Goal: Task Accomplishment & Management: Manage account settings

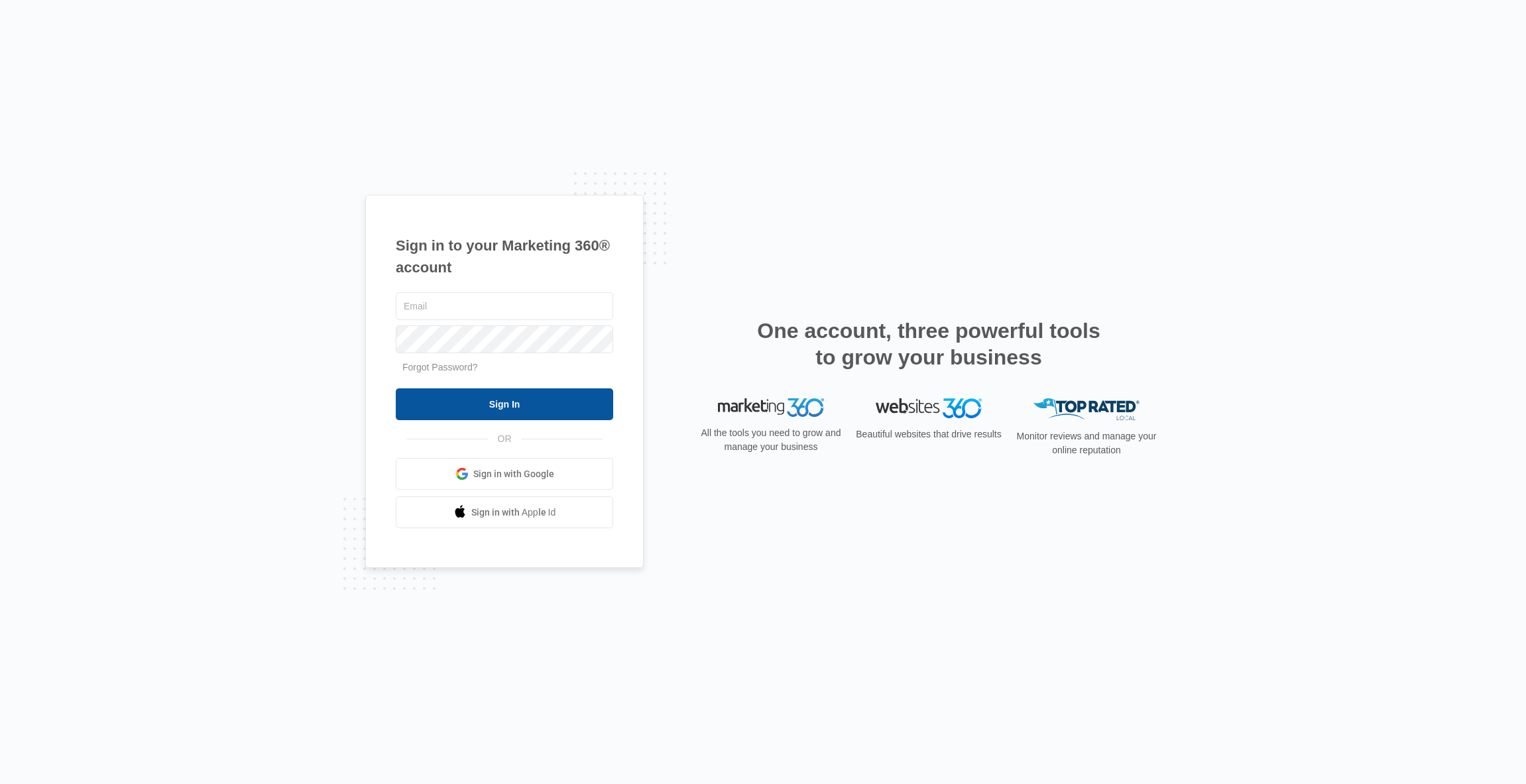
type input "[PERSON_NAME][EMAIL_ADDRESS][DOMAIN_NAME]"
click at [489, 408] on input "Sign In" at bounding box center [505, 404] width 217 height 32
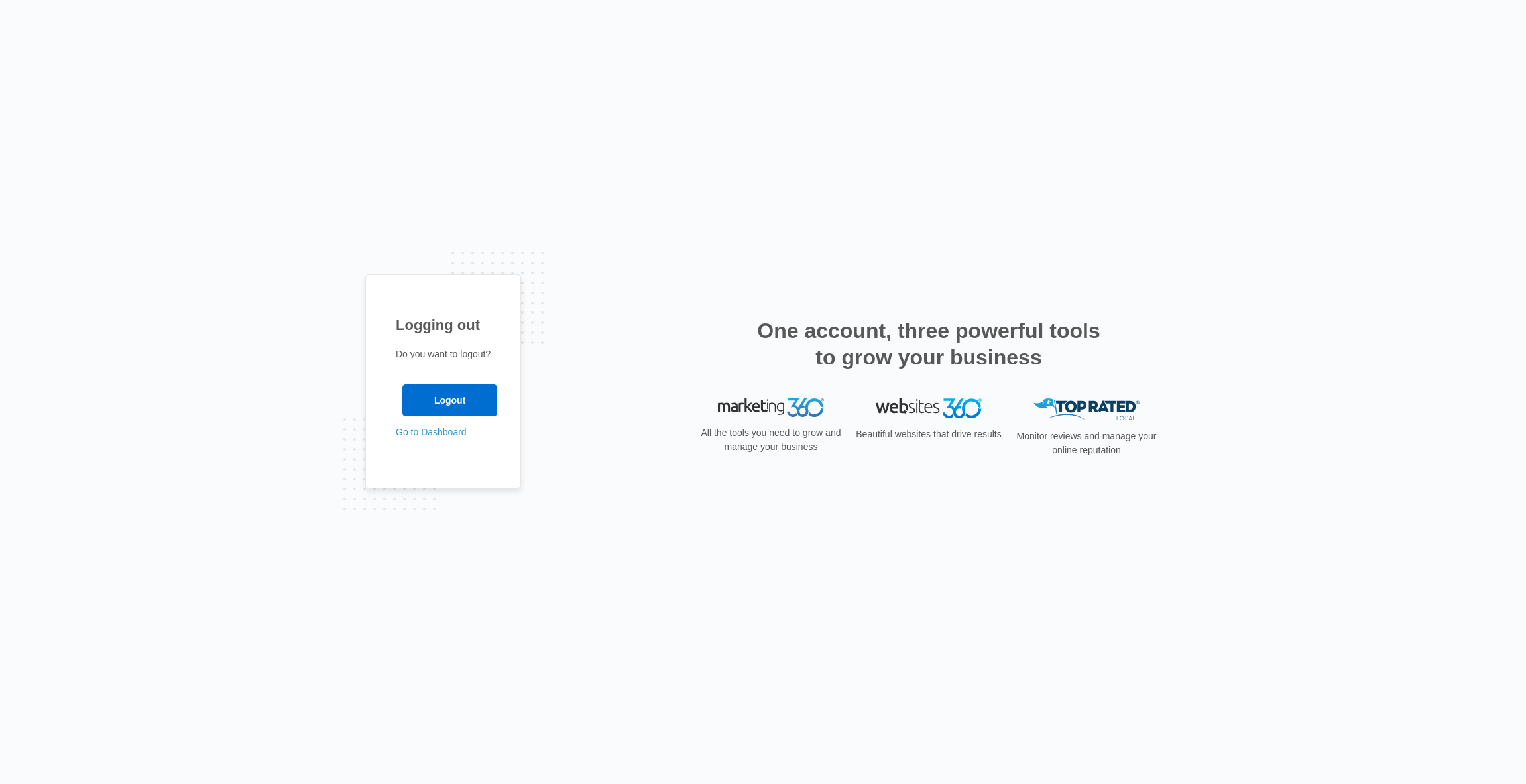
click at [443, 437] on p "Go to Dashboard" at bounding box center [443, 432] width 95 height 14
click at [417, 433] on link "Go to Dashboard" at bounding box center [431, 432] width 71 height 11
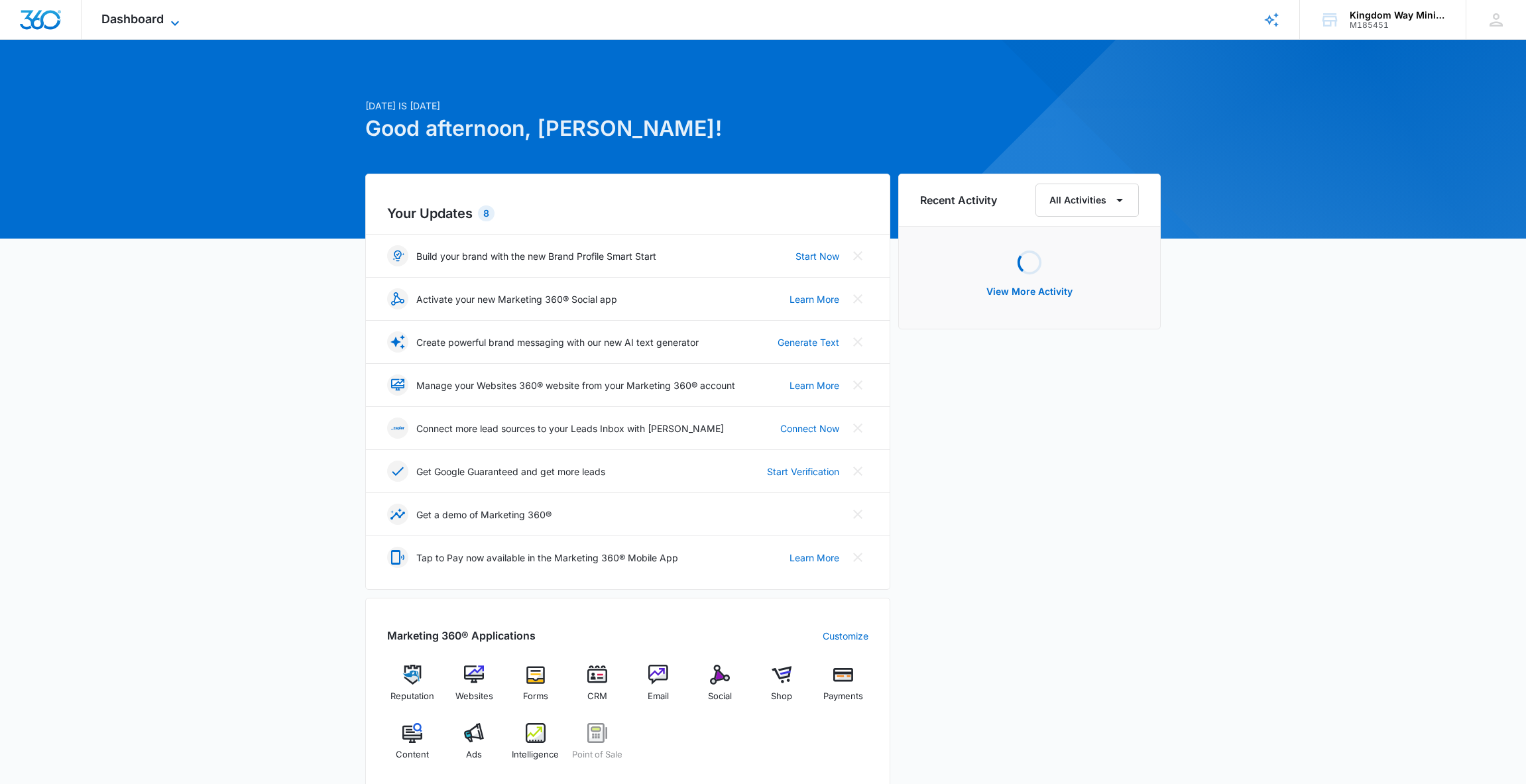
click at [151, 18] on span "Dashboard" at bounding box center [132, 19] width 62 height 14
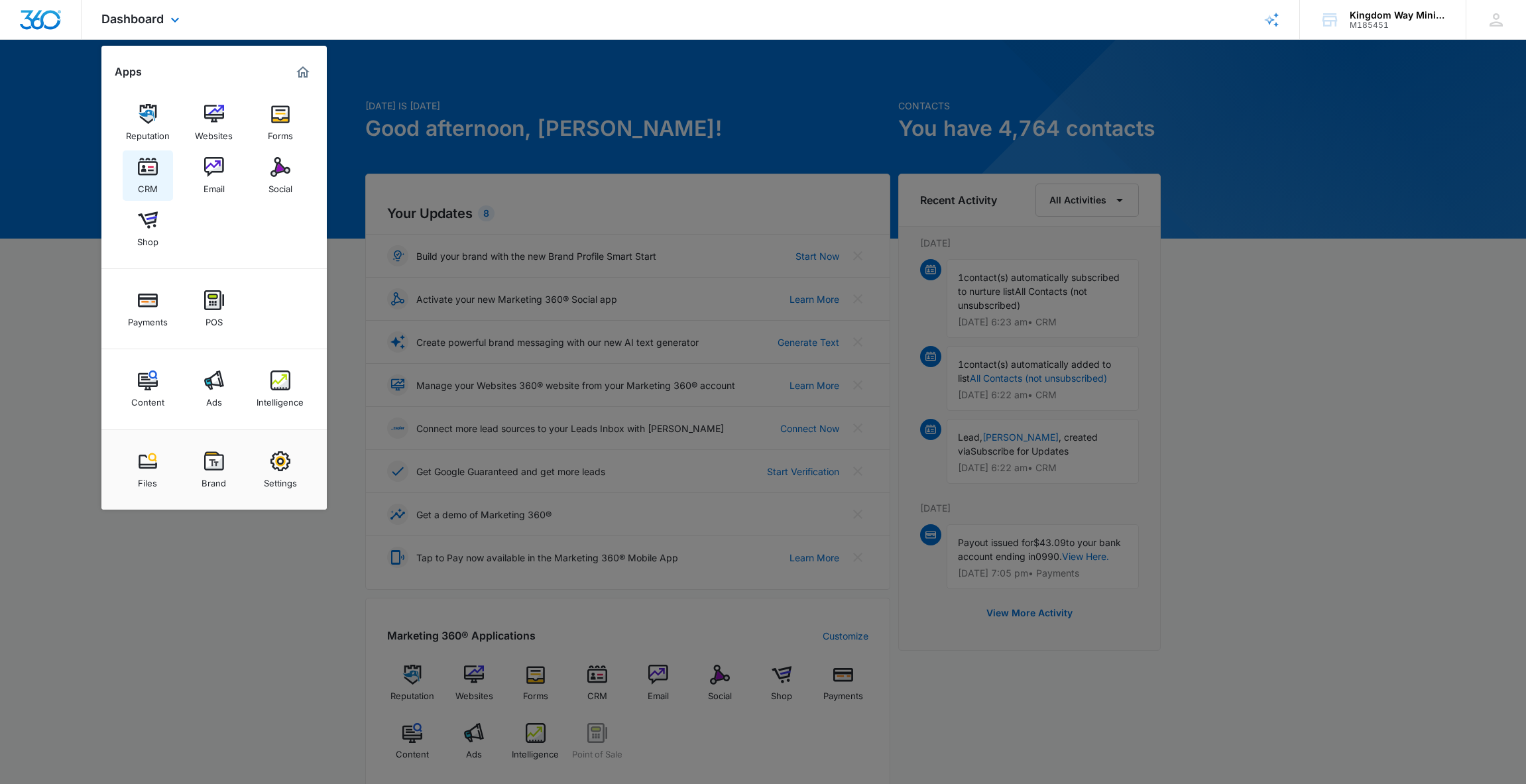
click at [151, 173] on img at bounding box center [148, 167] width 20 height 20
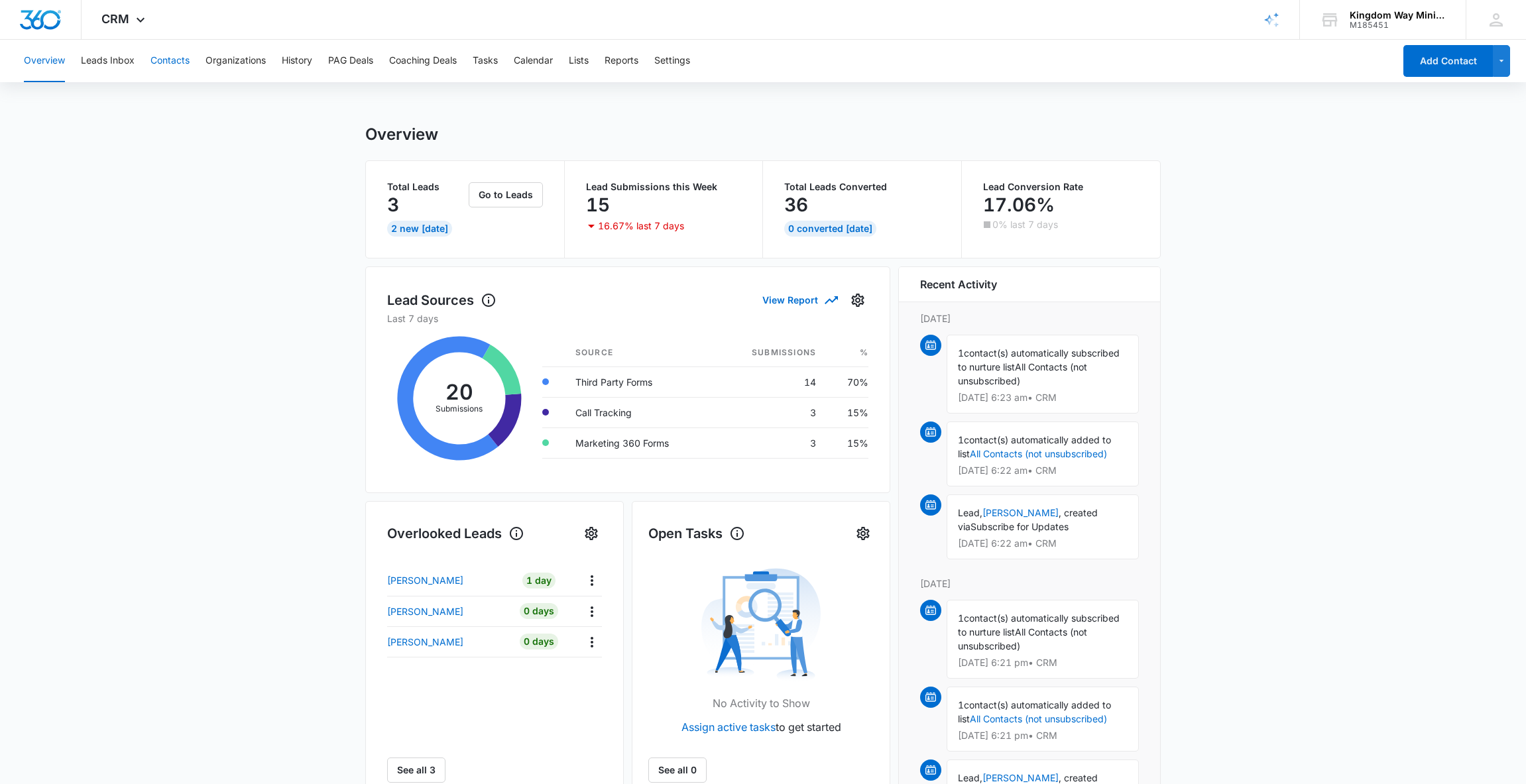
click at [169, 61] on button "Contacts" at bounding box center [170, 61] width 39 height 42
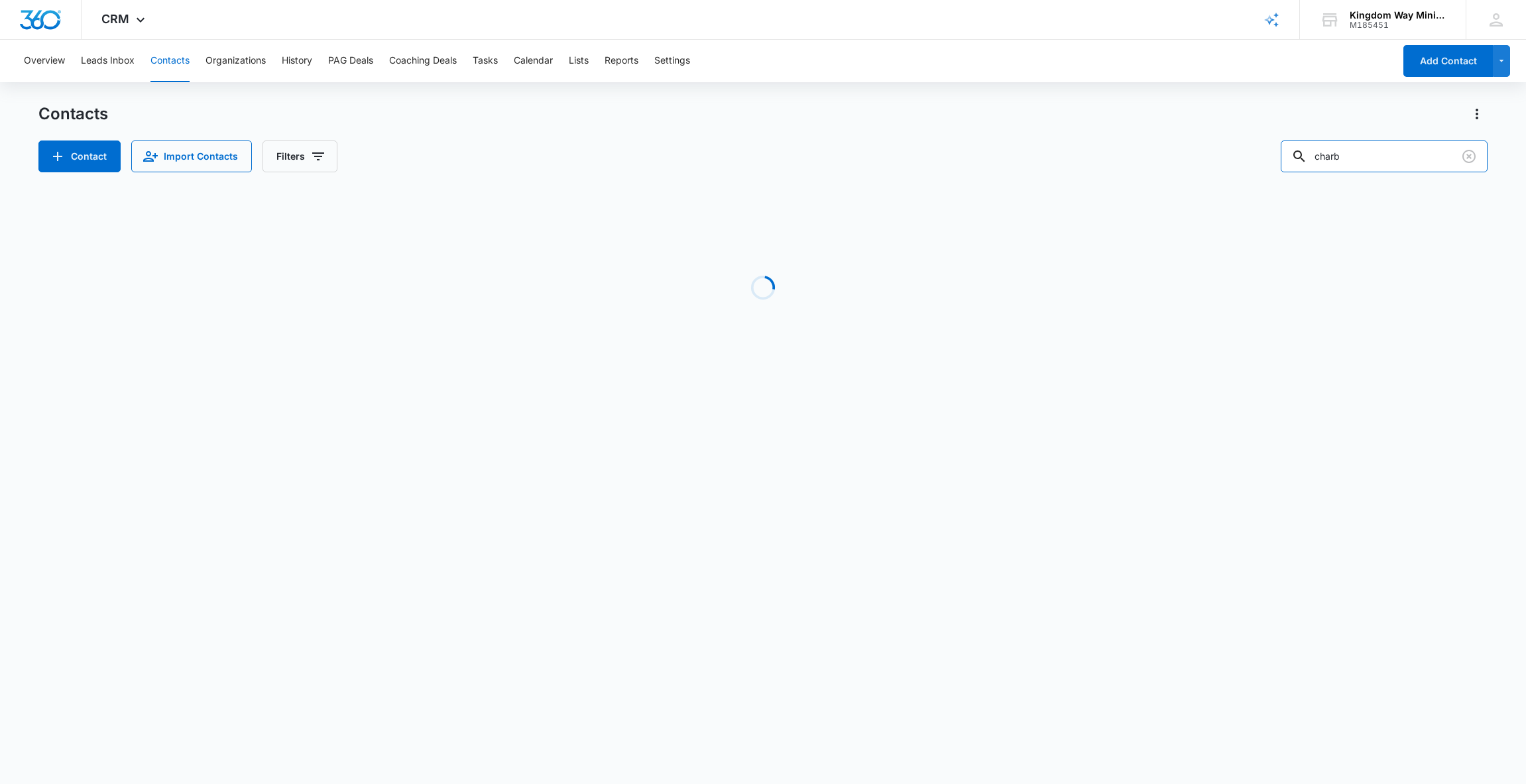
drag, startPoint x: 1393, startPoint y: 152, endPoint x: 1243, endPoint y: 160, distance: 150.2
click at [1243, 160] on div "Contact Import Contacts Filters charb" at bounding box center [763, 157] width 1450 height 32
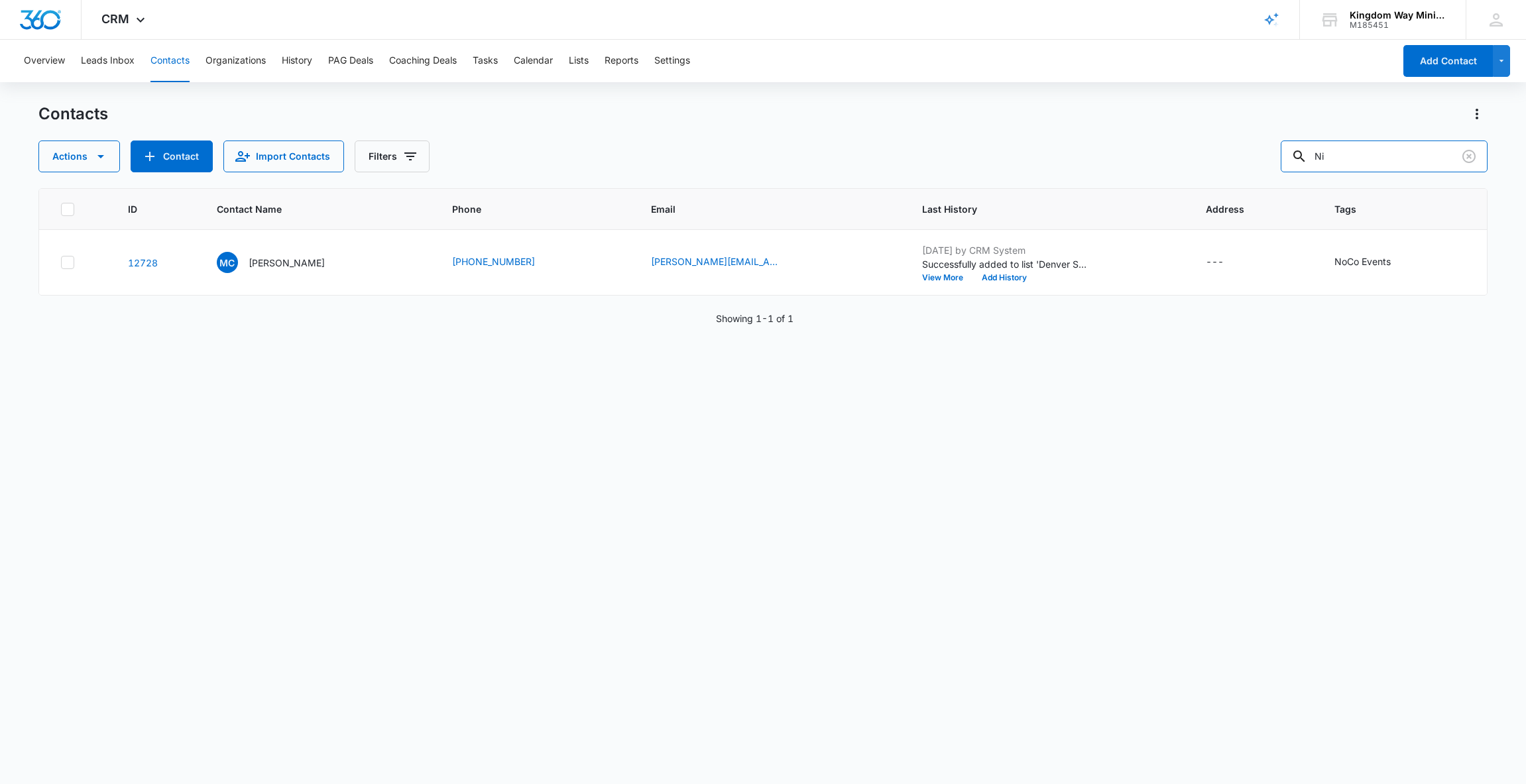
type input "N"
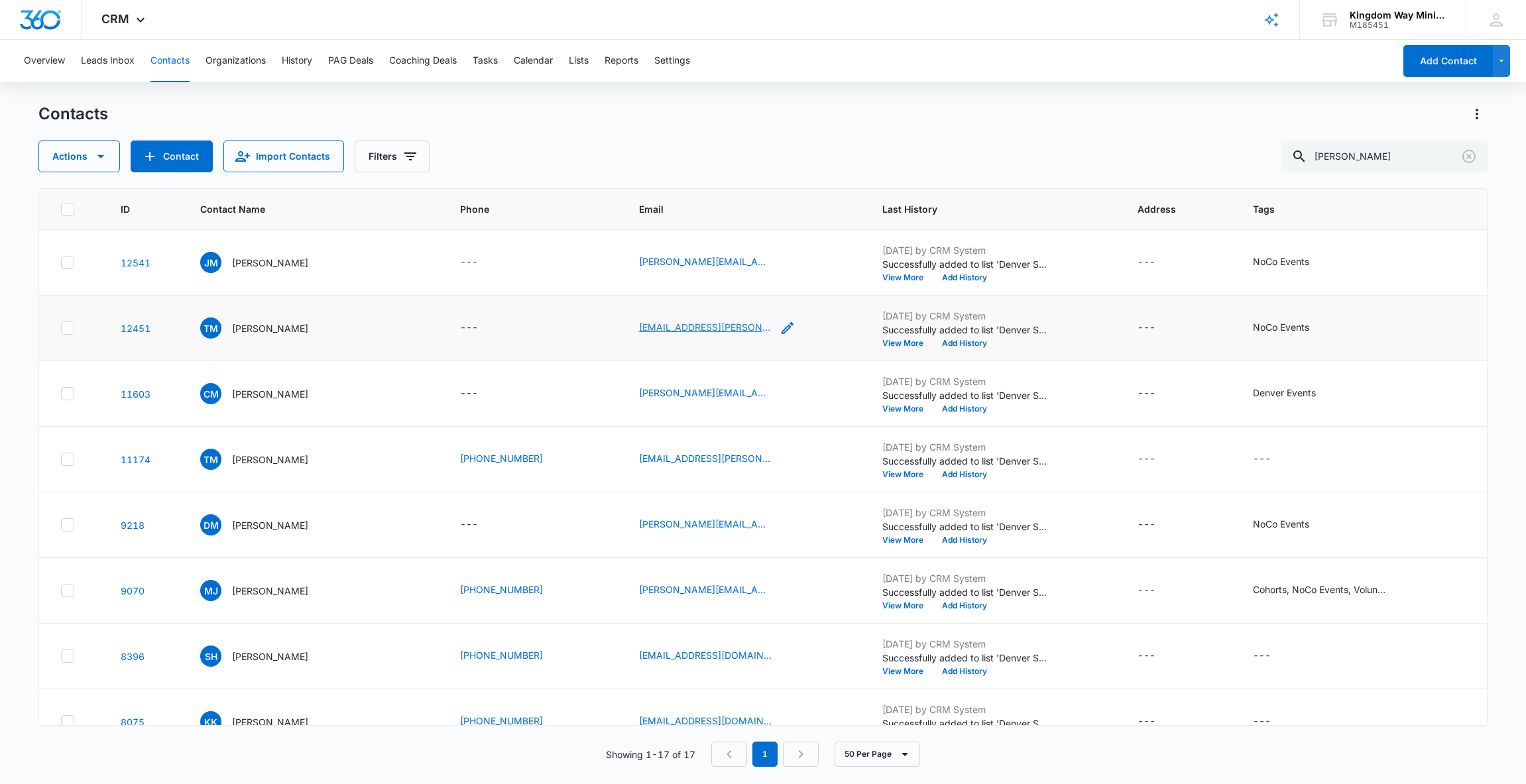
click at [732, 328] on link "[EMAIL_ADDRESS][PERSON_NAME][DOMAIN_NAME]" at bounding box center [705, 327] width 132 height 14
copy link "[EMAIL_ADDRESS][PERSON_NAME][DOMAIN_NAME]"
drag, startPoint x: 1406, startPoint y: 154, endPoint x: 1224, endPoint y: 154, distance: 182.0
click at [1224, 154] on div "Actions Contact Import Contacts Filters [PERSON_NAME]" at bounding box center [763, 157] width 1450 height 32
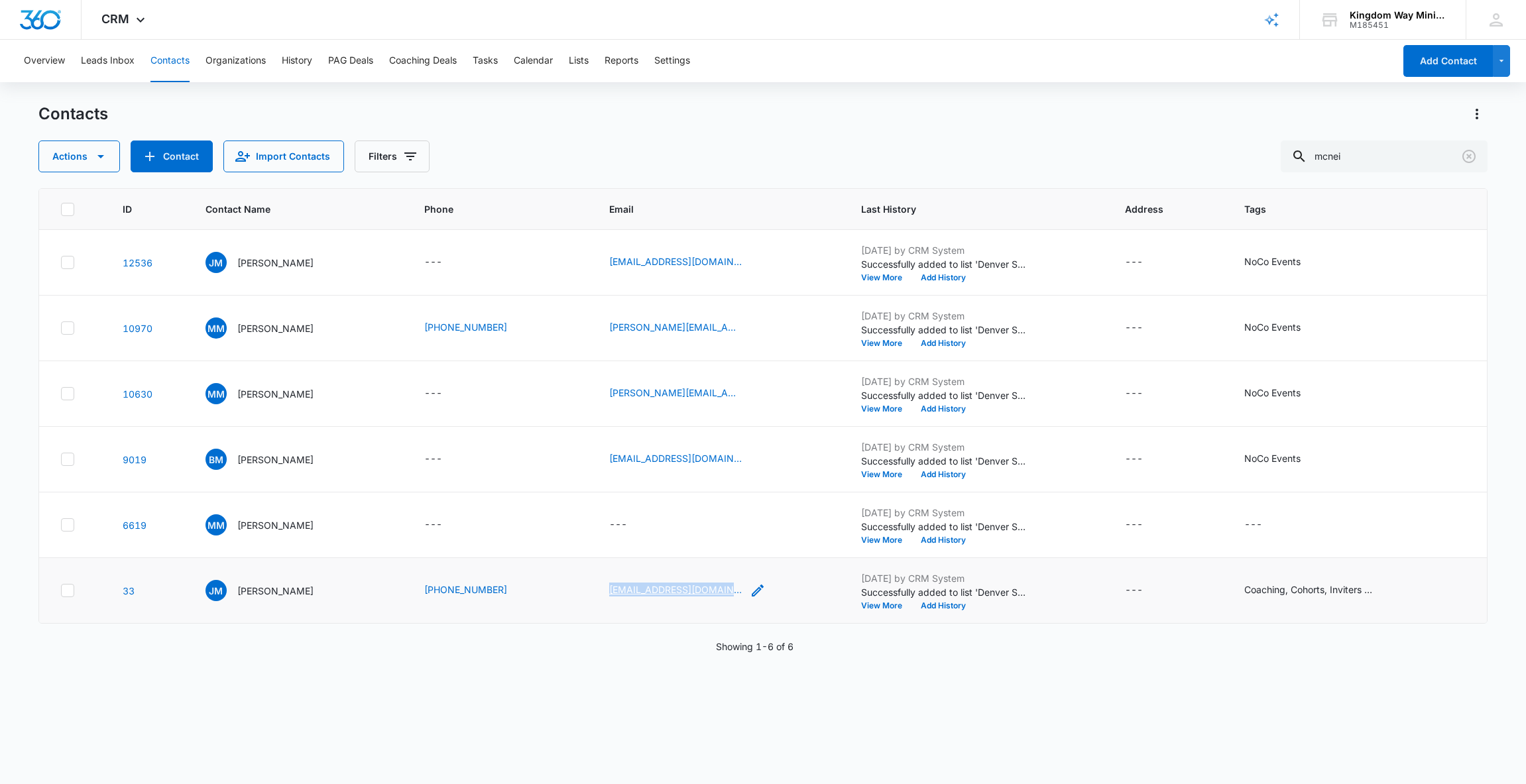
copy link "[EMAIL_ADDRESS][DOMAIN_NAME]"
drag, startPoint x: 1377, startPoint y: 148, endPoint x: 1329, endPoint y: 148, distance: 48.0
click at [1329, 148] on div "mcnei" at bounding box center [1384, 157] width 207 height 32
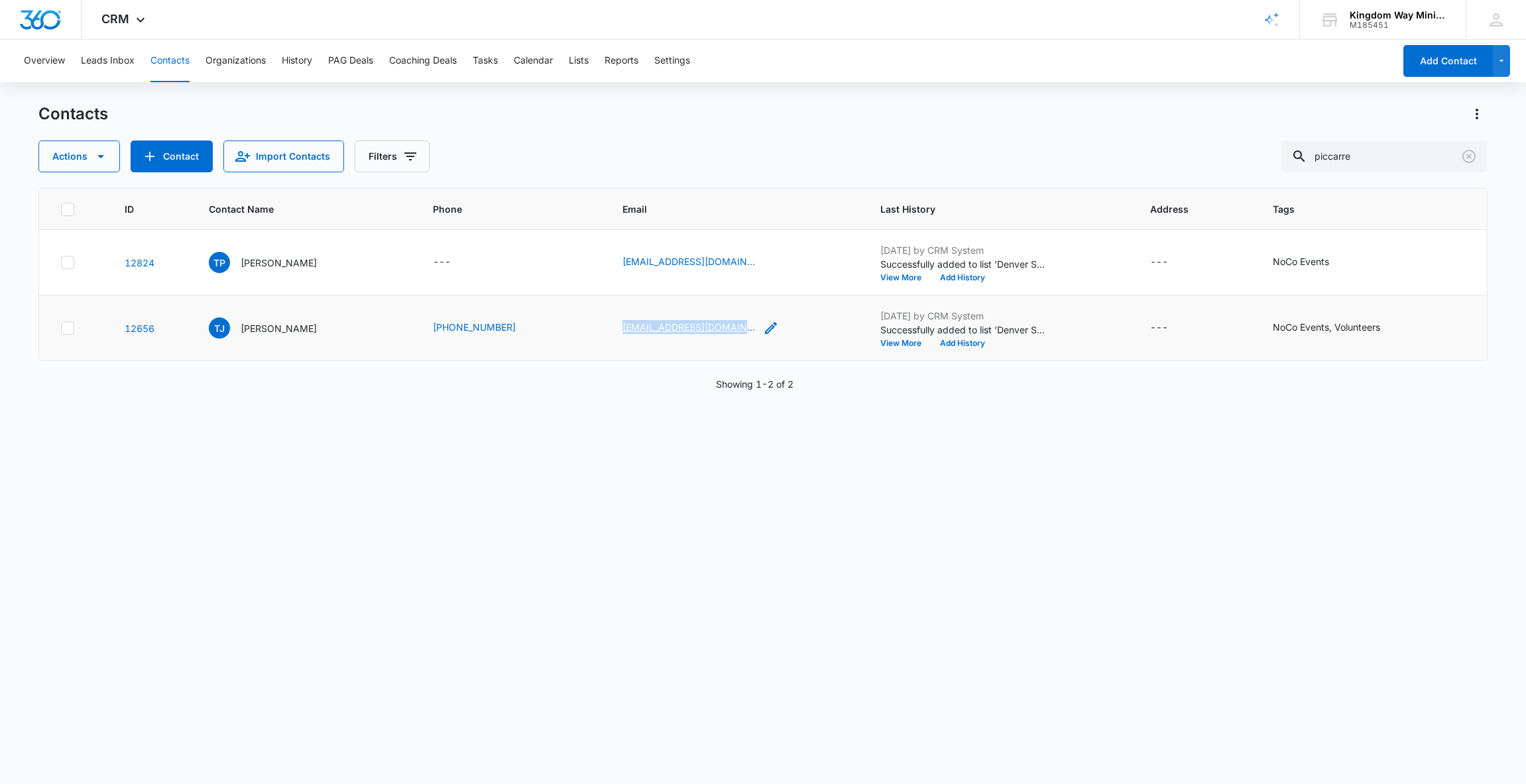
copy link "[EMAIL_ADDRESS][DOMAIN_NAME]"
drag, startPoint x: 1395, startPoint y: 160, endPoint x: 1265, endPoint y: 157, distance: 130.0
click at [1267, 156] on div "Actions Contact Import Contacts Filters piccarre" at bounding box center [763, 157] width 1450 height 32
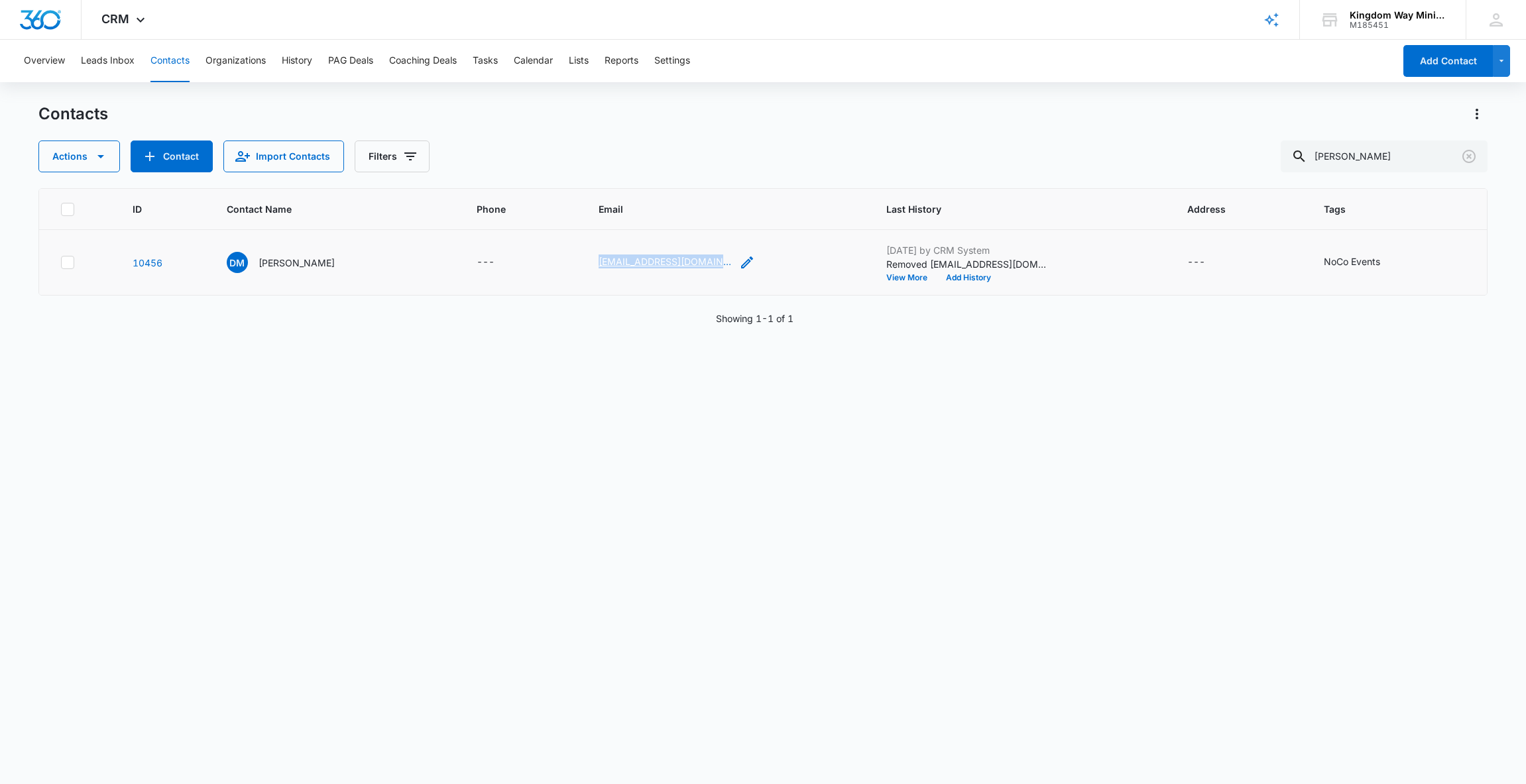
copy link "[EMAIL_ADDRESS][DOMAIN_NAME]"
drag, startPoint x: 1399, startPoint y: 157, endPoint x: 1254, endPoint y: 157, distance: 145.0
click at [1255, 157] on div "Actions Contact Import Contacts Filters [PERSON_NAME] m" at bounding box center [763, 157] width 1450 height 32
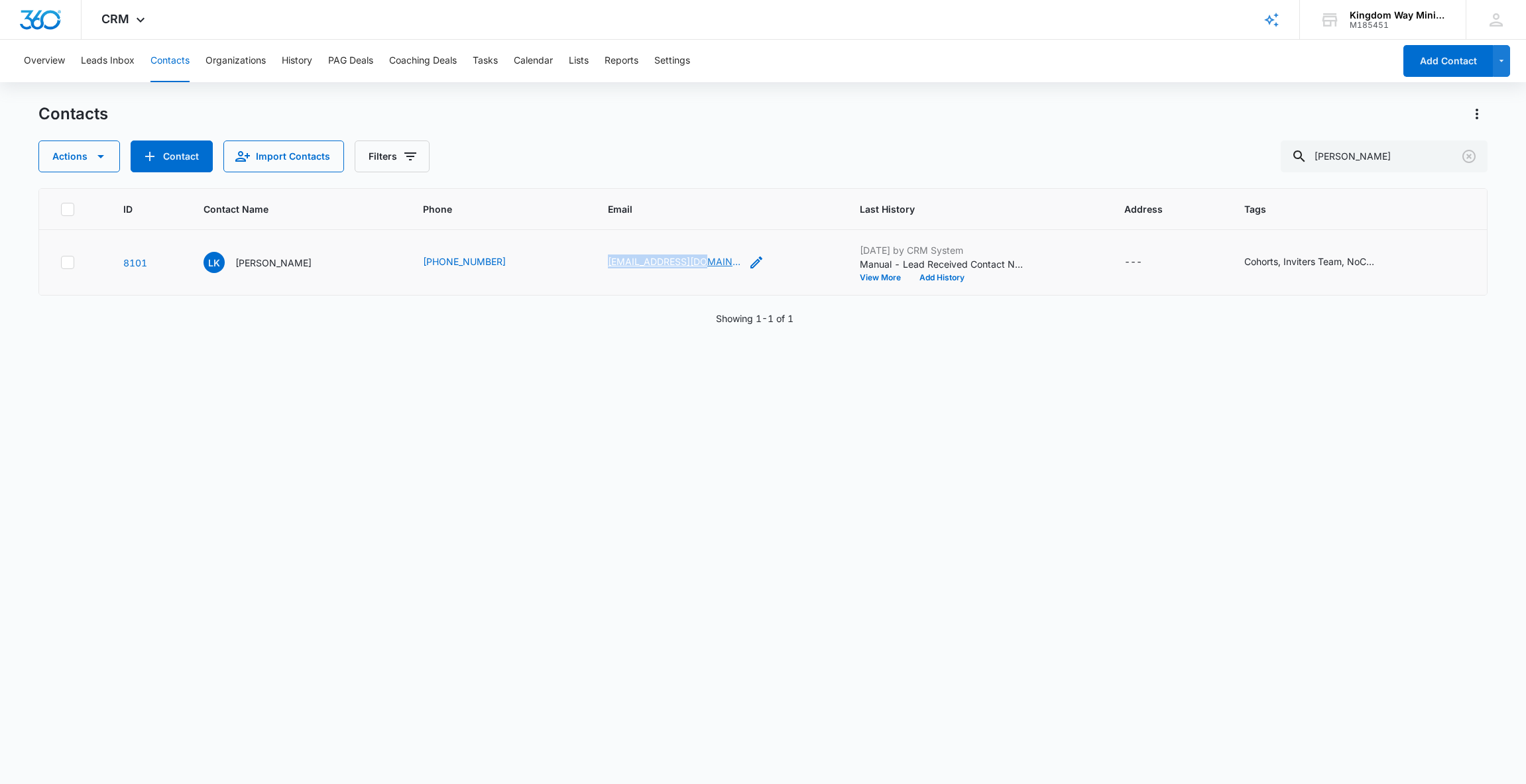
copy link "[EMAIL_ADDRESS][DOMAIN_NAME]"
drag, startPoint x: 1379, startPoint y: 161, endPoint x: 1241, endPoint y: 148, distance: 138.6
click at [1240, 149] on div "Actions Contact Import Contacts Filters [PERSON_NAME]" at bounding box center [763, 157] width 1450 height 32
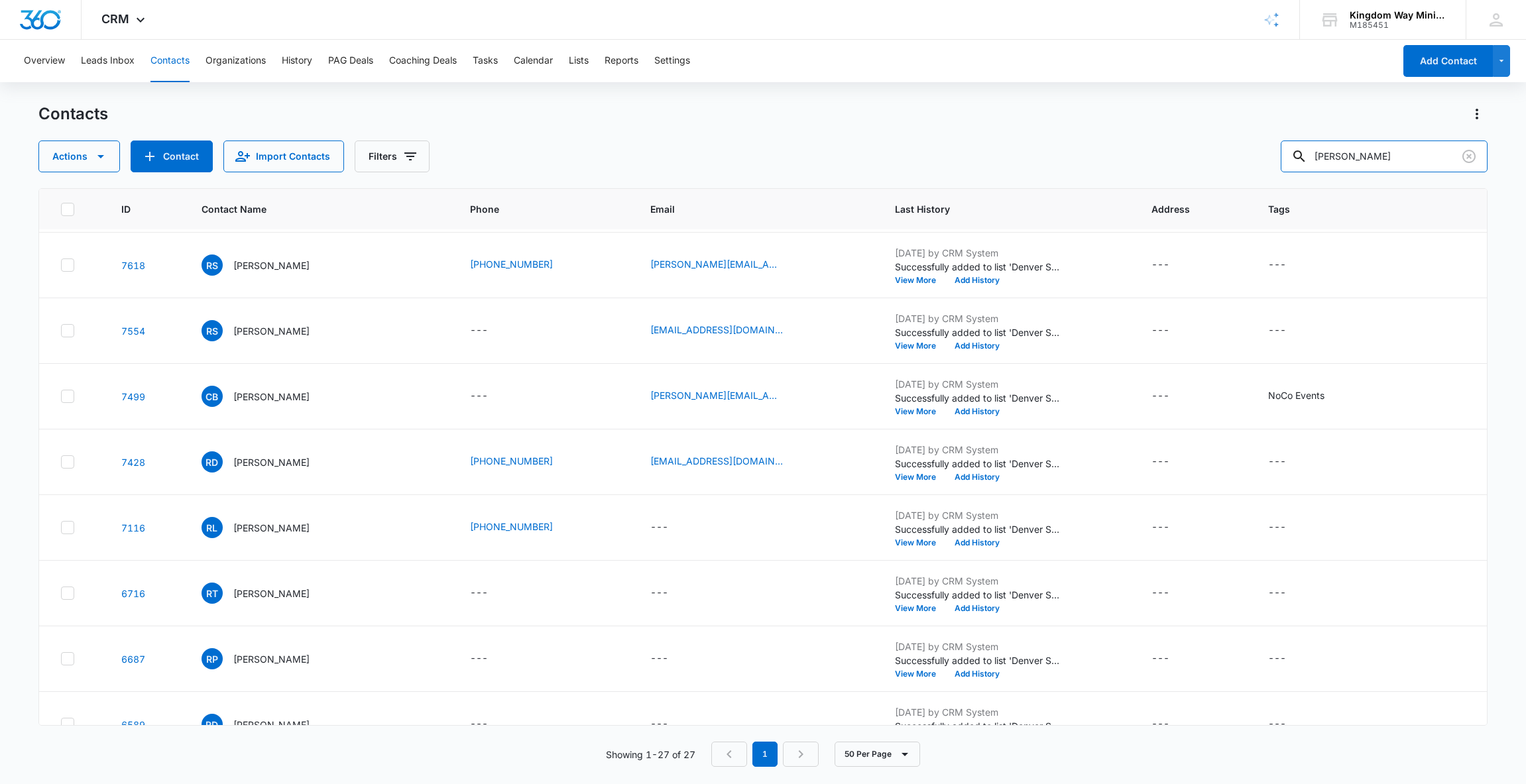
scroll to position [1010, 0]
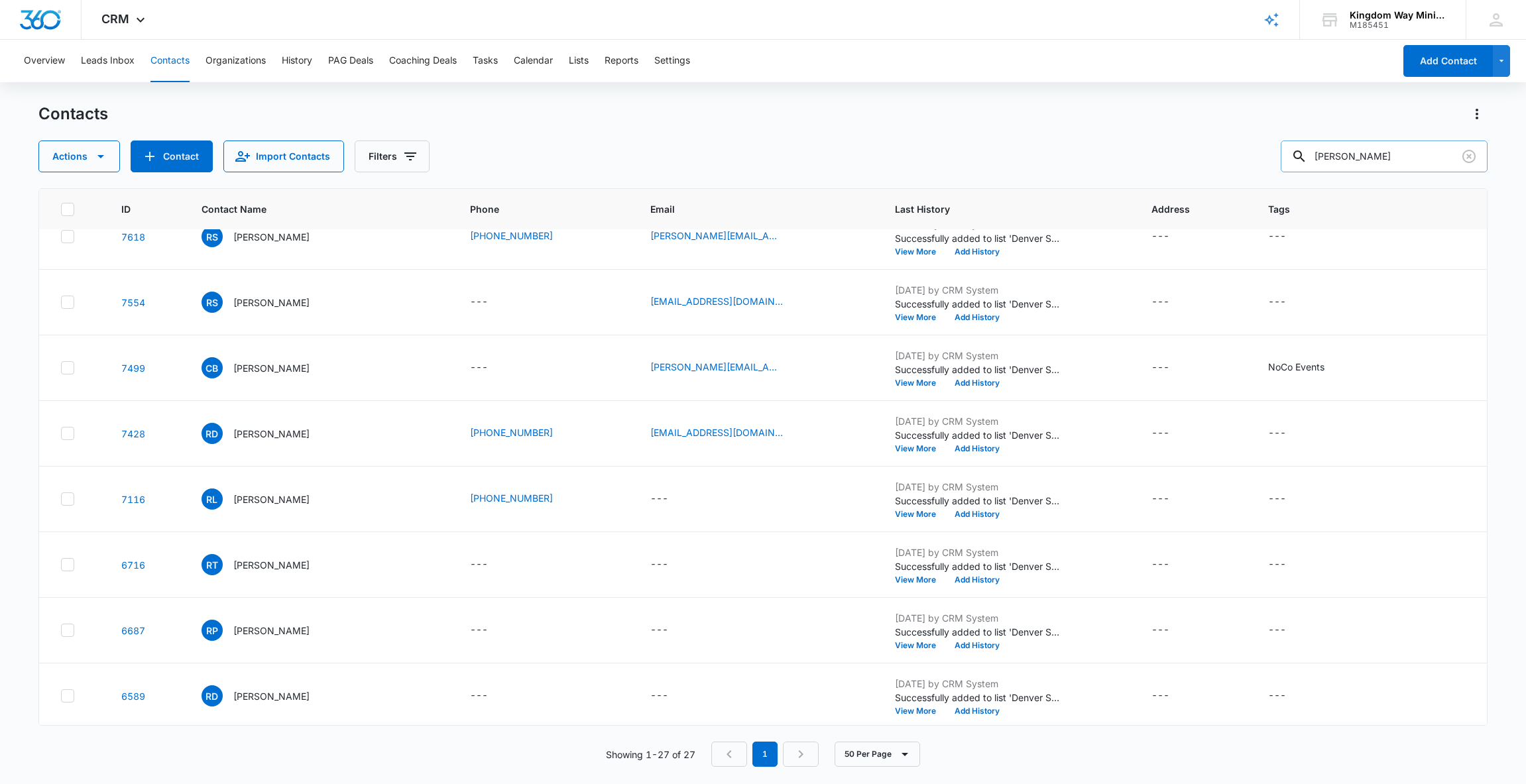
click at [1366, 155] on input "[PERSON_NAME]" at bounding box center [1384, 157] width 207 height 32
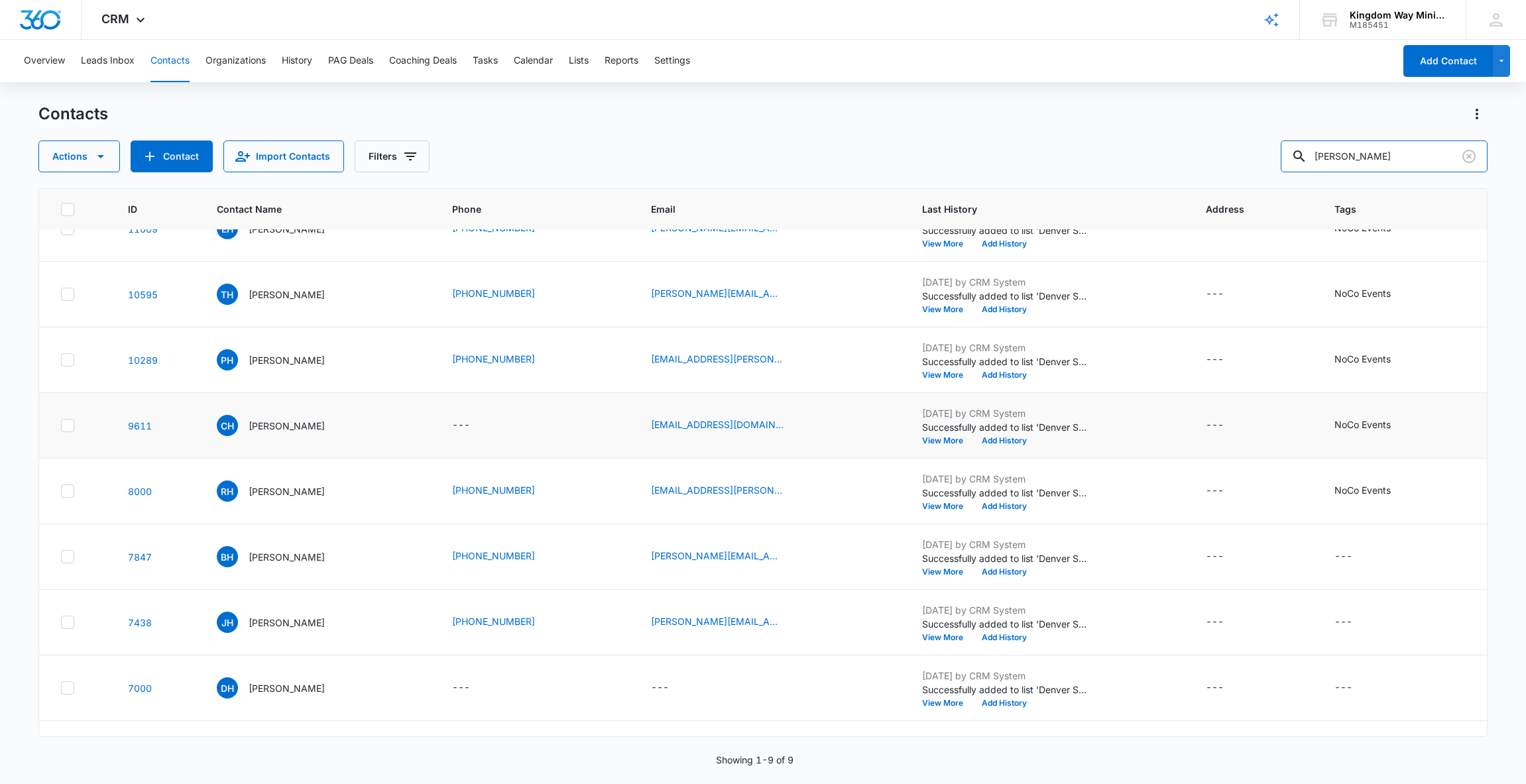
scroll to position [36, 0]
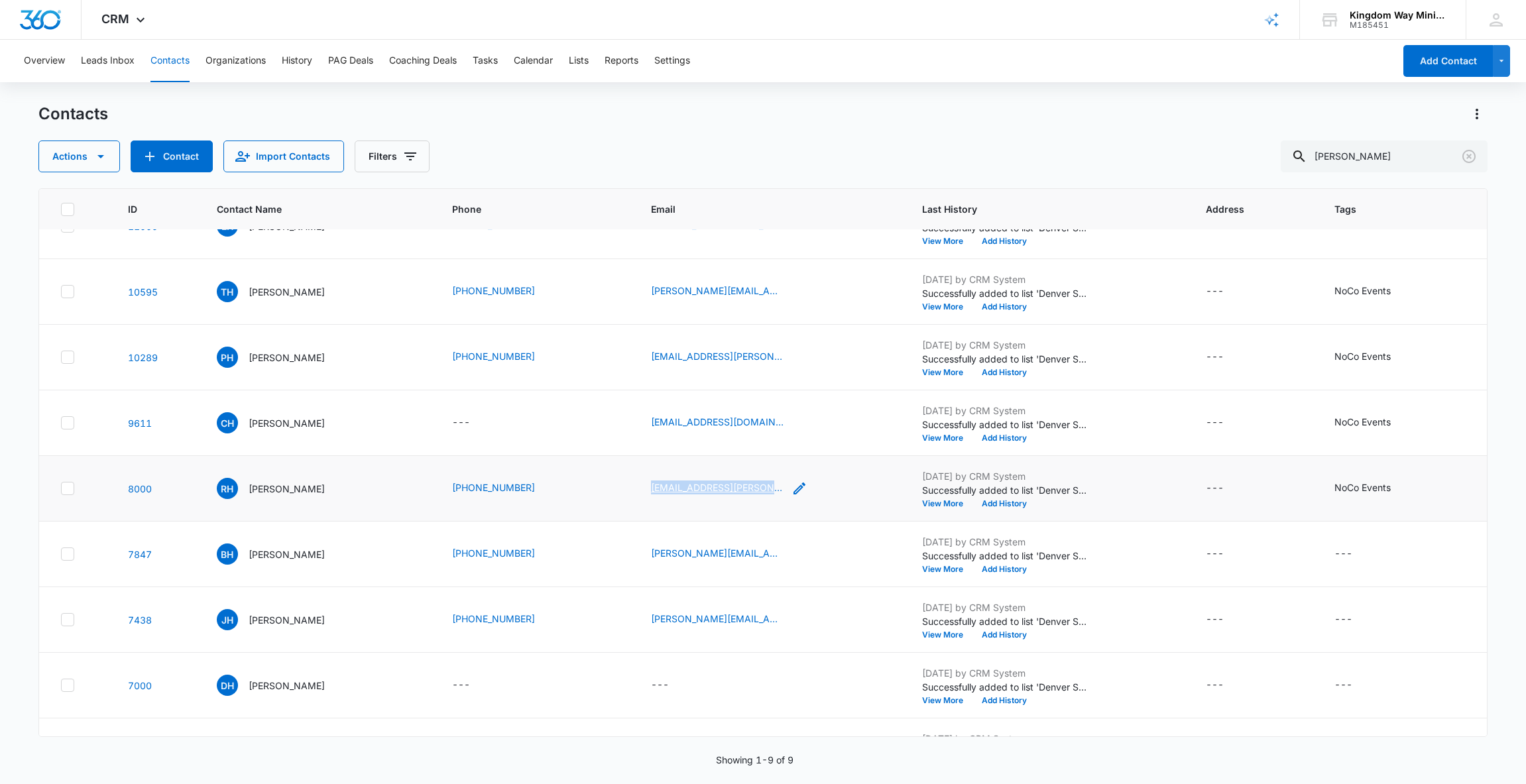
copy link "[EMAIL_ADDRESS][PERSON_NAME][DOMAIN_NAME]"
click at [739, 158] on div "Actions Contact Import Contacts Filters [PERSON_NAME]" at bounding box center [763, 157] width 1450 height 32
drag, startPoint x: 1389, startPoint y: 150, endPoint x: 1311, endPoint y: 154, distance: 78.1
click at [1311, 154] on div "Actions Contact Import Contacts Filters [PERSON_NAME]" at bounding box center [763, 157] width 1450 height 32
type input "ALexandra"
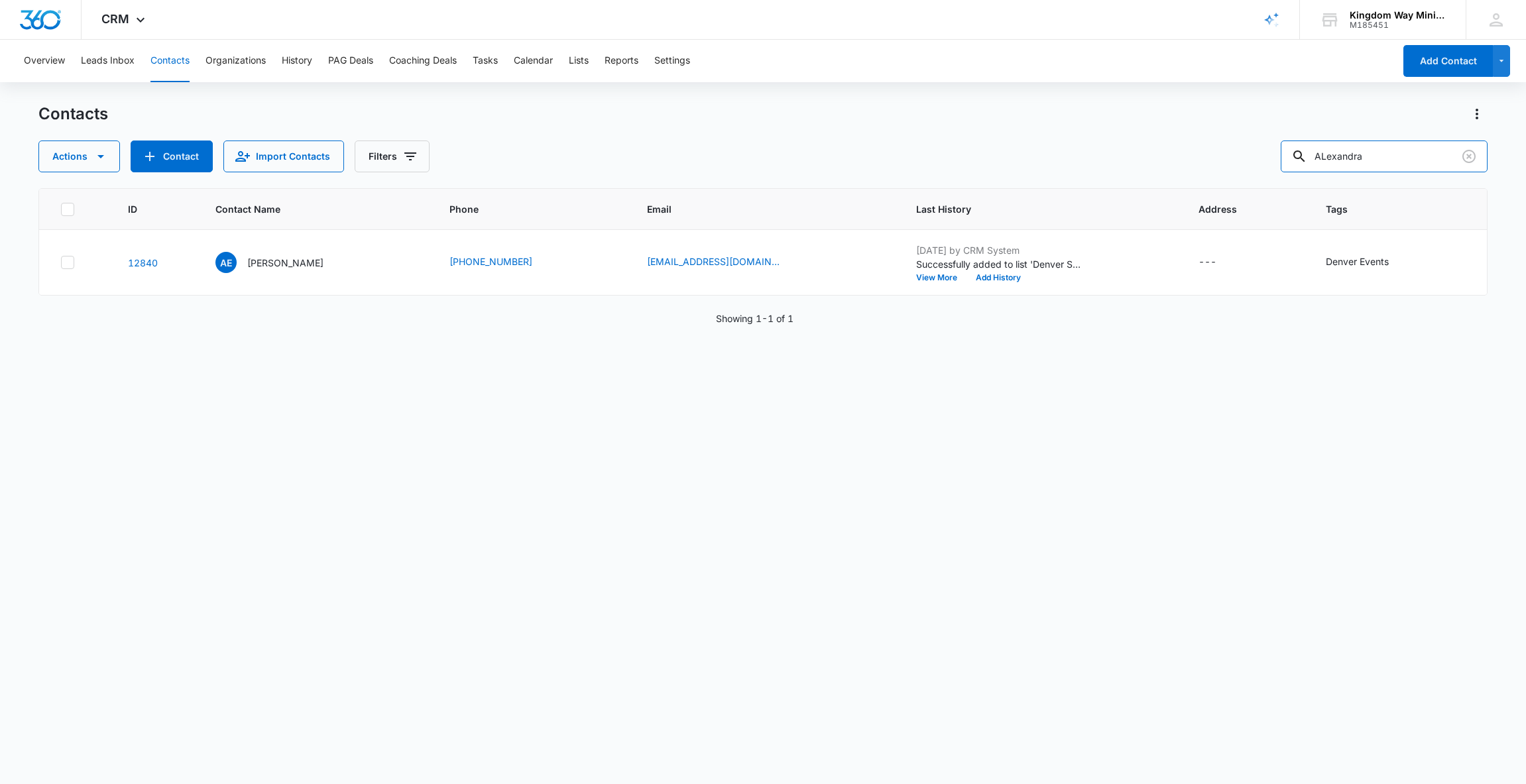
scroll to position [0, 0]
copy link "[EMAIL_ADDRESS][DOMAIN_NAME]"
copy link "[PHONE_NUMBER]"
drag, startPoint x: 1411, startPoint y: 148, endPoint x: 1272, endPoint y: 165, distance: 140.0
click at [1272, 165] on div "Actions Contact Import Contacts Filters ALexandra" at bounding box center [763, 157] width 1450 height 32
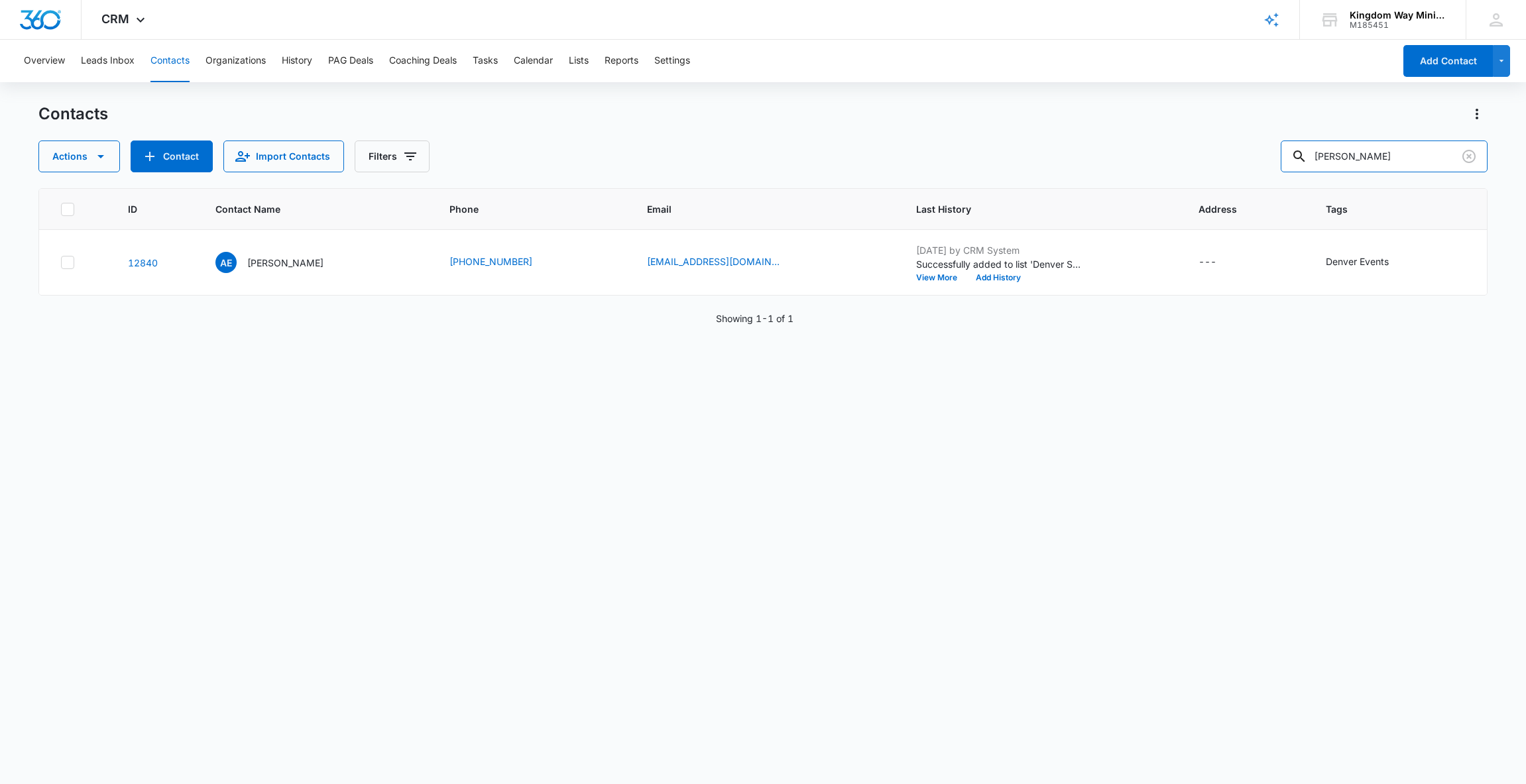
type input "[PERSON_NAME]"
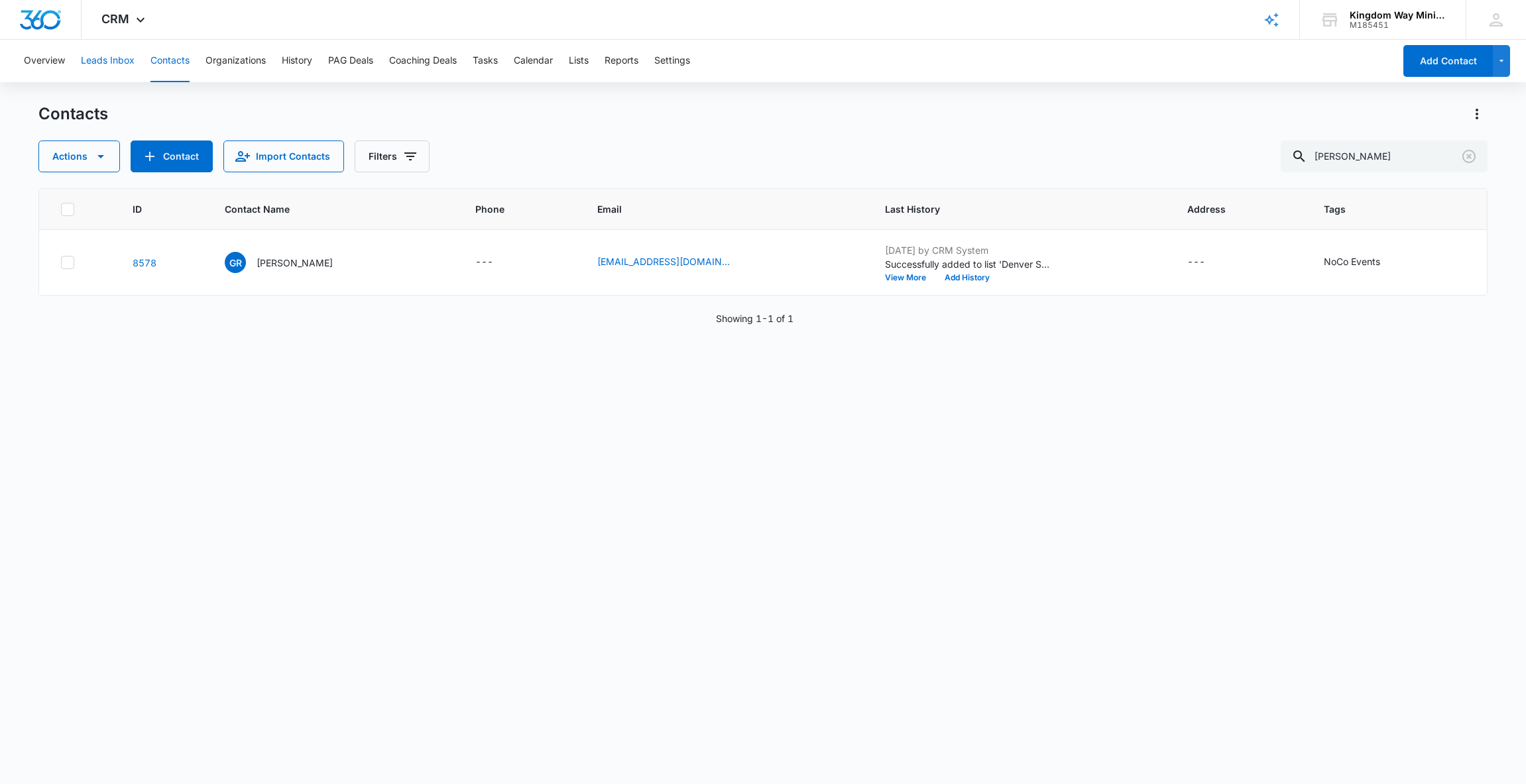
click at [104, 57] on button "Leads Inbox" at bounding box center [108, 61] width 54 height 42
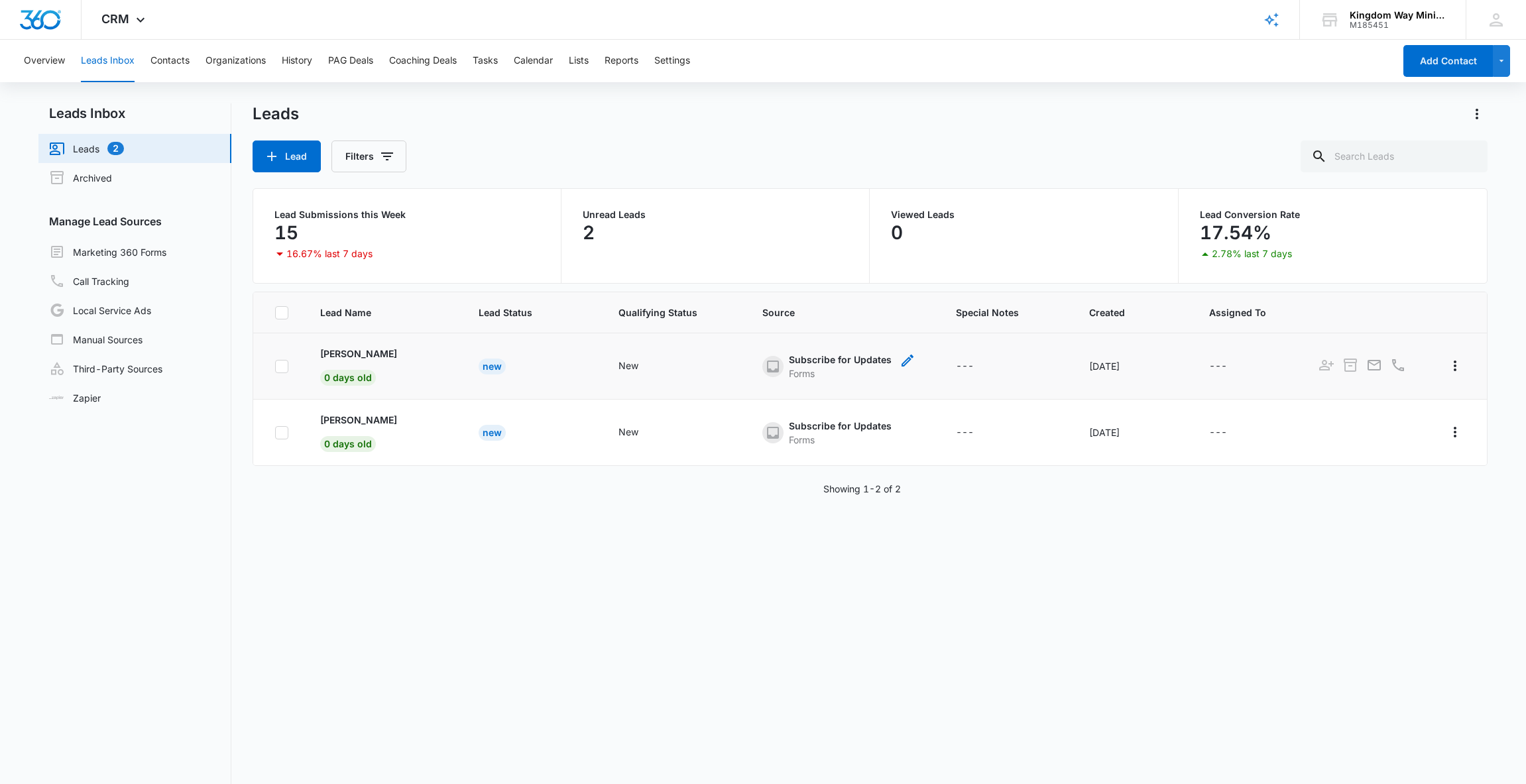
click at [820, 356] on div "Subscribe for Updates" at bounding box center [840, 360] width 103 height 14
click at [364, 349] on p "[PERSON_NAME]" at bounding box center [358, 354] width 77 height 14
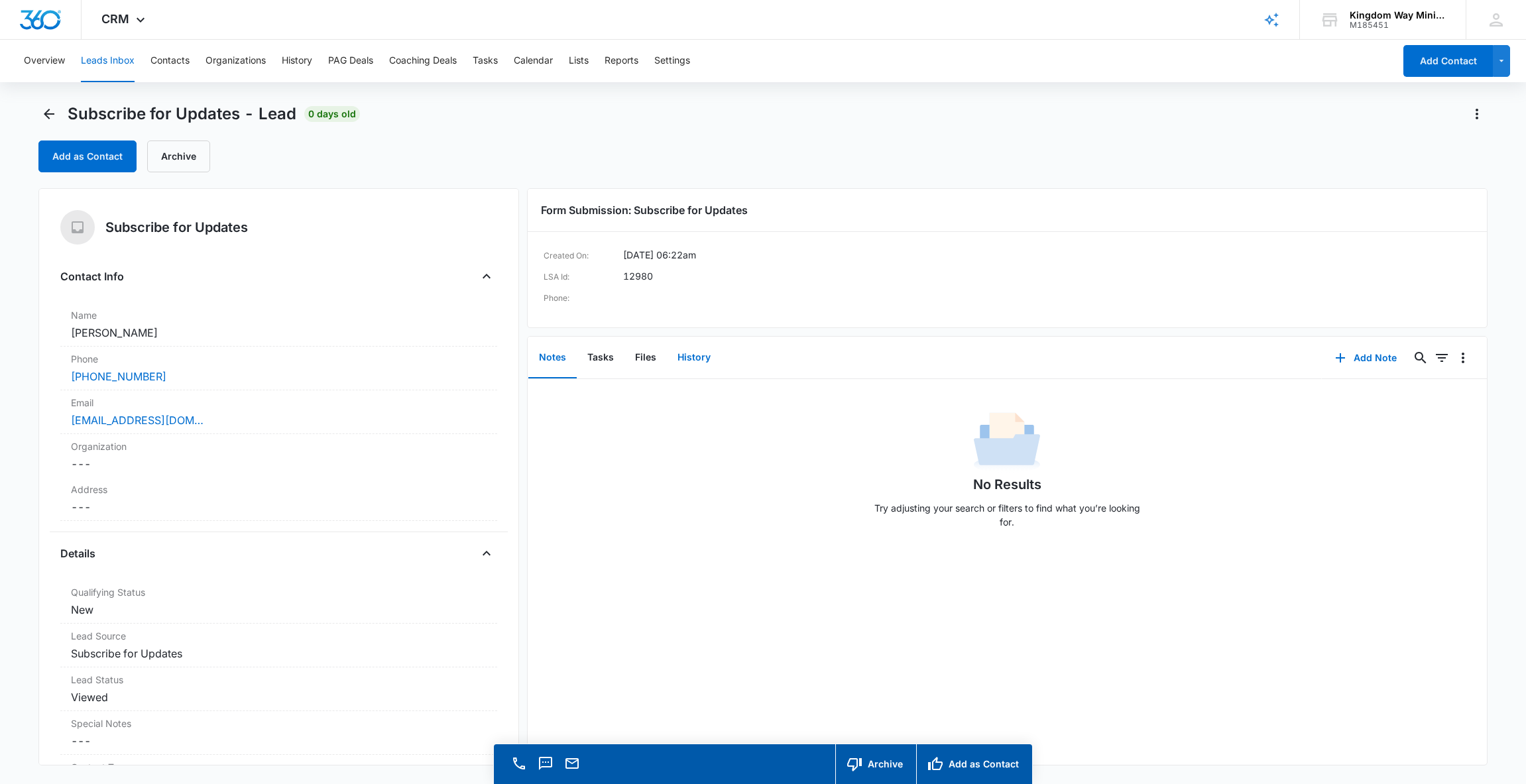
click at [694, 359] on button "History" at bounding box center [694, 358] width 55 height 41
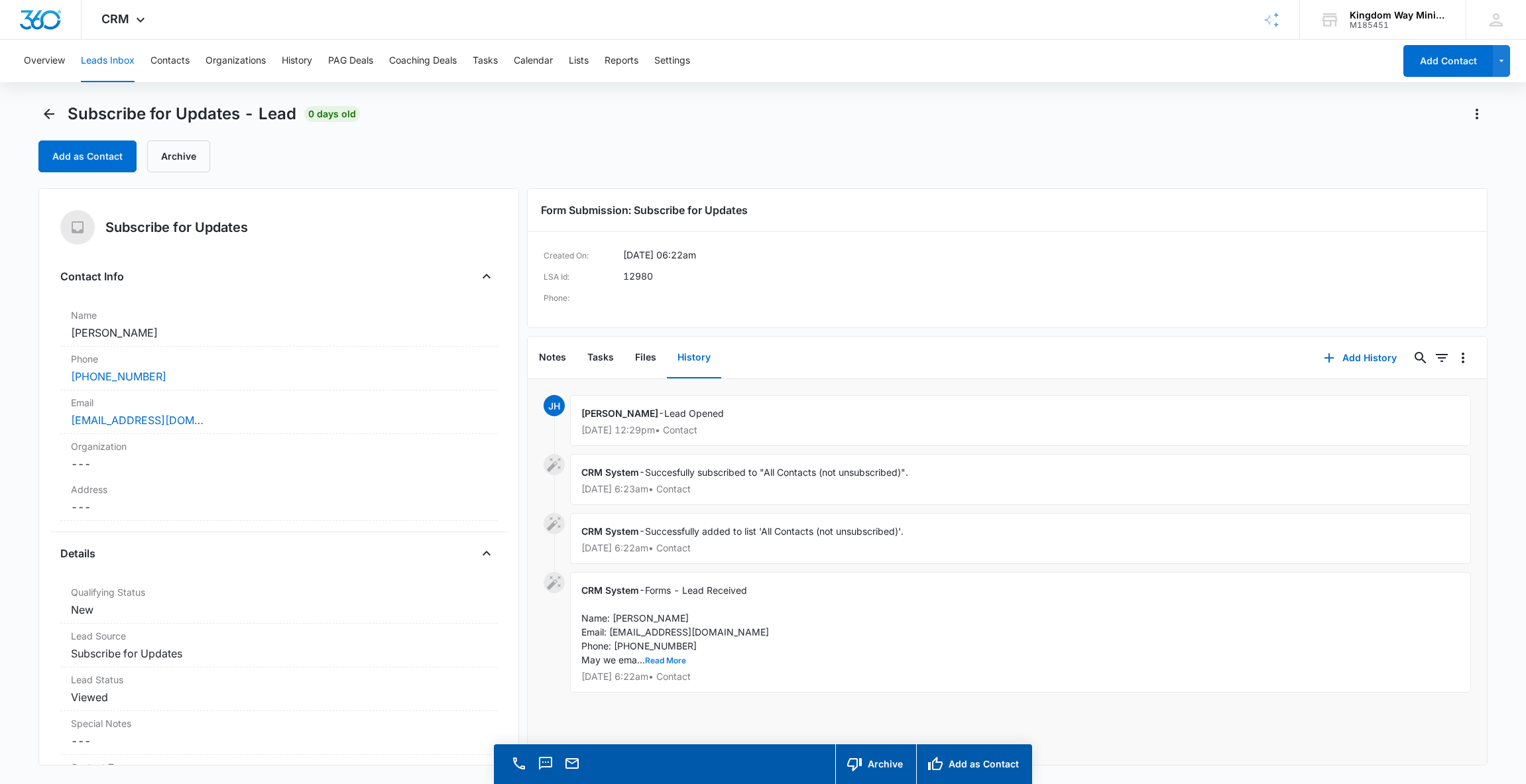
click at [667, 661] on button "Read More" at bounding box center [666, 660] width 41 height 8
click at [95, 159] on button "Add as Contact" at bounding box center [88, 157] width 98 height 32
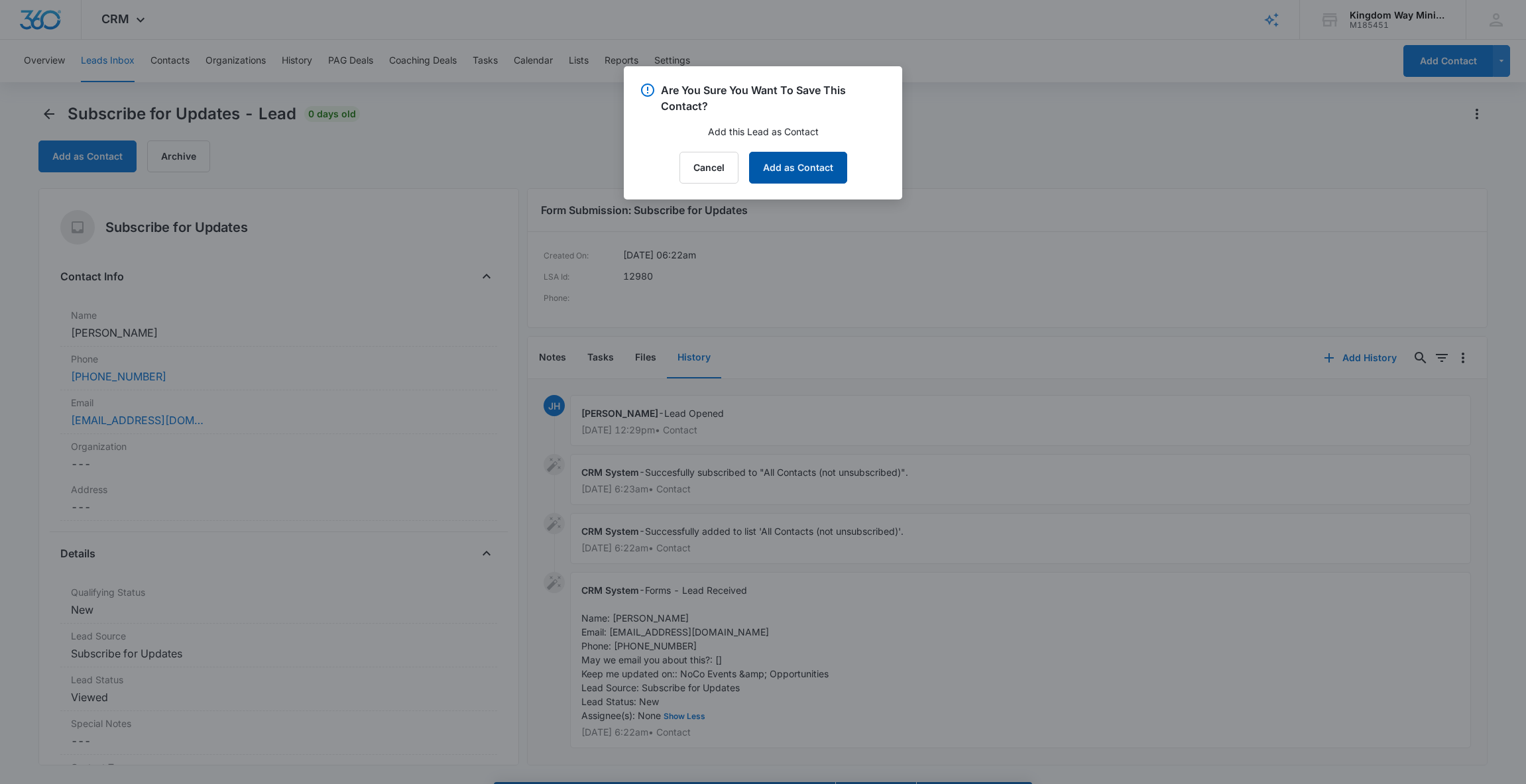
click at [768, 175] on button "Add as Contact" at bounding box center [798, 168] width 98 height 32
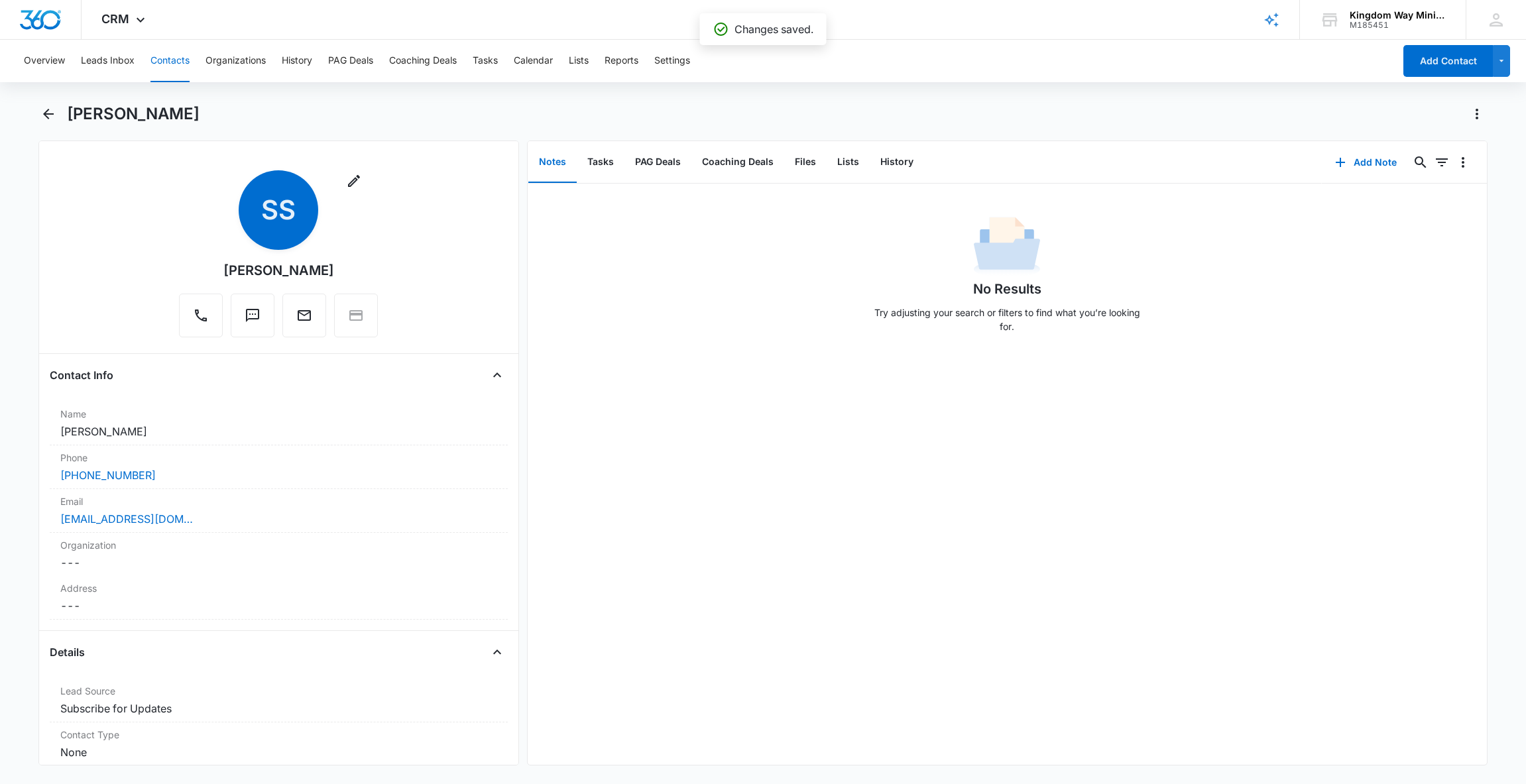
click at [179, 63] on button "Contacts" at bounding box center [170, 61] width 39 height 42
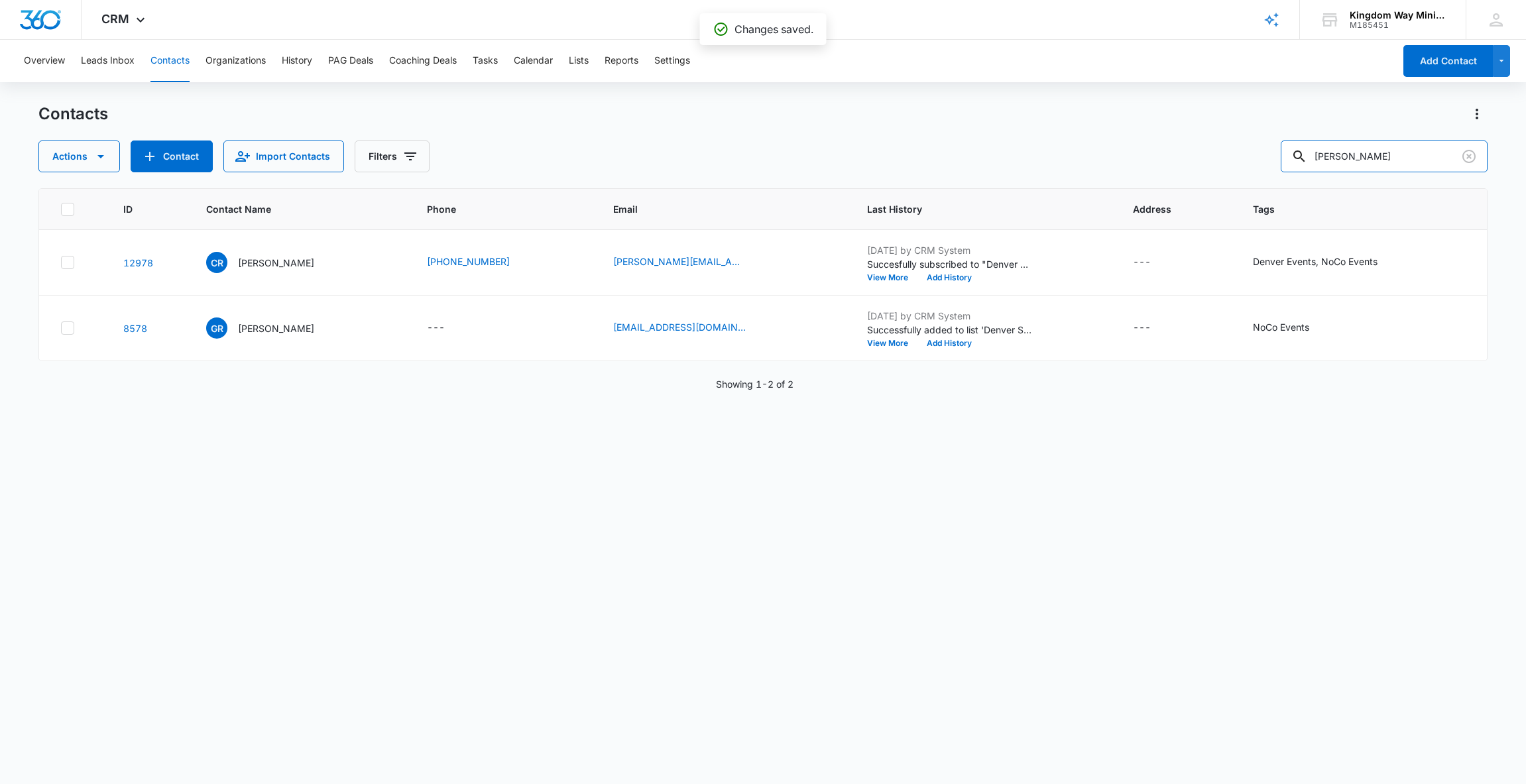
drag, startPoint x: 1399, startPoint y: 153, endPoint x: 1240, endPoint y: 182, distance: 161.6
click at [1239, 182] on div "Contacts Actions Contact Import Contacts Filters [PERSON_NAME] ID Contact Name …" at bounding box center [763, 443] width 1450 height 680
drag, startPoint x: 1400, startPoint y: 156, endPoint x: 1308, endPoint y: 156, distance: 92.0
click at [1308, 156] on div "Actions Contact Import Contacts Filters [PERSON_NAME]" at bounding box center [763, 157] width 1450 height 32
type input "sedaca"
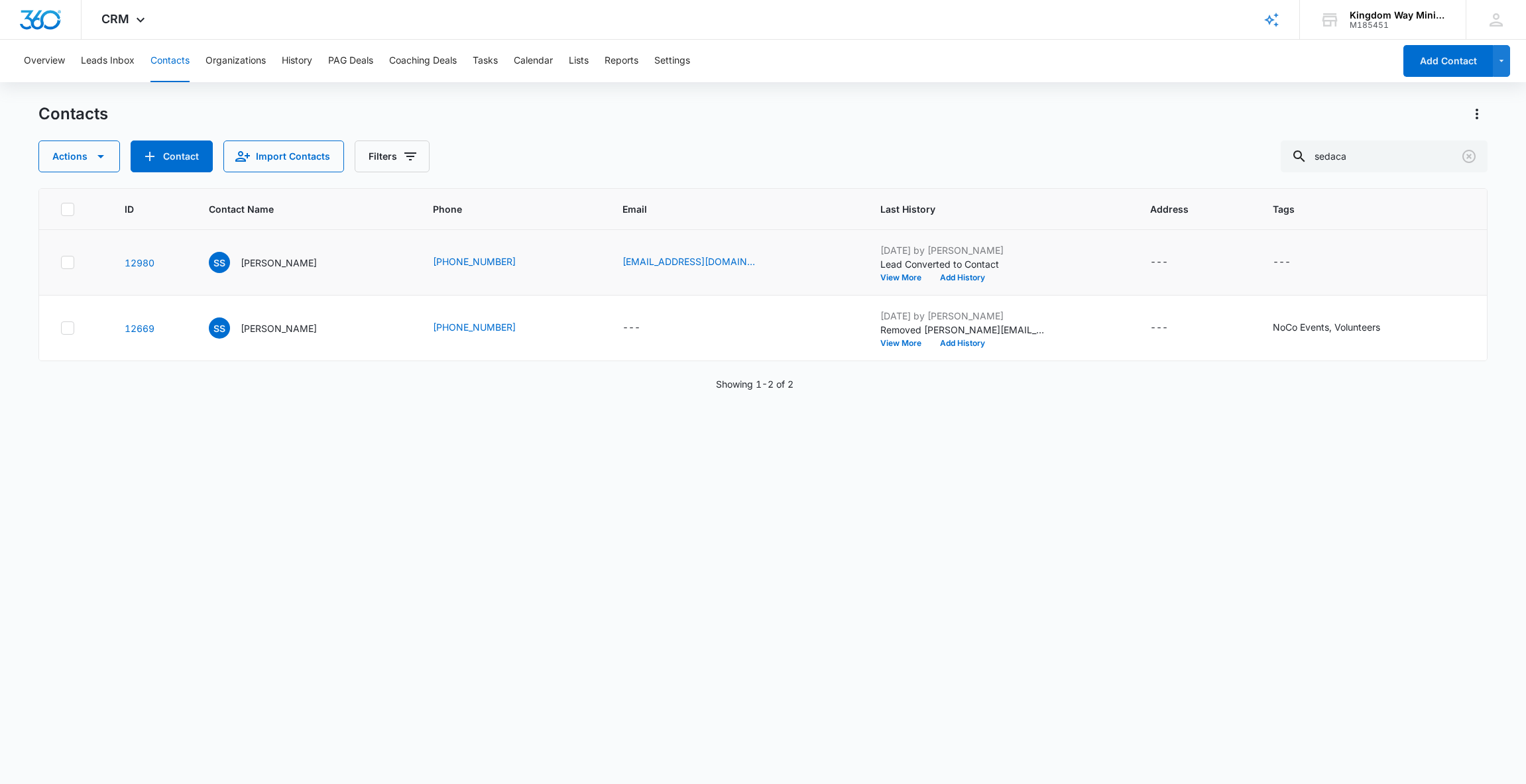
click at [70, 260] on icon at bounding box center [67, 262] width 8 height 6
click at [61, 263] on input "checkbox" at bounding box center [61, 263] width 1 height 1
click at [70, 328] on icon at bounding box center [67, 328] width 12 height 12
click at [61, 328] on input "checkbox" at bounding box center [61, 328] width 1 height 1
click at [98, 158] on icon "button" at bounding box center [100, 156] width 16 height 16
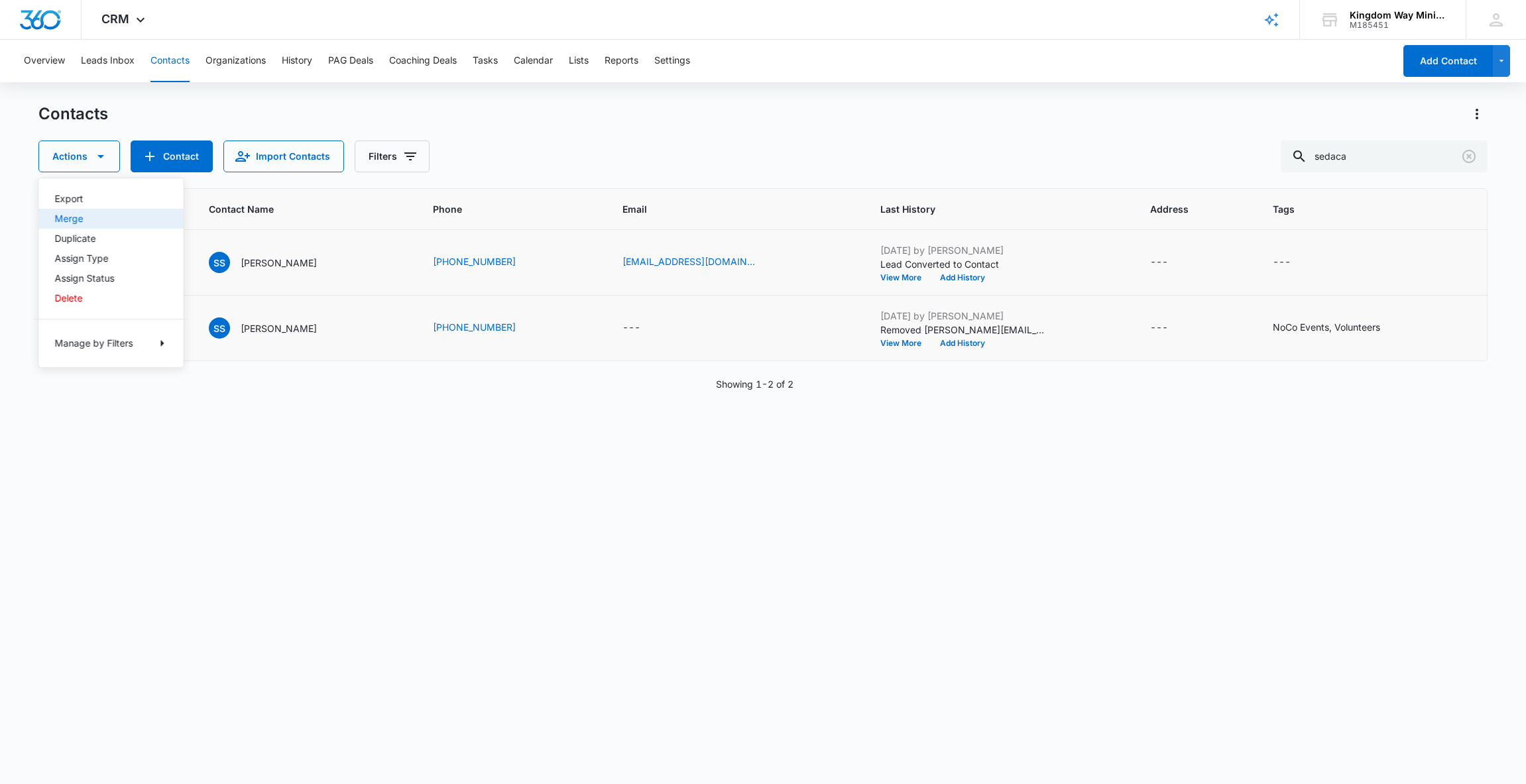
click at [95, 221] on div "Merge" at bounding box center [103, 218] width 97 height 9
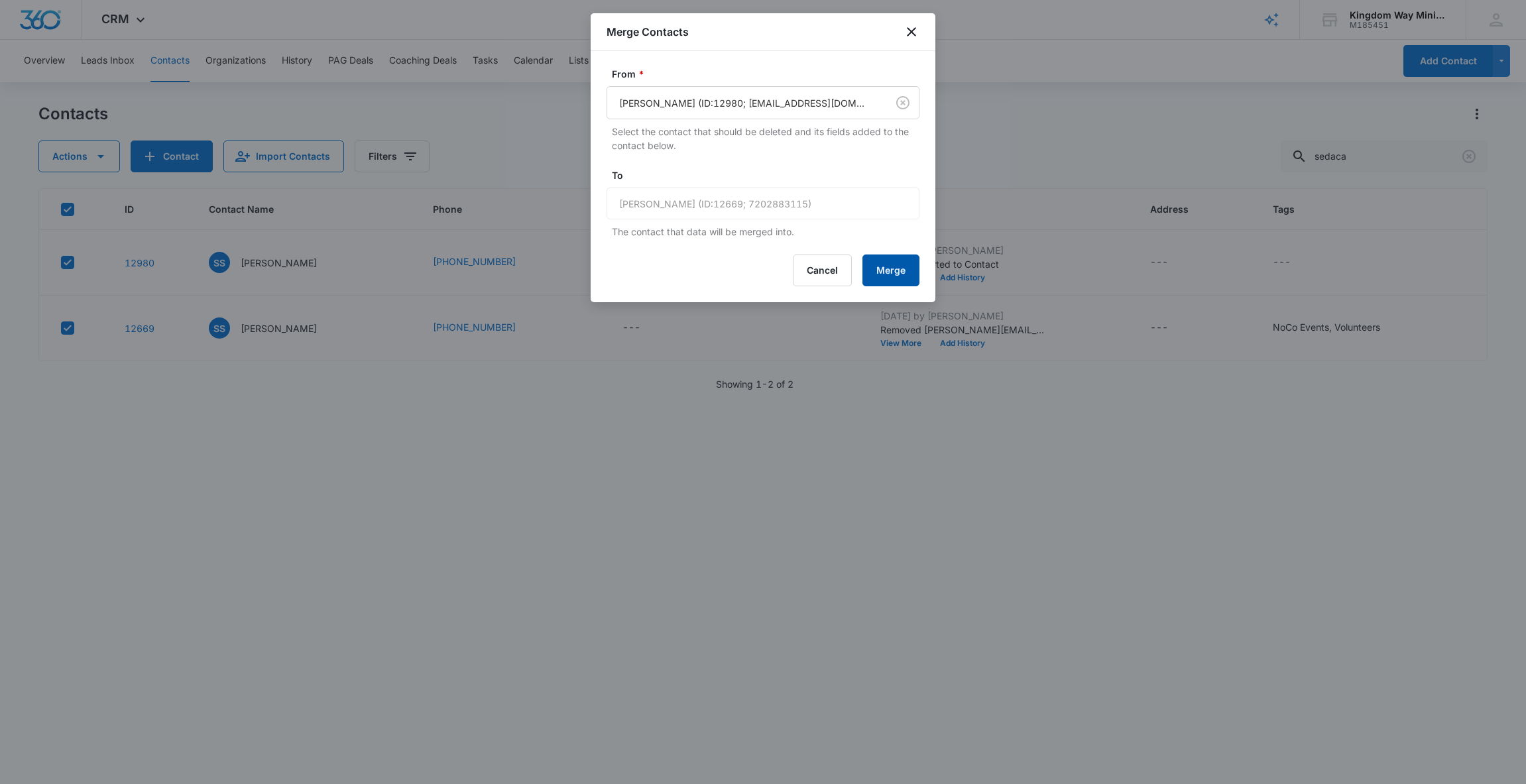
click at [894, 274] on button "Merge" at bounding box center [892, 270] width 57 height 32
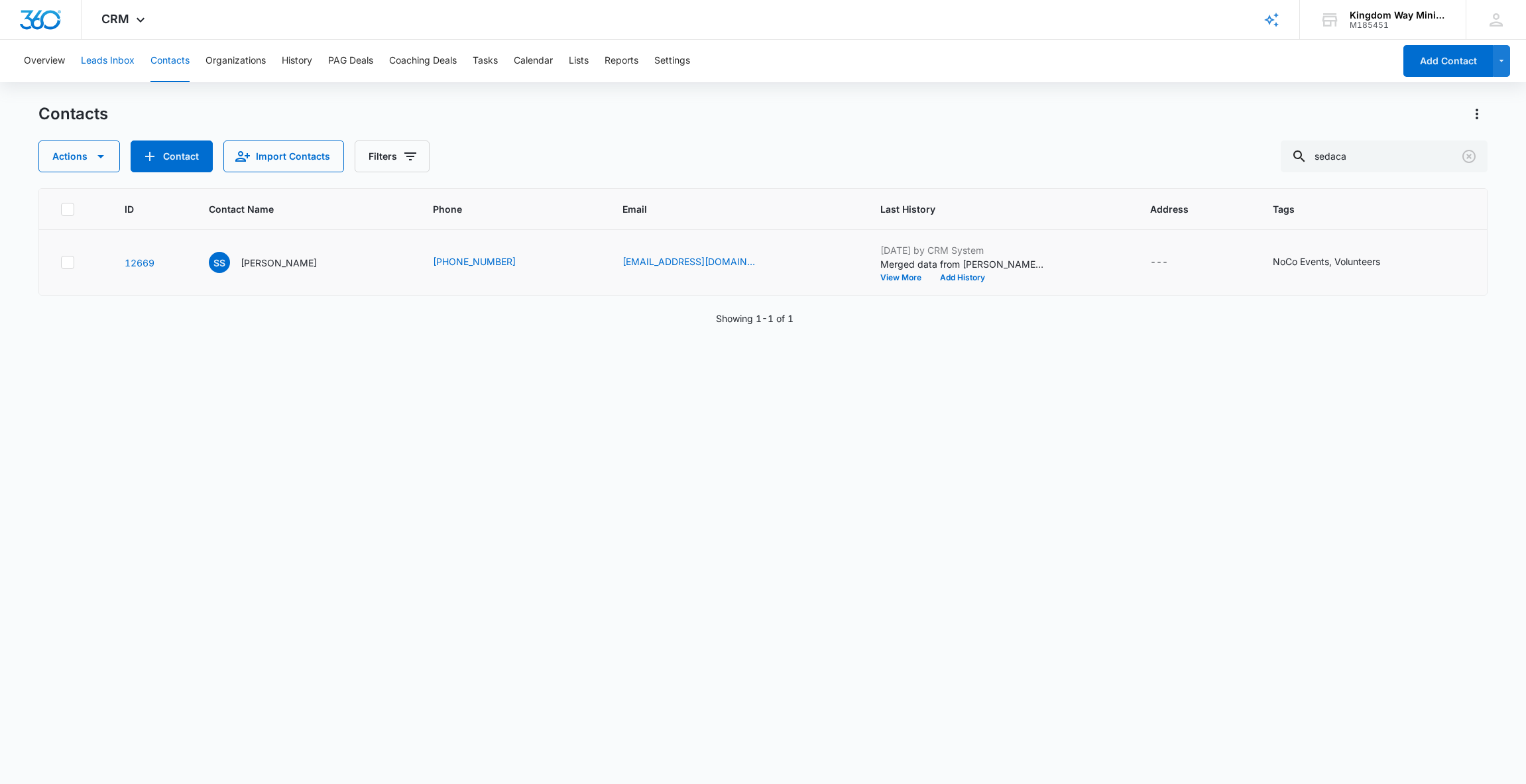
click at [110, 61] on button "Leads Inbox" at bounding box center [108, 61] width 54 height 42
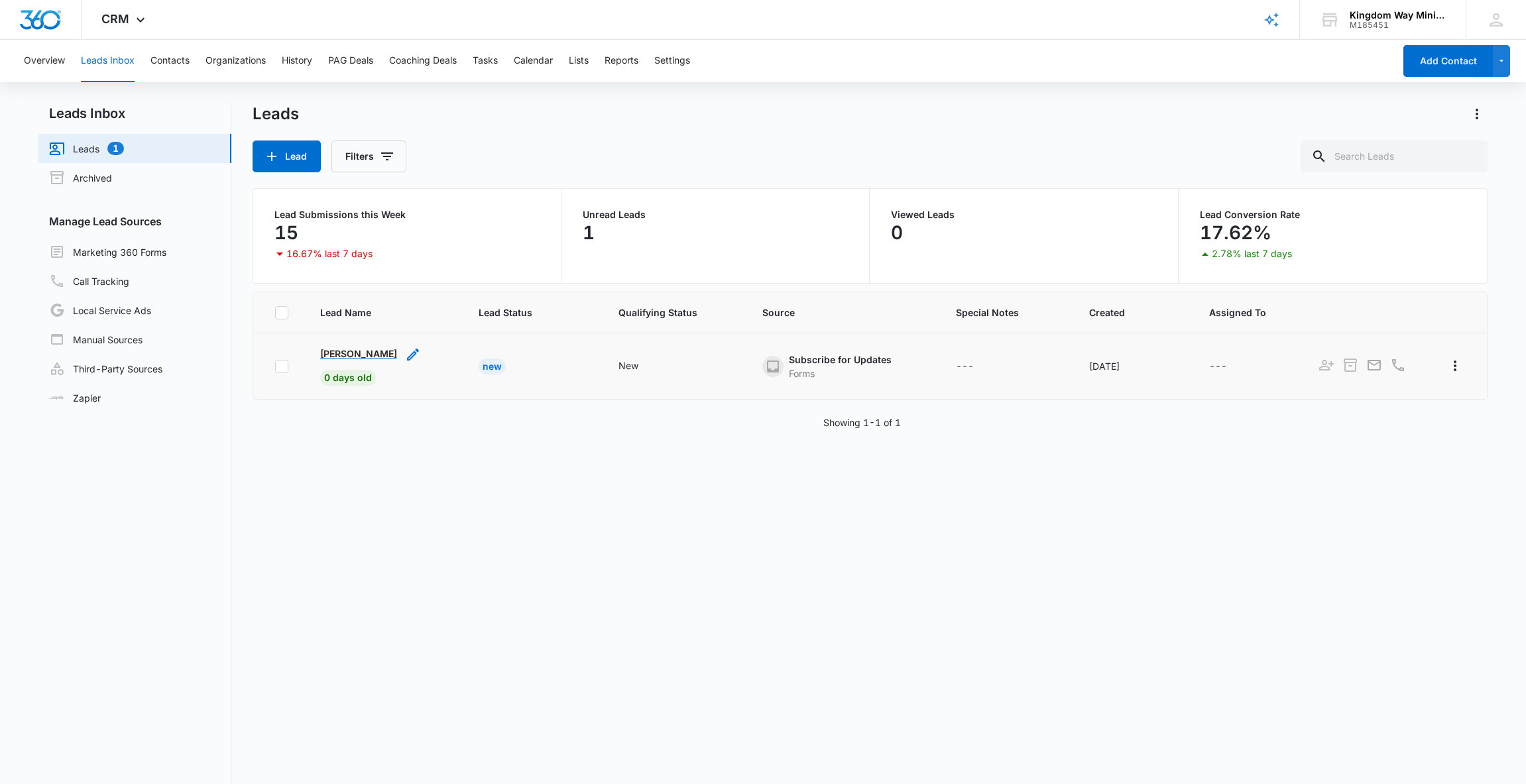
click at [351, 355] on p "[PERSON_NAME]" at bounding box center [358, 354] width 77 height 14
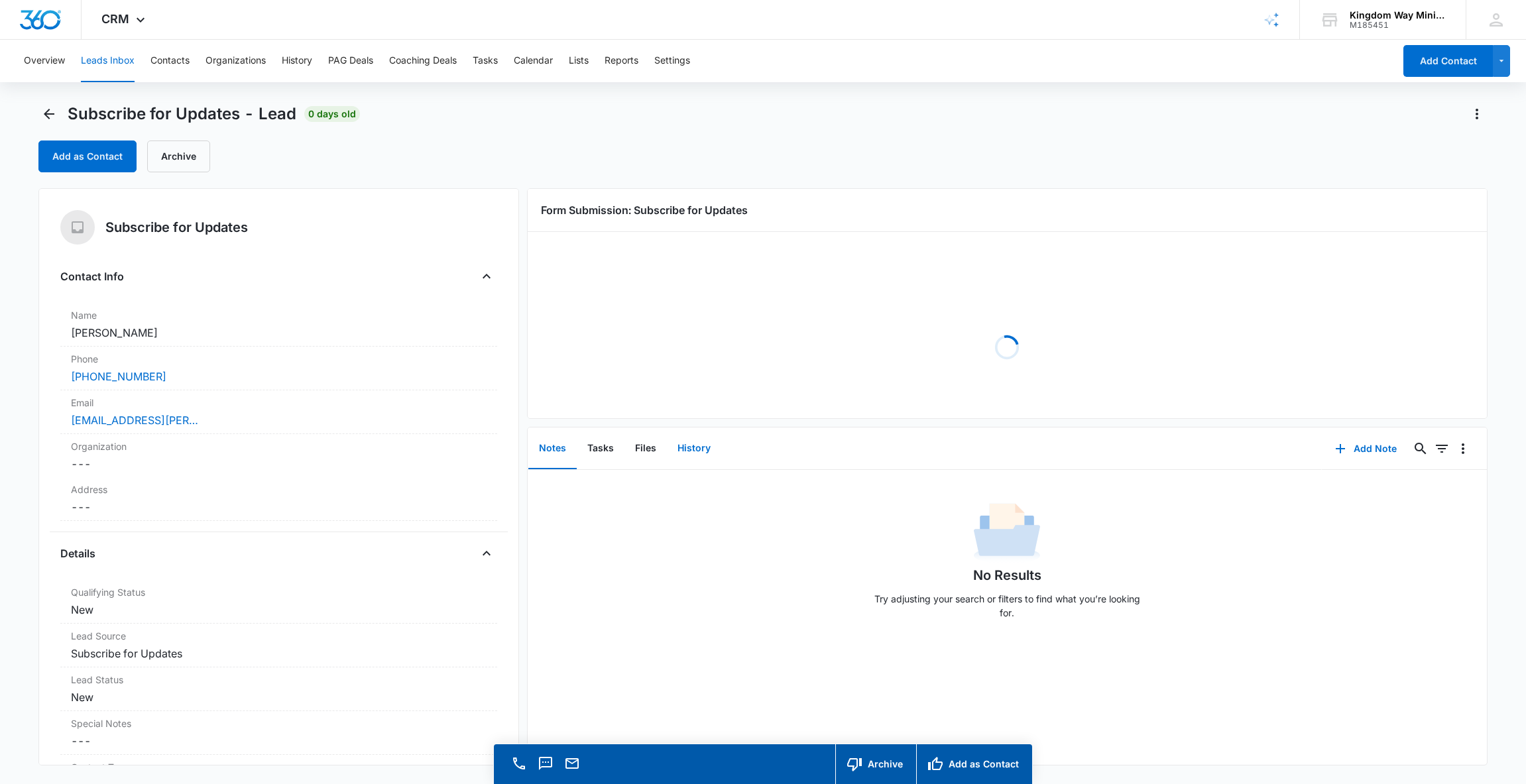
click at [688, 450] on button "History" at bounding box center [694, 448] width 55 height 41
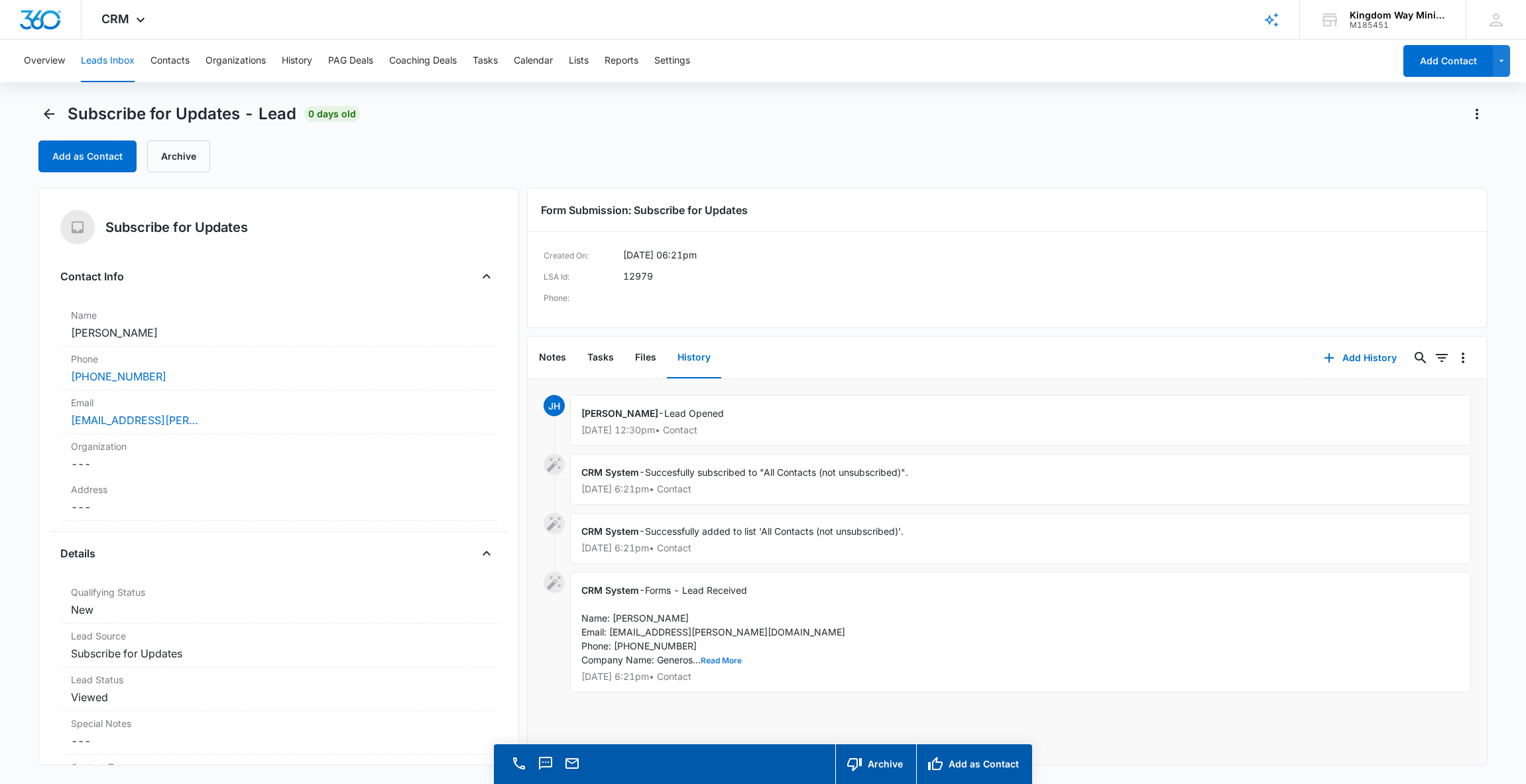
click at [715, 663] on button "Read More" at bounding box center [721, 660] width 41 height 8
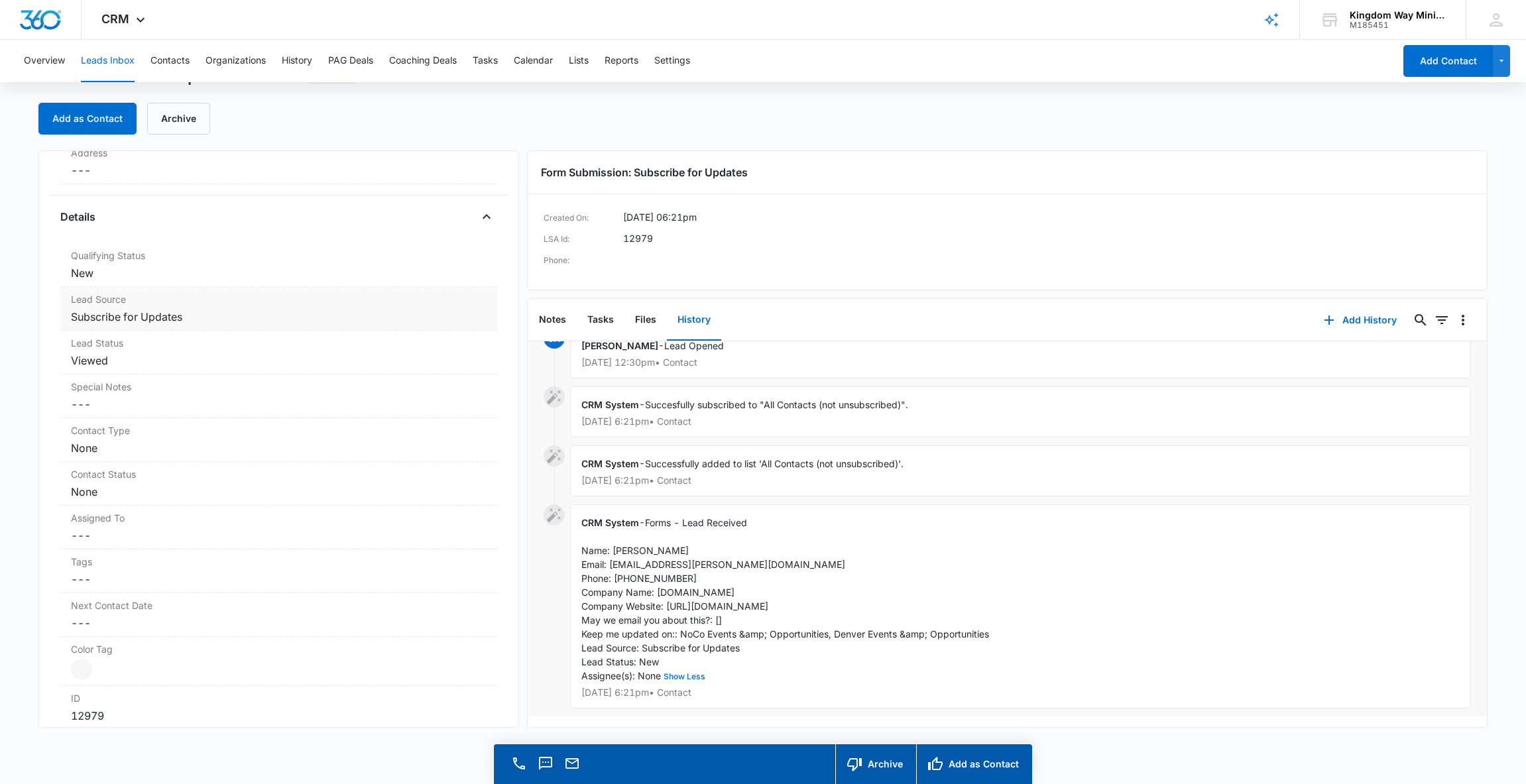
scroll to position [300, 0]
click at [167, 570] on dd "Cancel Save Changes ---" at bounding box center [278, 578] width 415 height 16
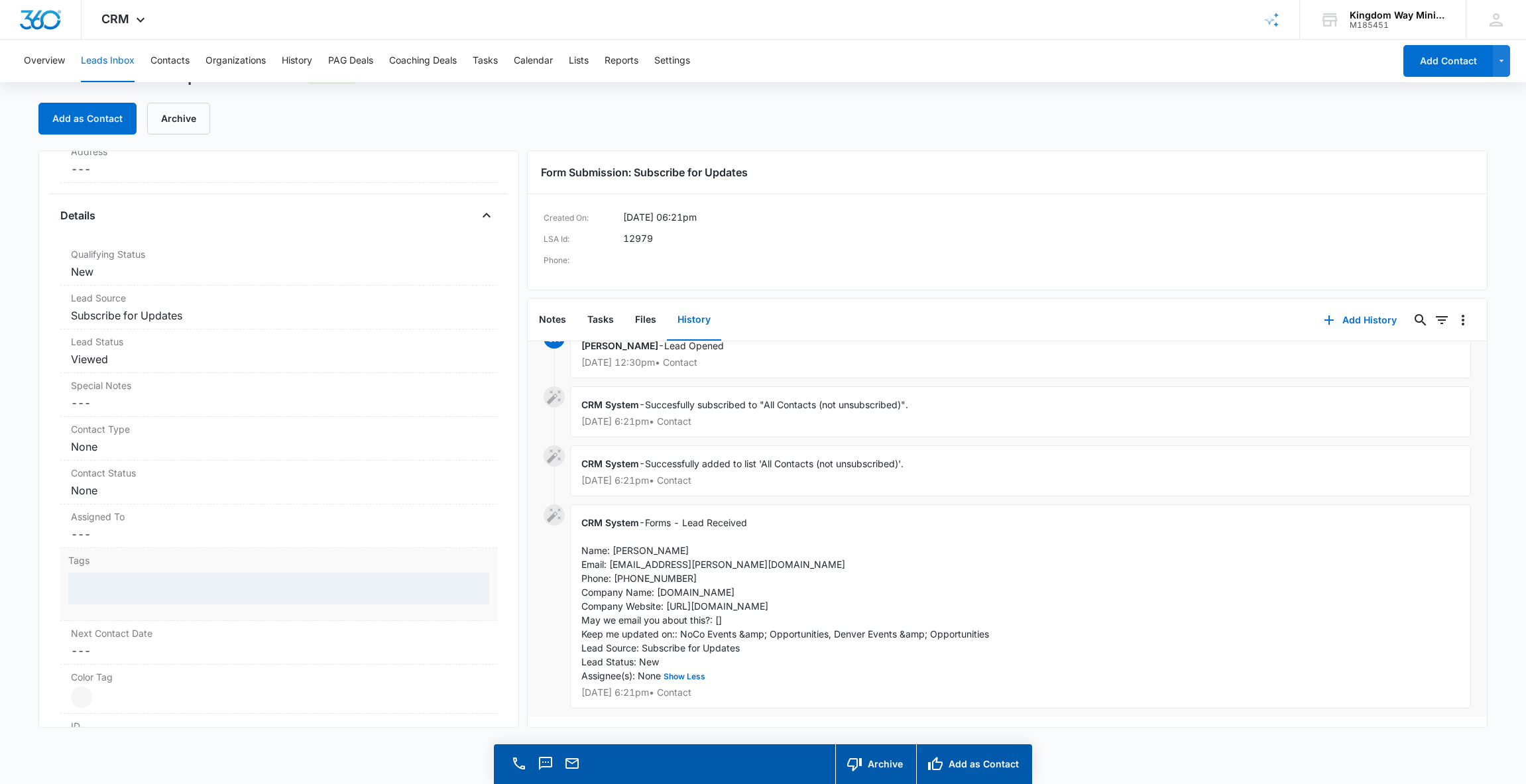
click at [142, 584] on div at bounding box center [279, 589] width 421 height 32
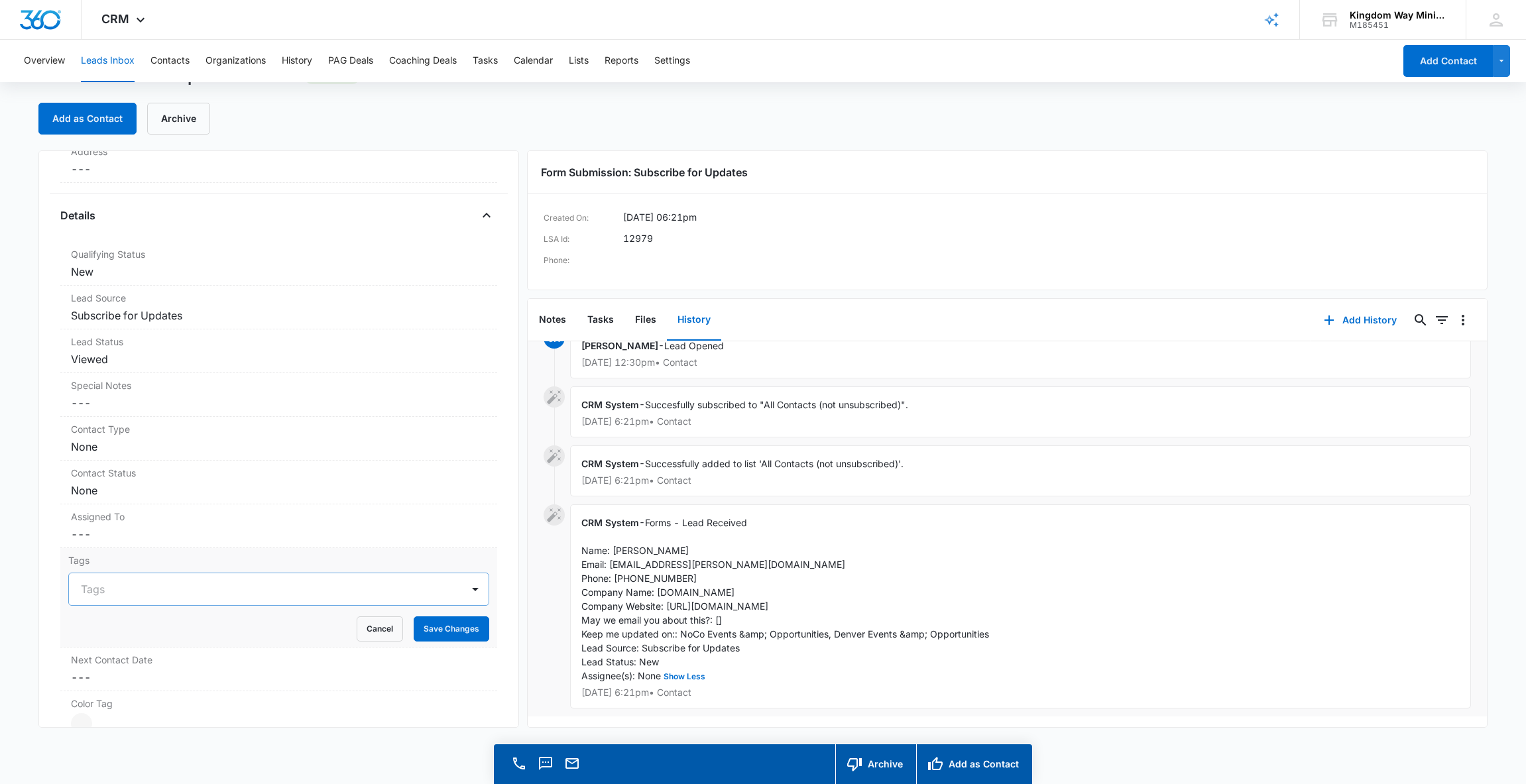
click at [135, 580] on div at bounding box center [270, 589] width 380 height 19
type input "Den"
click at [96, 637] on p "Denver Events" at bounding box center [115, 637] width 63 height 14
type input "no"
click at [94, 639] on p "NoCo Events" at bounding box center [112, 637] width 56 height 14
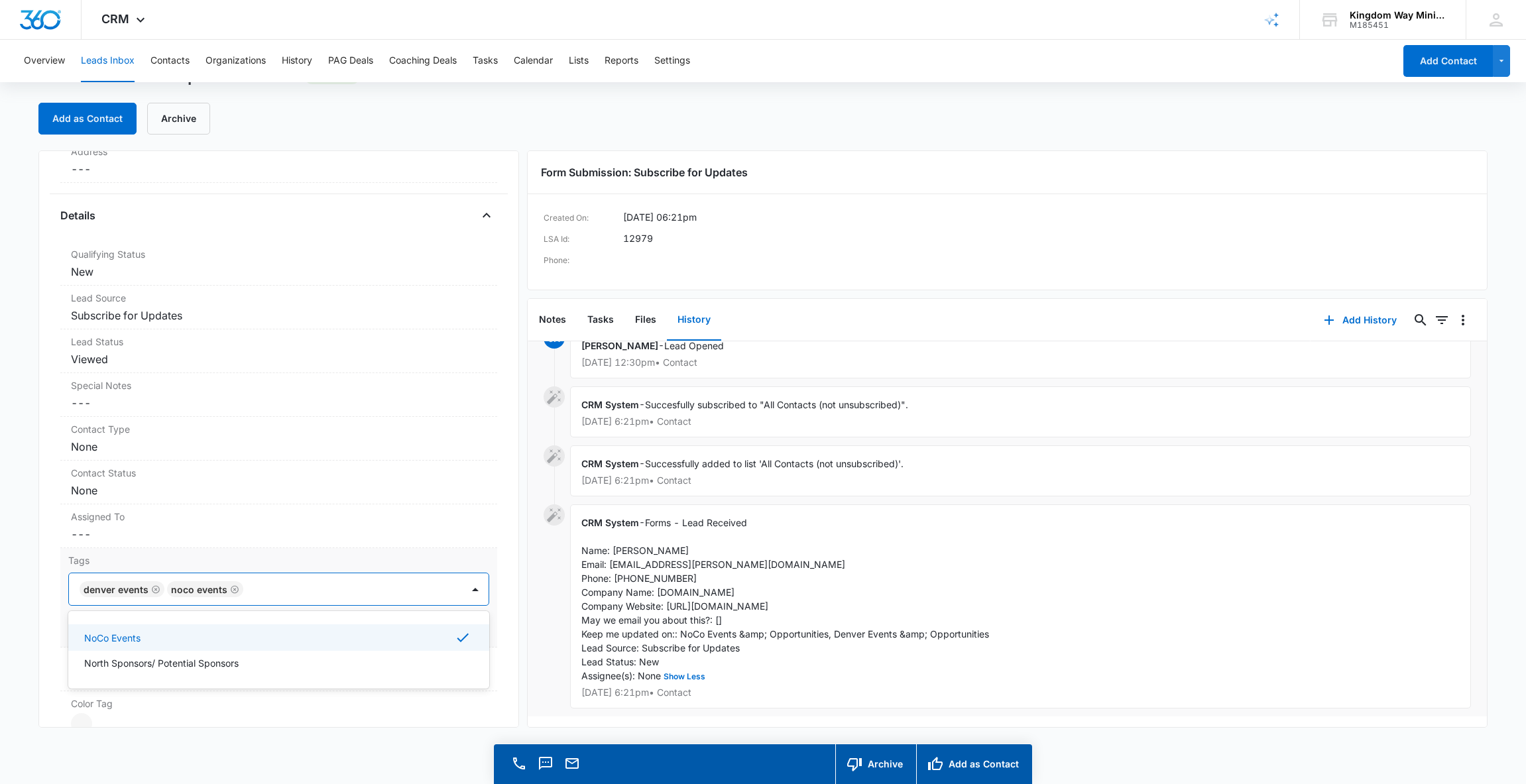
click at [484, 558] on label "Tags" at bounding box center [279, 560] width 421 height 14
click at [450, 629] on button "Save Changes" at bounding box center [452, 629] width 76 height 25
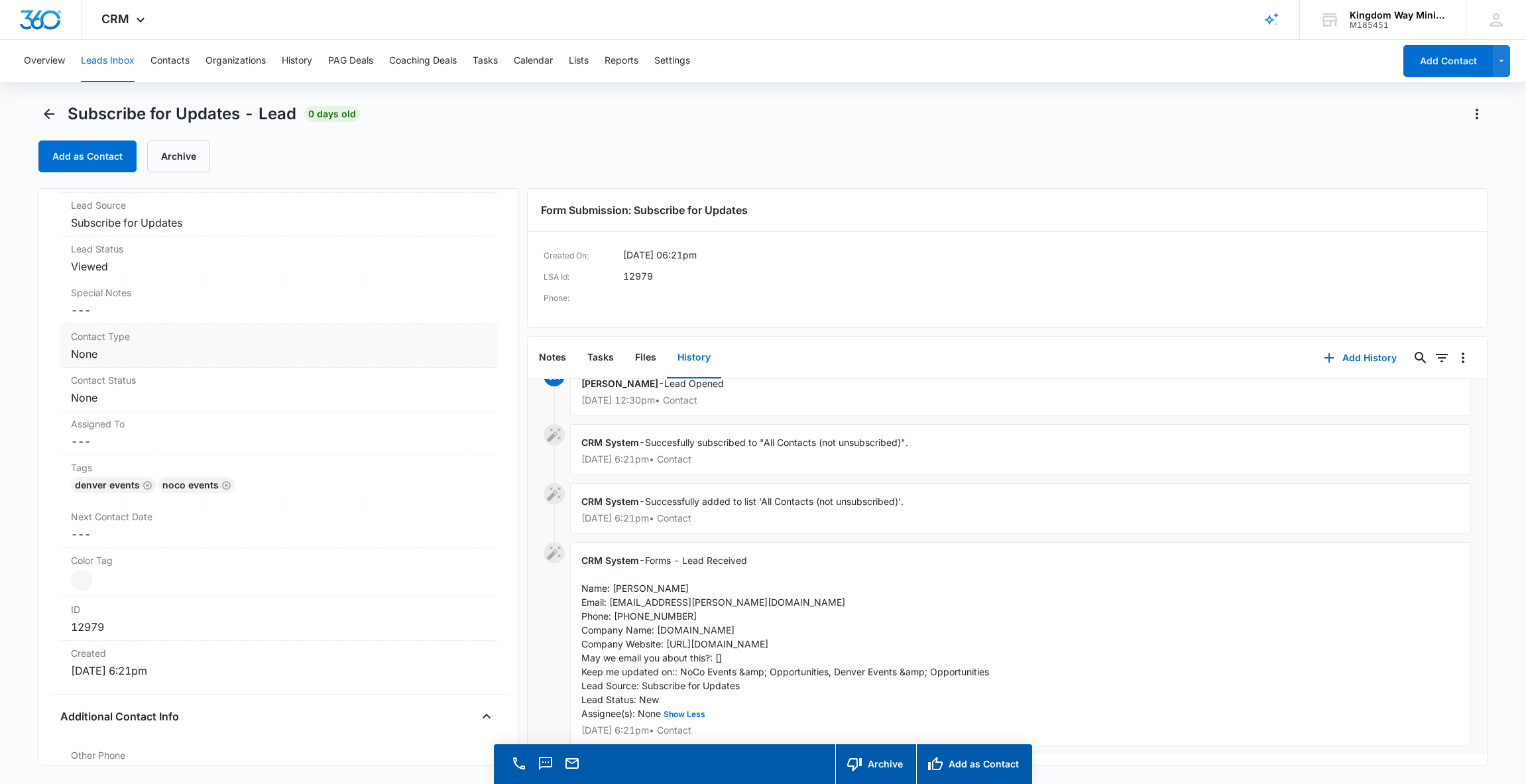
scroll to position [432, 0]
click at [81, 153] on button "Add as Contact" at bounding box center [88, 157] width 98 height 32
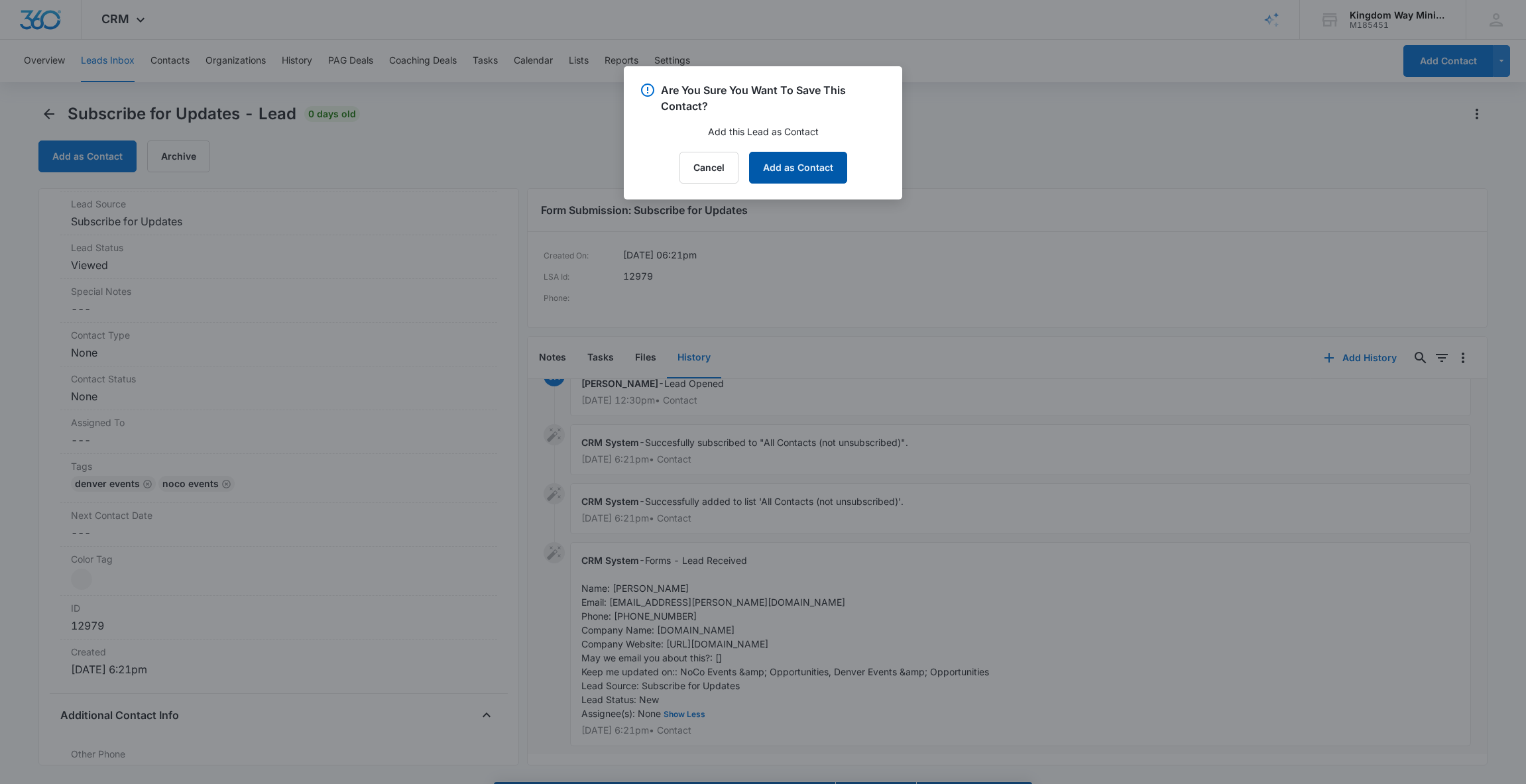
click at [780, 165] on button "Add as Contact" at bounding box center [798, 168] width 98 height 32
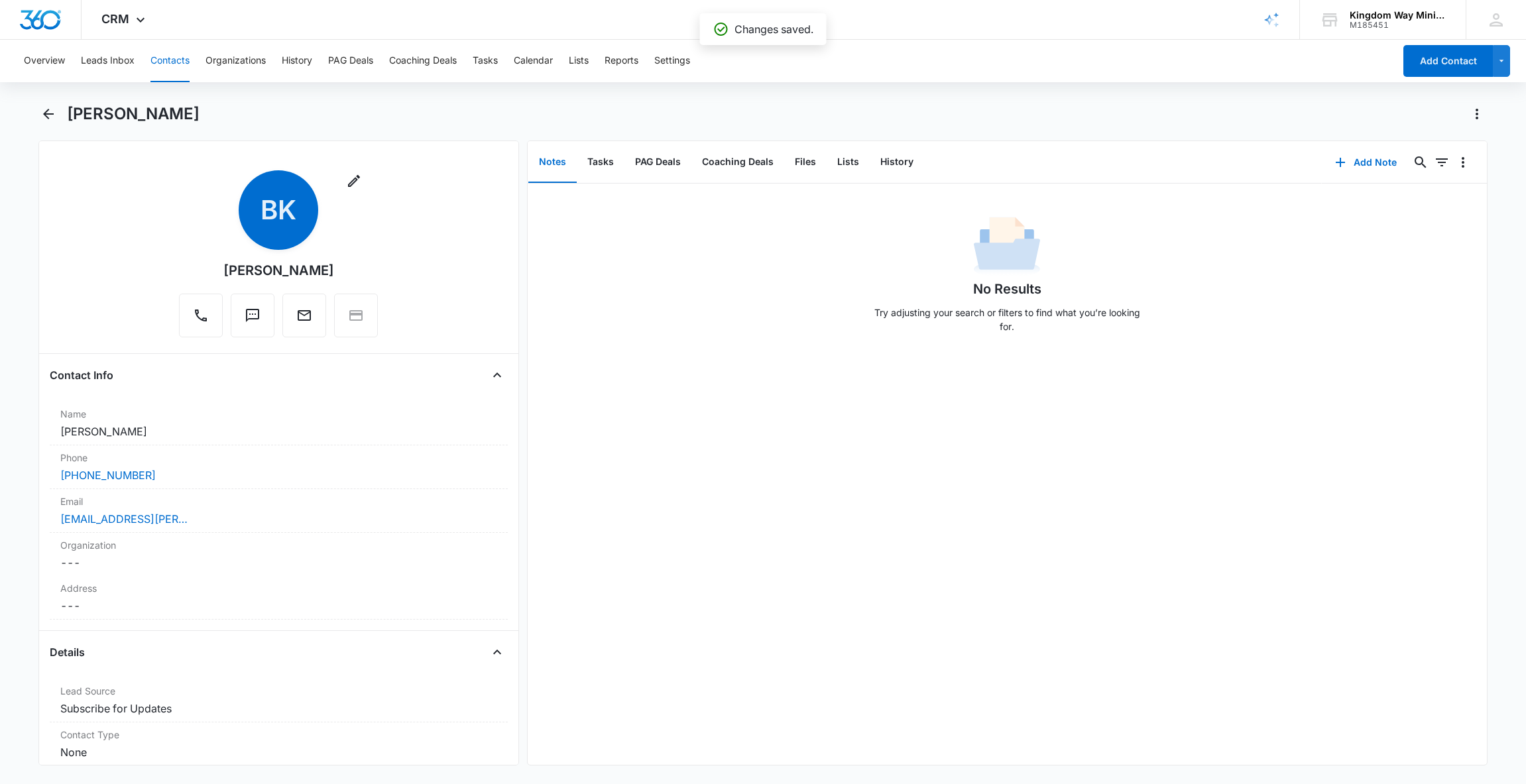
click at [166, 59] on button "Contacts" at bounding box center [170, 61] width 39 height 42
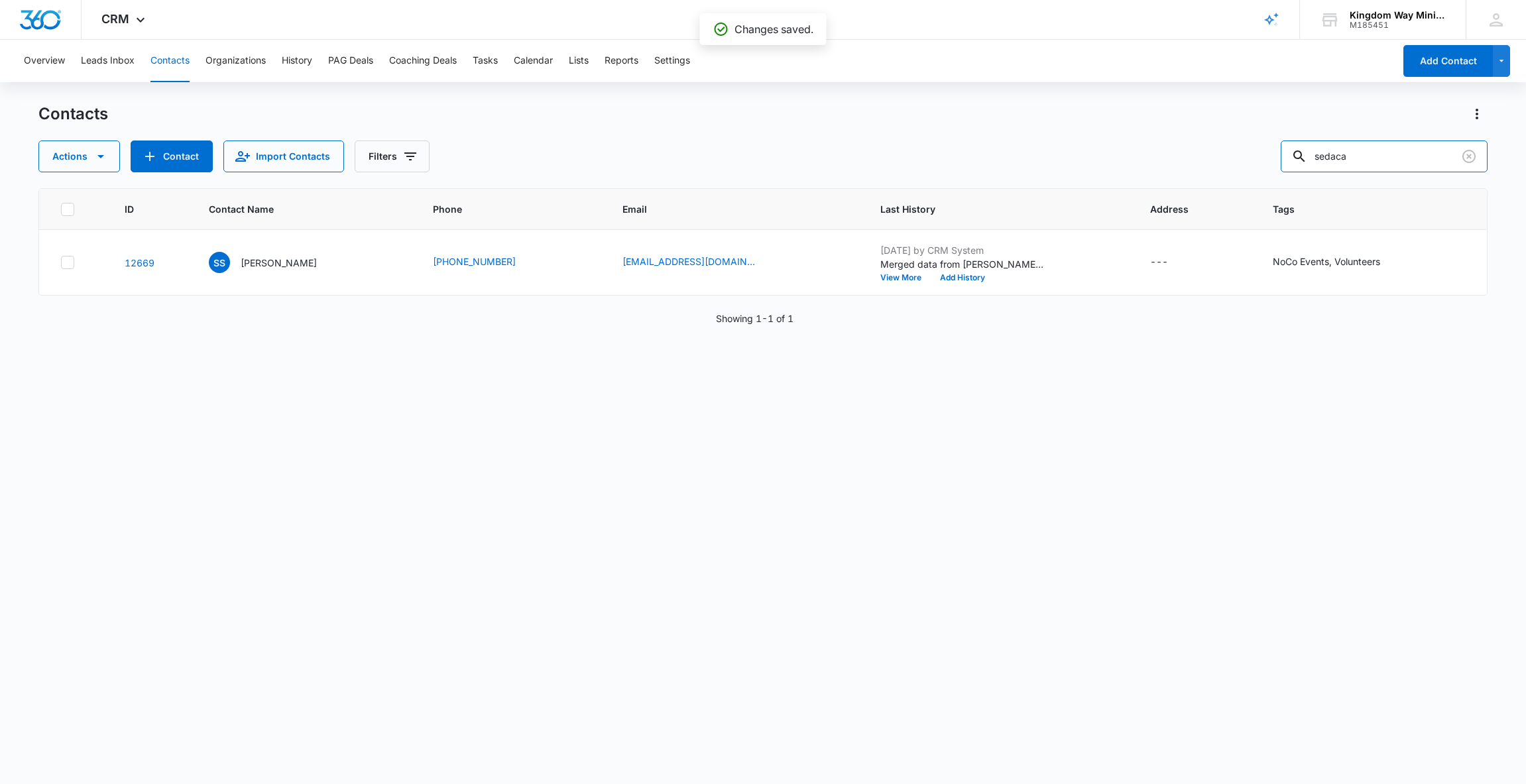
drag, startPoint x: 1387, startPoint y: 157, endPoint x: 1282, endPoint y: 157, distance: 105.0
click at [1282, 157] on div "Actions Contact Import Contacts Filters sedaca" at bounding box center [763, 157] width 1450 height 32
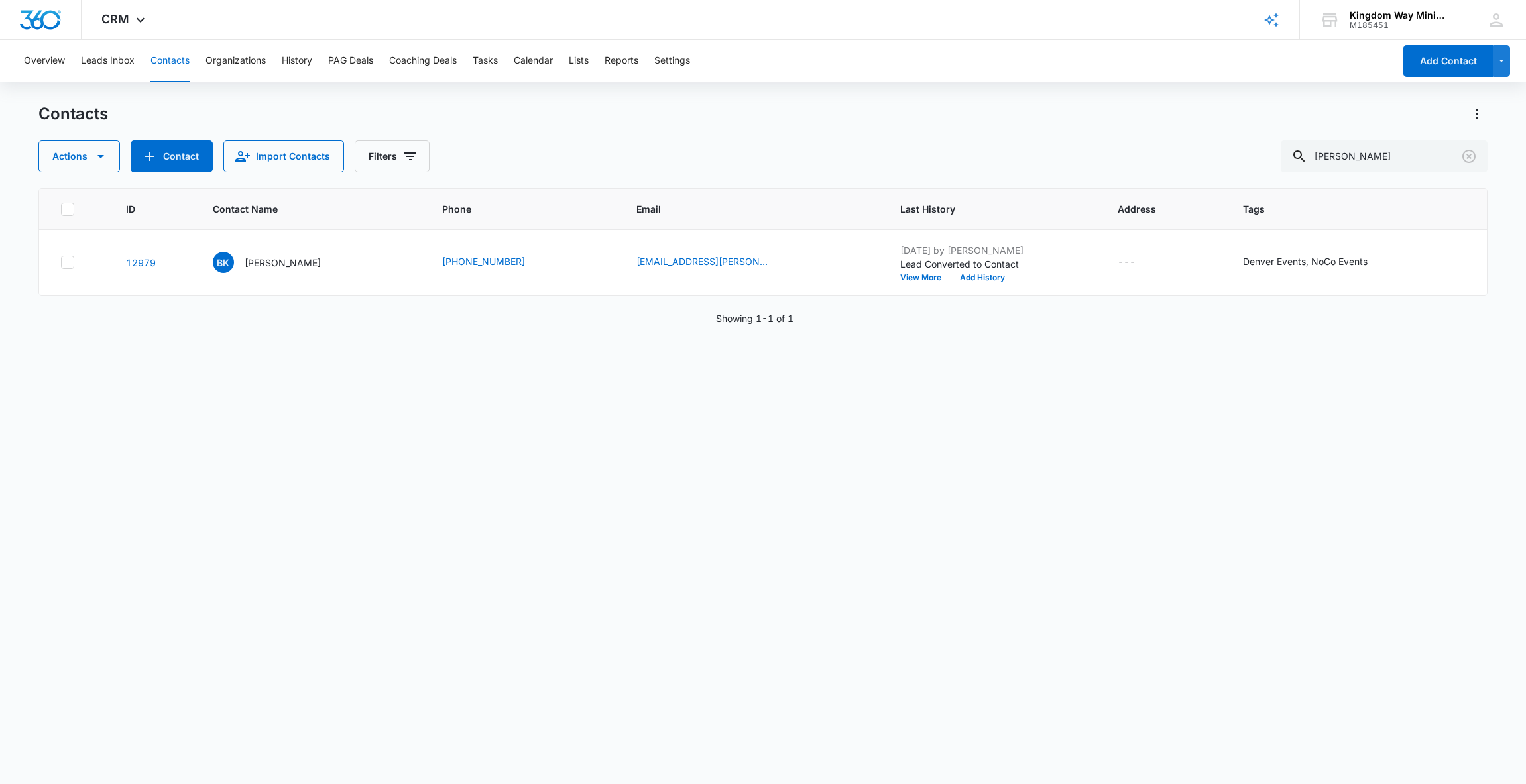
click at [158, 61] on button "Contacts" at bounding box center [170, 61] width 39 height 42
drag, startPoint x: 1403, startPoint y: 151, endPoint x: 1266, endPoint y: 152, distance: 137.0
click at [1266, 152] on div "Actions Contact Import Contacts Filters [PERSON_NAME]" at bounding box center [763, 157] width 1450 height 32
type input "[PERSON_NAME]"
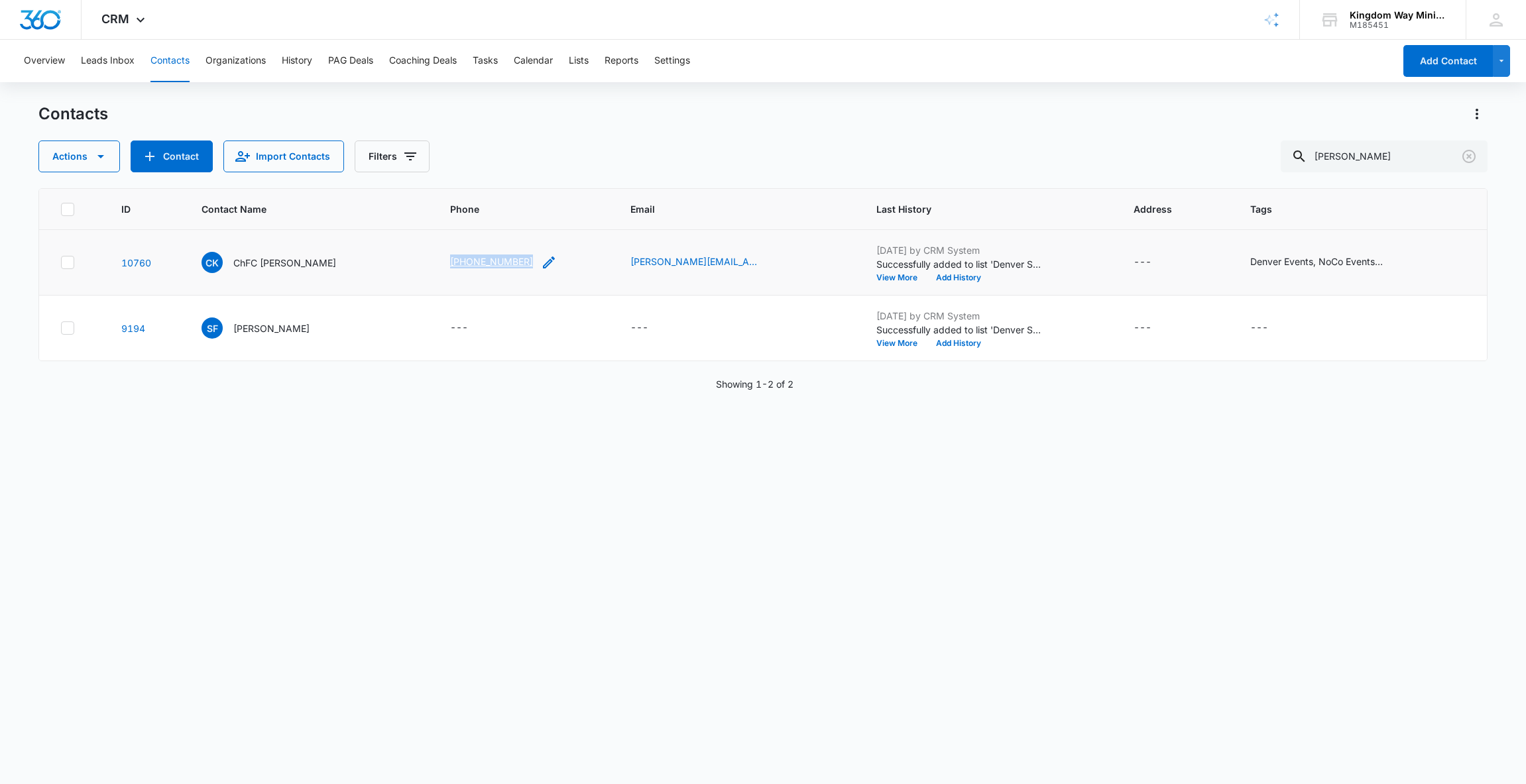
copy link "[PHONE_NUMBER]"
click at [1466, 156] on icon "Clear" at bounding box center [1469, 156] width 16 height 16
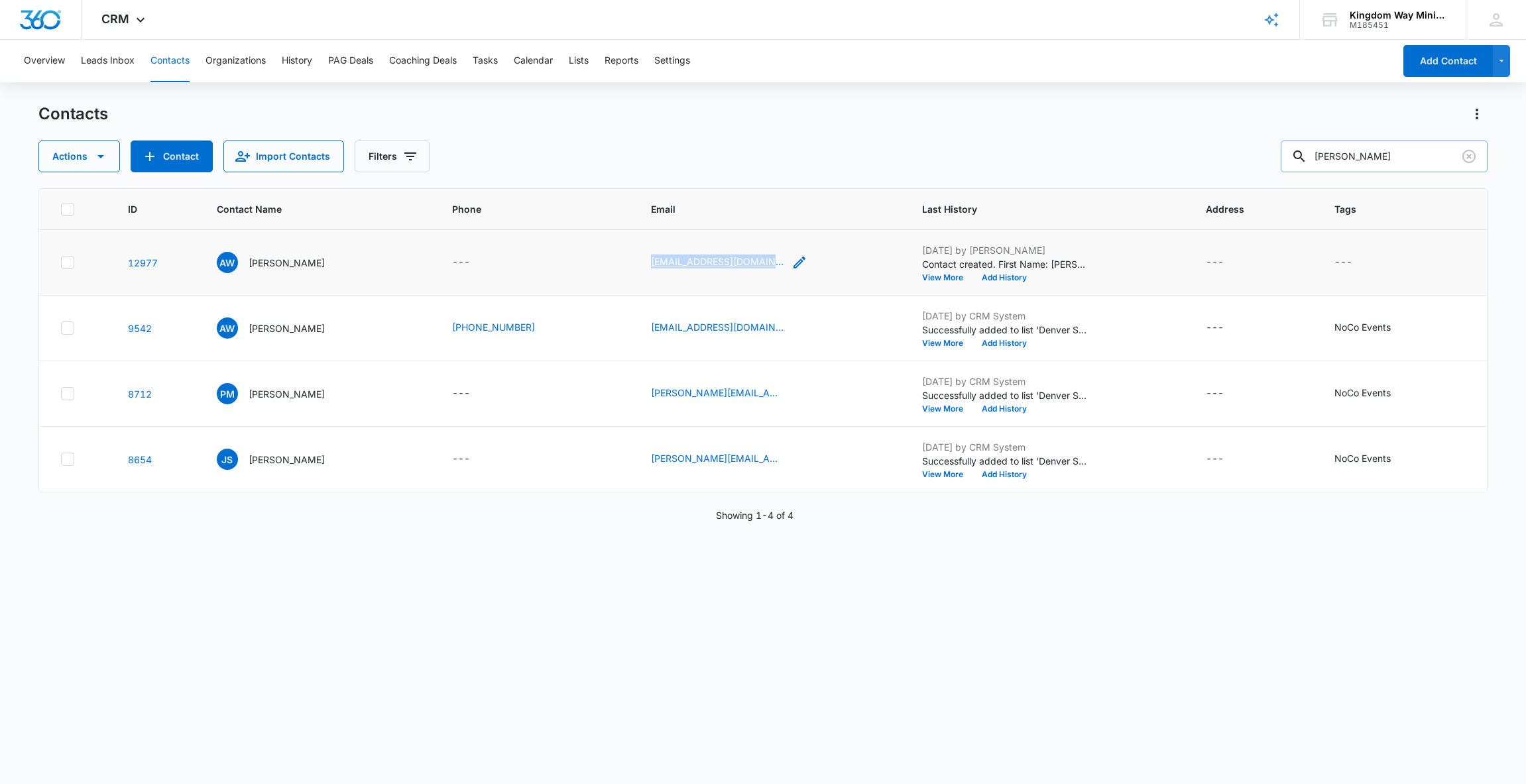
copy link "[EMAIL_ADDRESS][DOMAIN_NAME]"
drag, startPoint x: 1382, startPoint y: 159, endPoint x: 1237, endPoint y: 159, distance: 145.0
click at [1237, 159] on div "Actions Contact Import Contacts Filters [PERSON_NAME]" at bounding box center [763, 157] width 1450 height 32
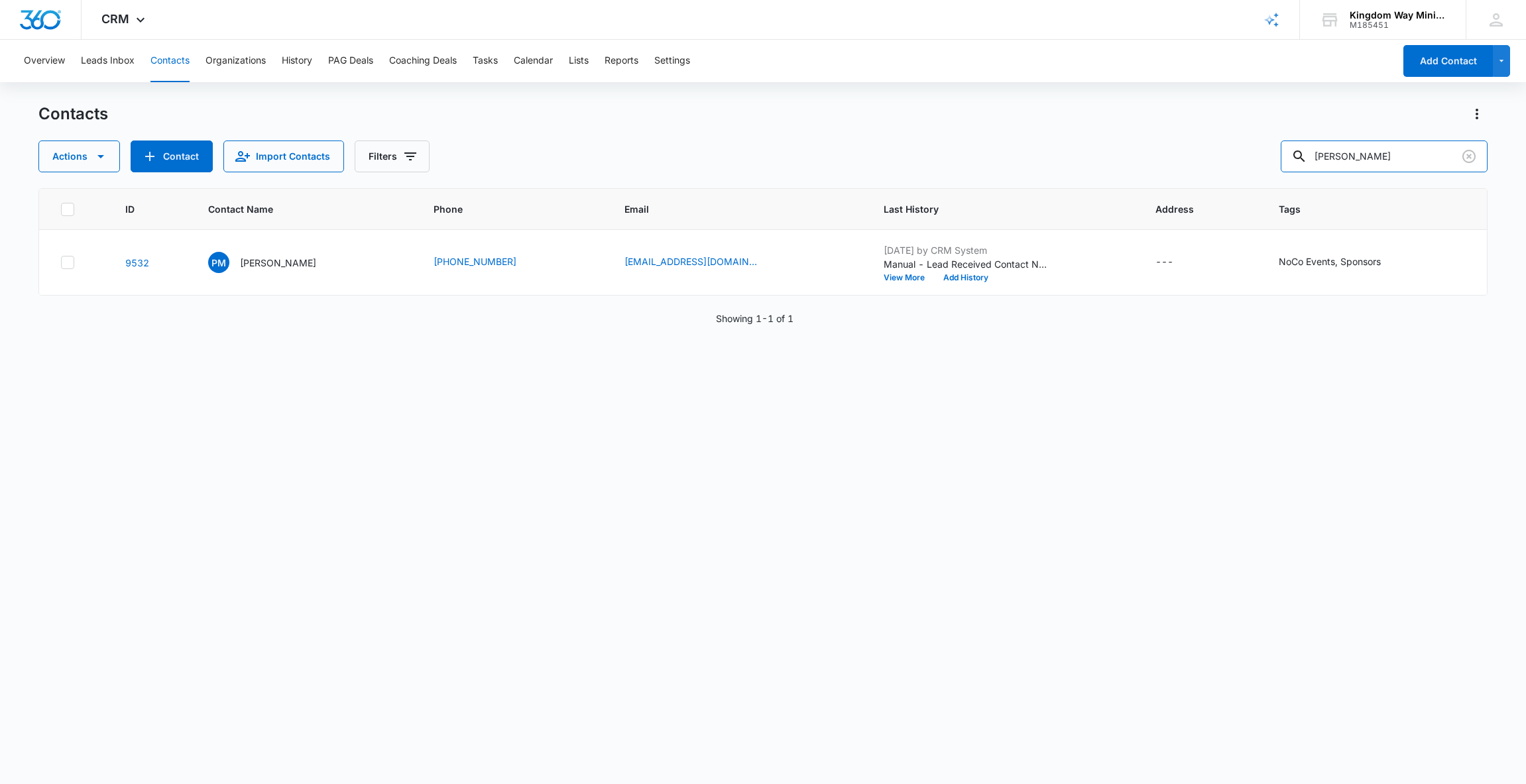
drag, startPoint x: 1391, startPoint y: 152, endPoint x: 1277, endPoint y: 152, distance: 114.0
click at [1277, 152] on div "Actions Contact Import Contacts Filters [PERSON_NAME]" at bounding box center [763, 157] width 1450 height 32
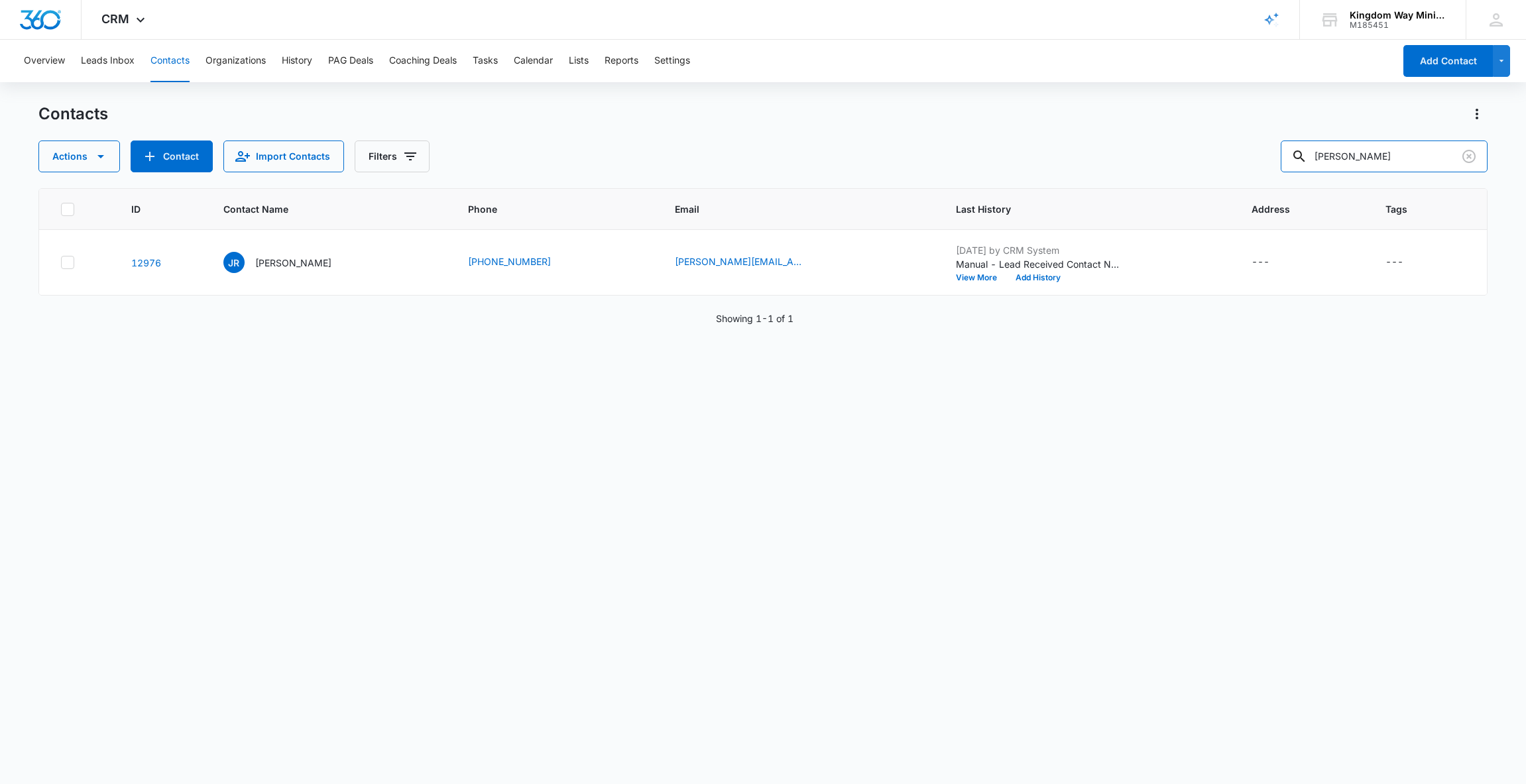
drag, startPoint x: 1400, startPoint y: 157, endPoint x: 1263, endPoint y: 157, distance: 137.0
click at [1263, 157] on div "Actions Contact Import Contacts Filters [PERSON_NAME]" at bounding box center [763, 157] width 1450 height 32
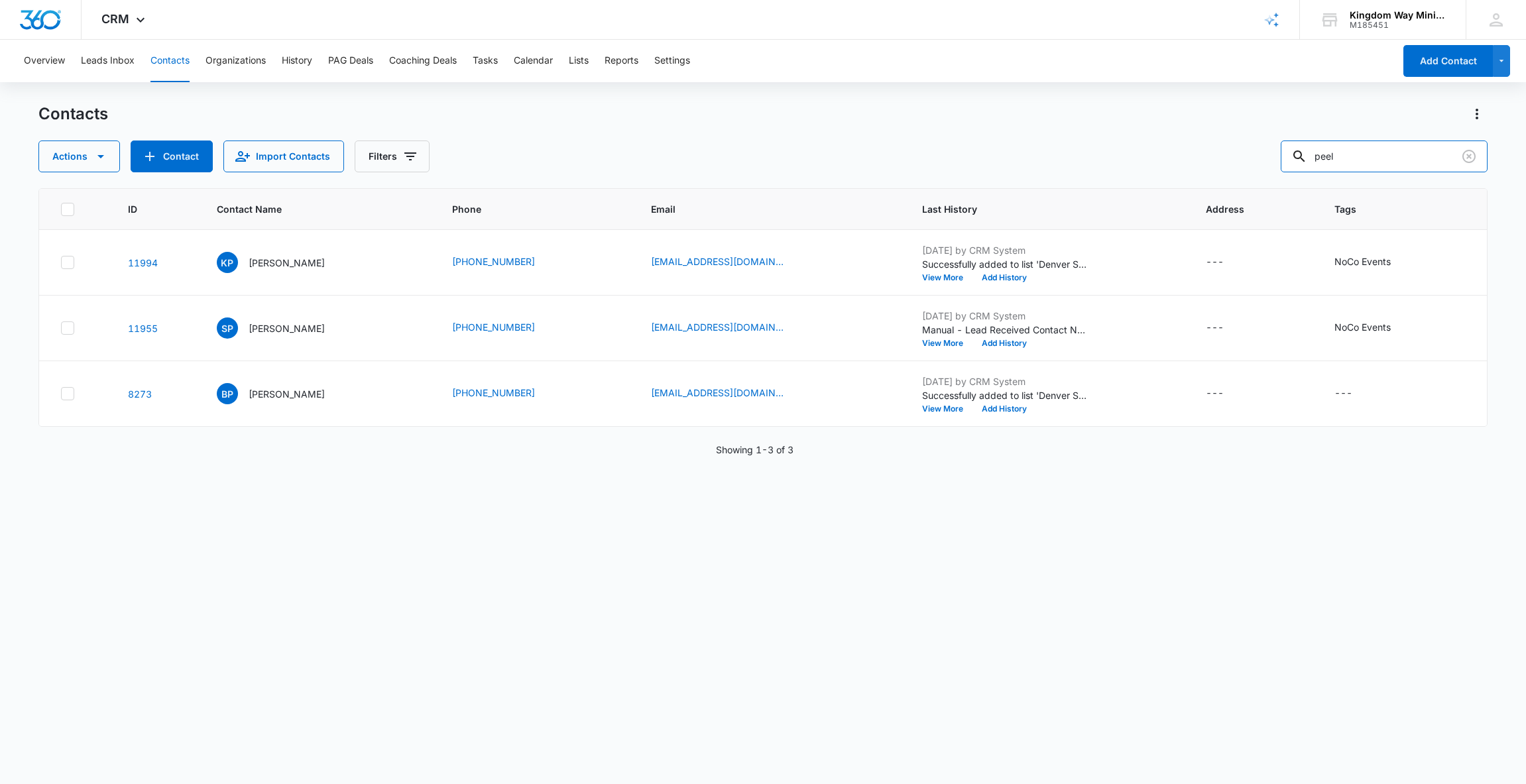
drag, startPoint x: 1379, startPoint y: 152, endPoint x: 1250, endPoint y: 152, distance: 129.0
click at [1250, 152] on div "Actions Contact Import Contacts Filters peel" at bounding box center [763, 157] width 1450 height 32
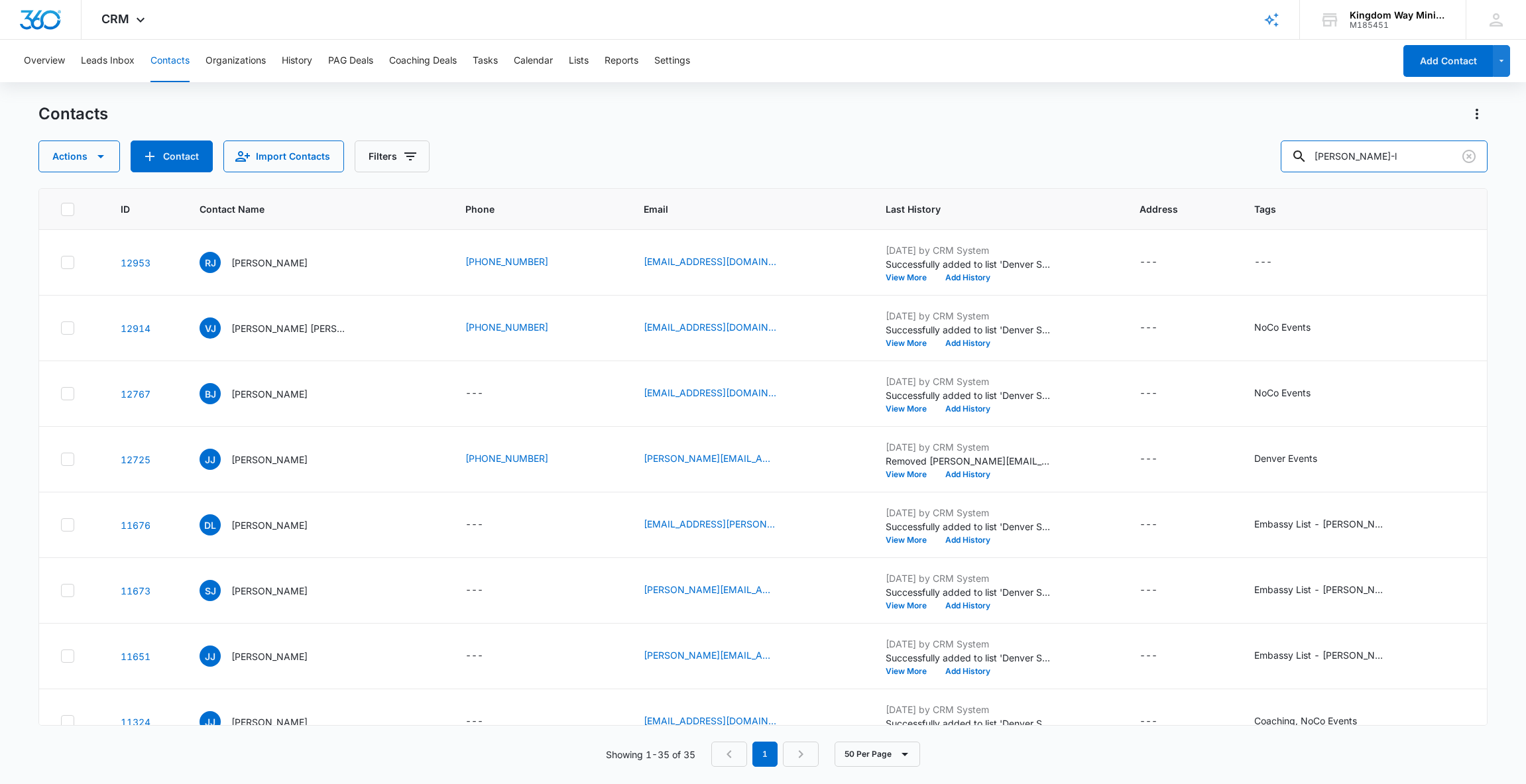
drag, startPoint x: 1397, startPoint y: 160, endPoint x: 1232, endPoint y: 158, distance: 165.0
click at [1232, 159] on div "Actions Contact Import Contacts Filters [PERSON_NAME]-l" at bounding box center [763, 157] width 1450 height 32
type input "d"
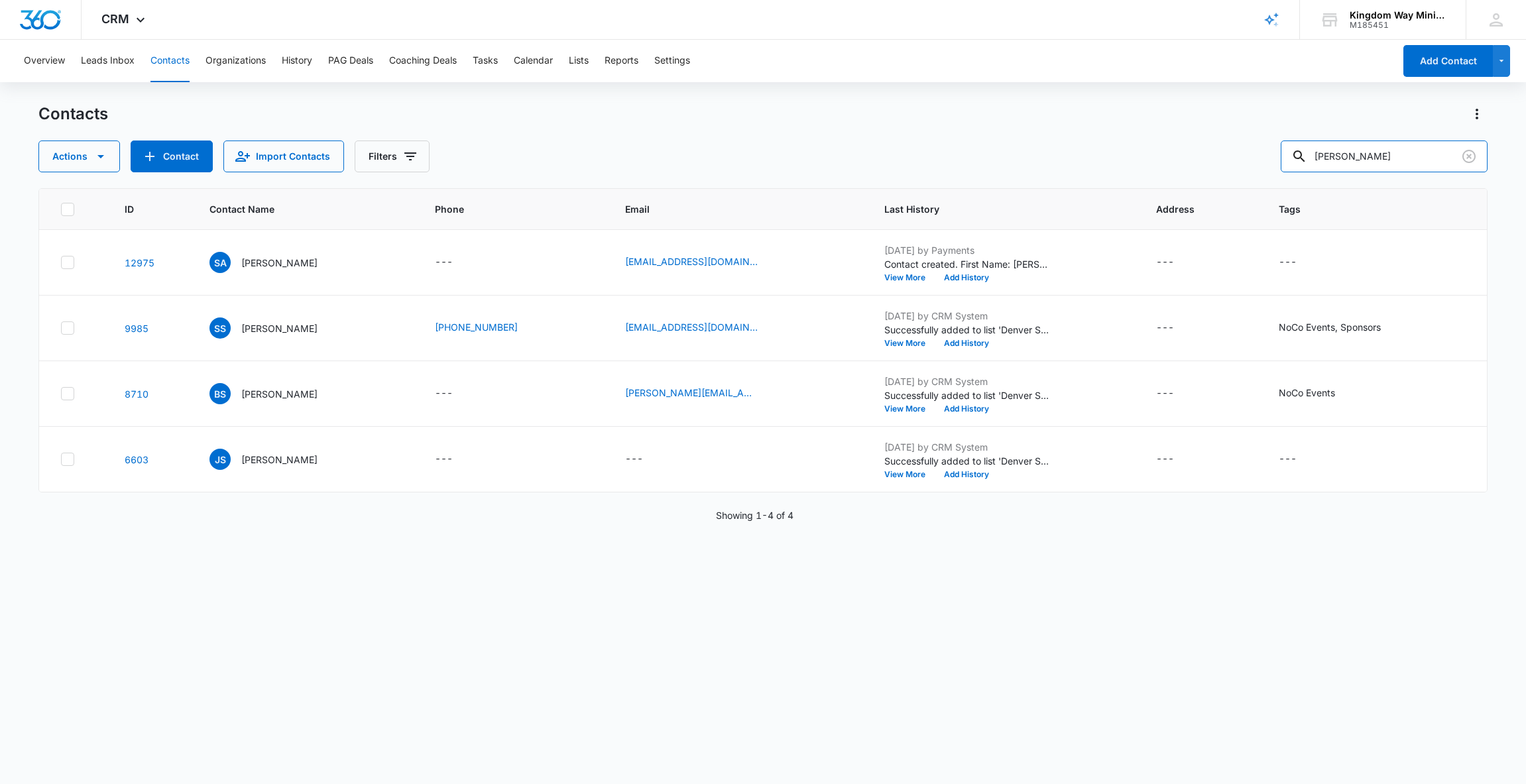
drag, startPoint x: 1395, startPoint y: 160, endPoint x: 1207, endPoint y: 158, distance: 188.0
click at [1207, 159] on div "Actions Contact Import Contacts Filters [PERSON_NAME]" at bounding box center [763, 157] width 1450 height 32
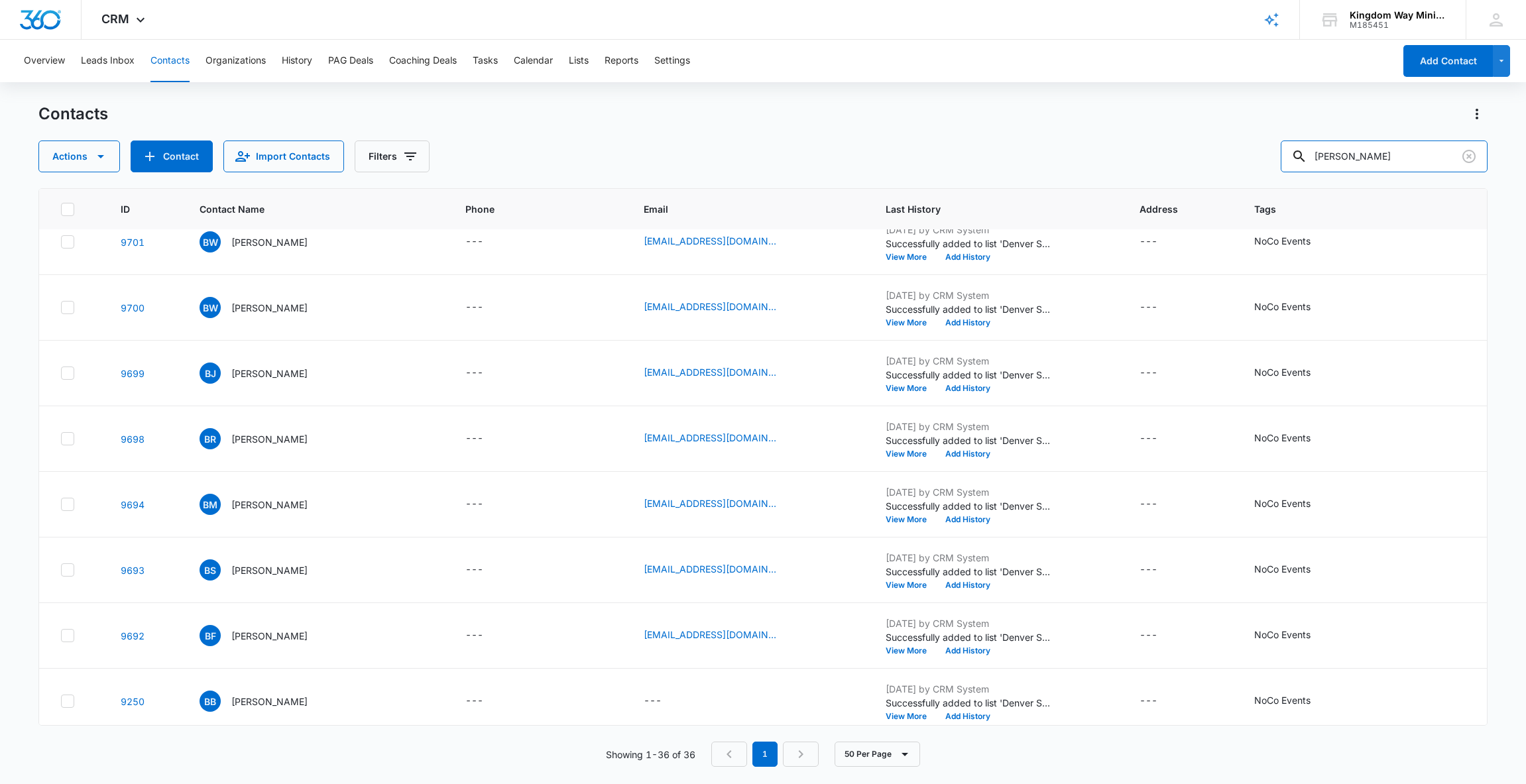
scroll to position [483, 0]
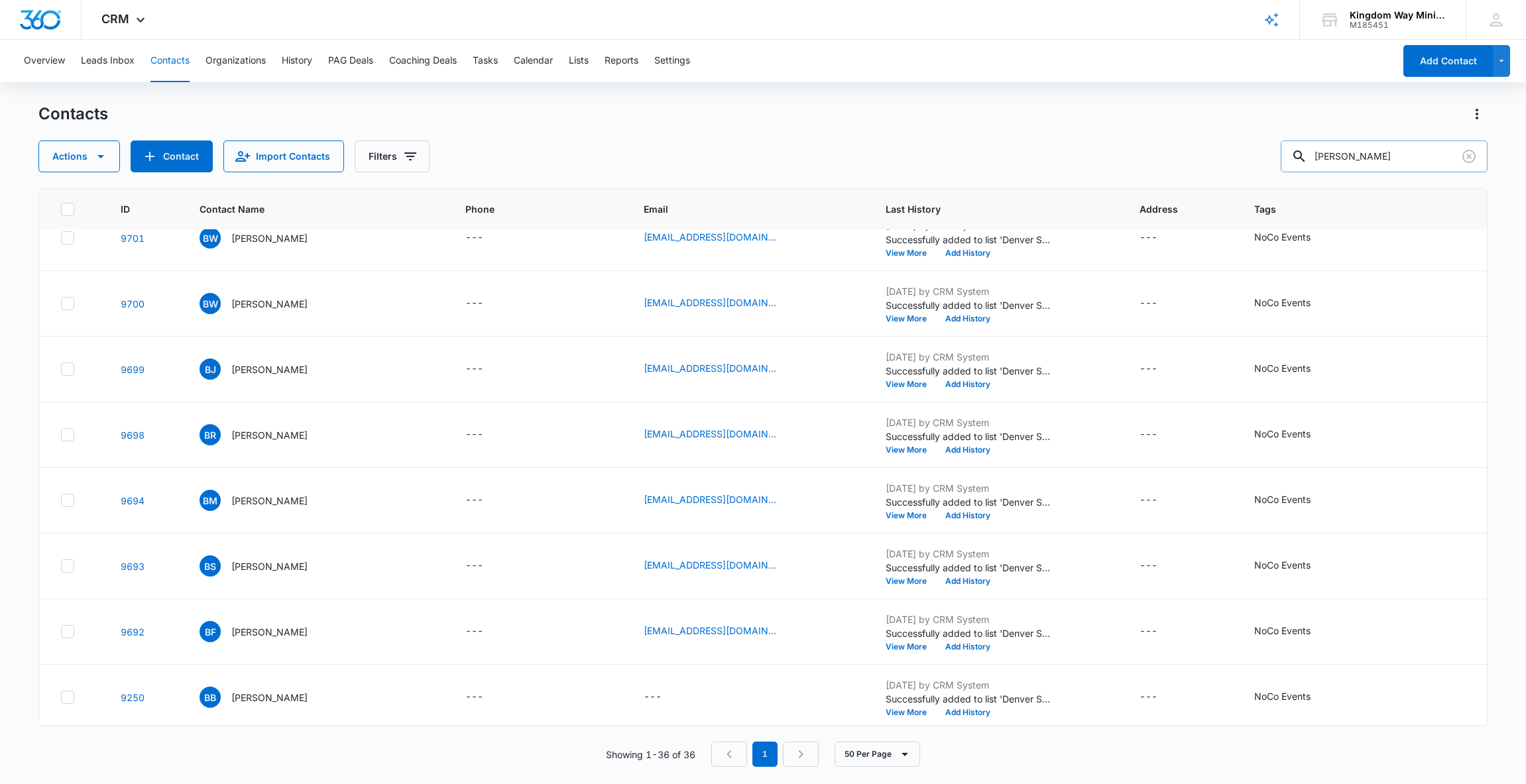
click at [1363, 154] on input "[PERSON_NAME]" at bounding box center [1384, 157] width 207 height 32
type input "[PERSON_NAME]"
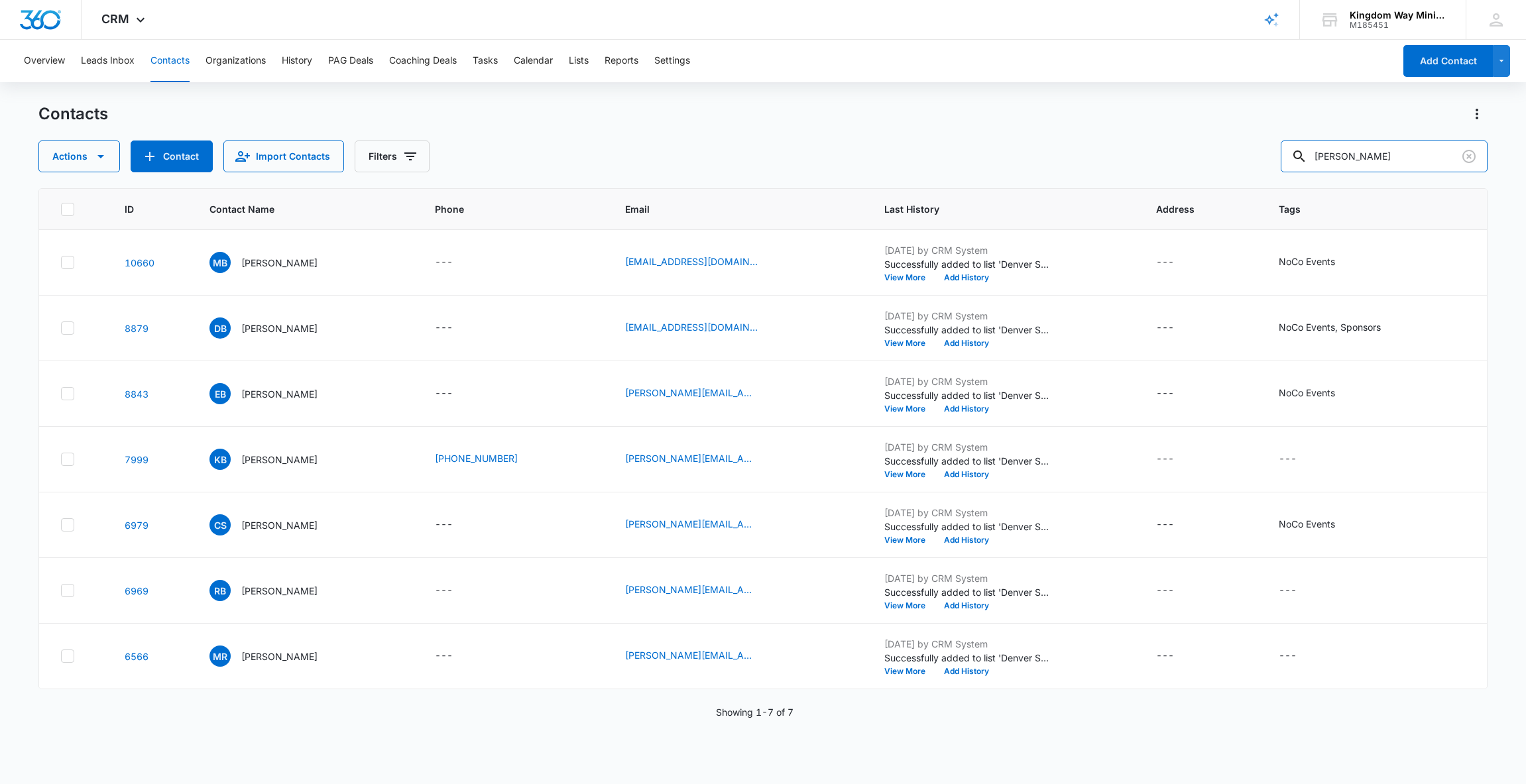
scroll to position [0, 0]
click at [149, 158] on icon "Add Contact" at bounding box center [149, 156] width 16 height 16
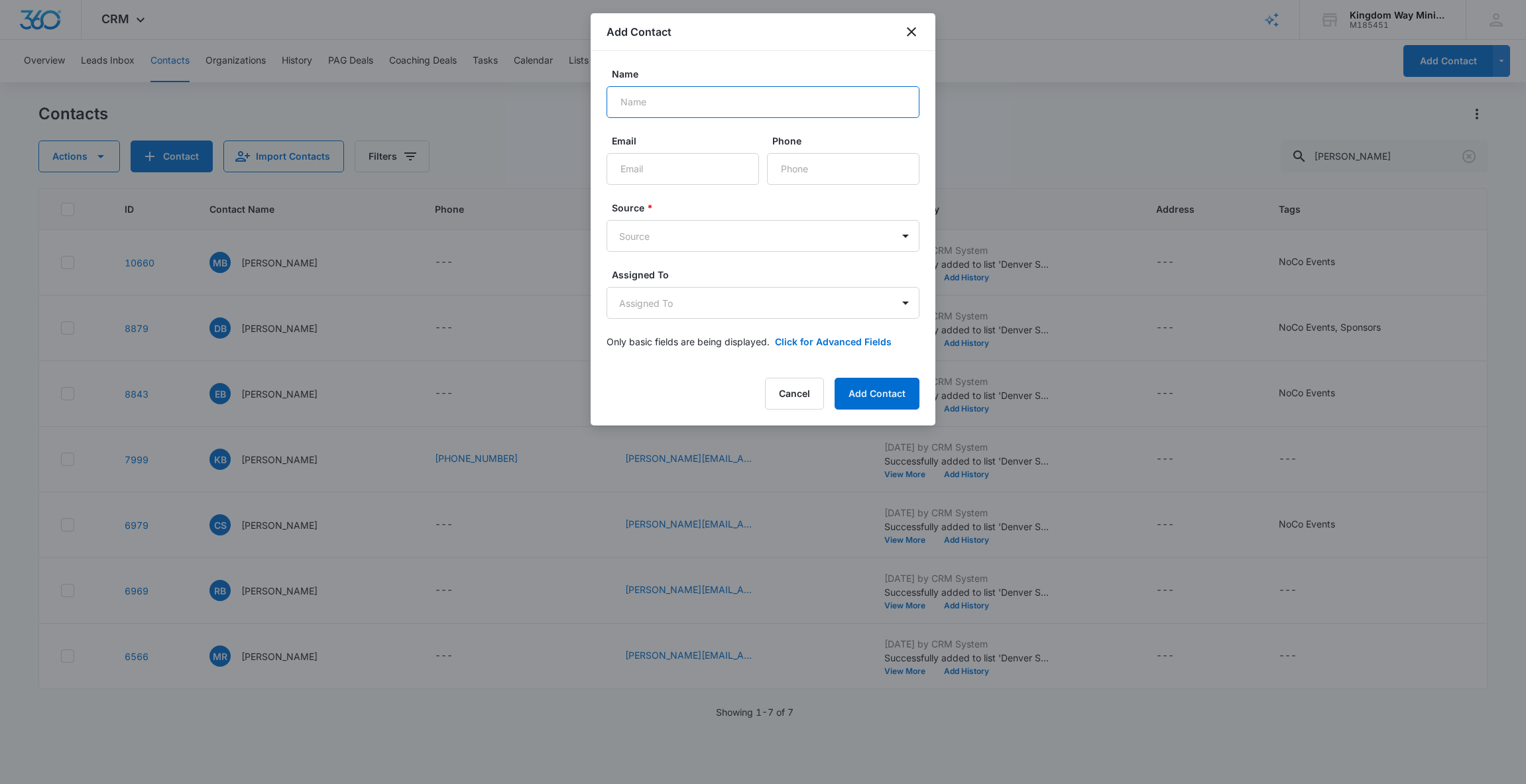
click at [702, 107] on input "Name" at bounding box center [763, 102] width 313 height 32
type input "[PERSON_NAME]"
type input "[EMAIL_ADDRESS][DOMAIN_NAME]"
type input "[PHONE_NUMBER]"
click at [768, 227] on body "CRM Apps Reputation Websites Forms CRM Email Social Shop Payments POS Content A…" at bounding box center [763, 392] width 1526 height 784
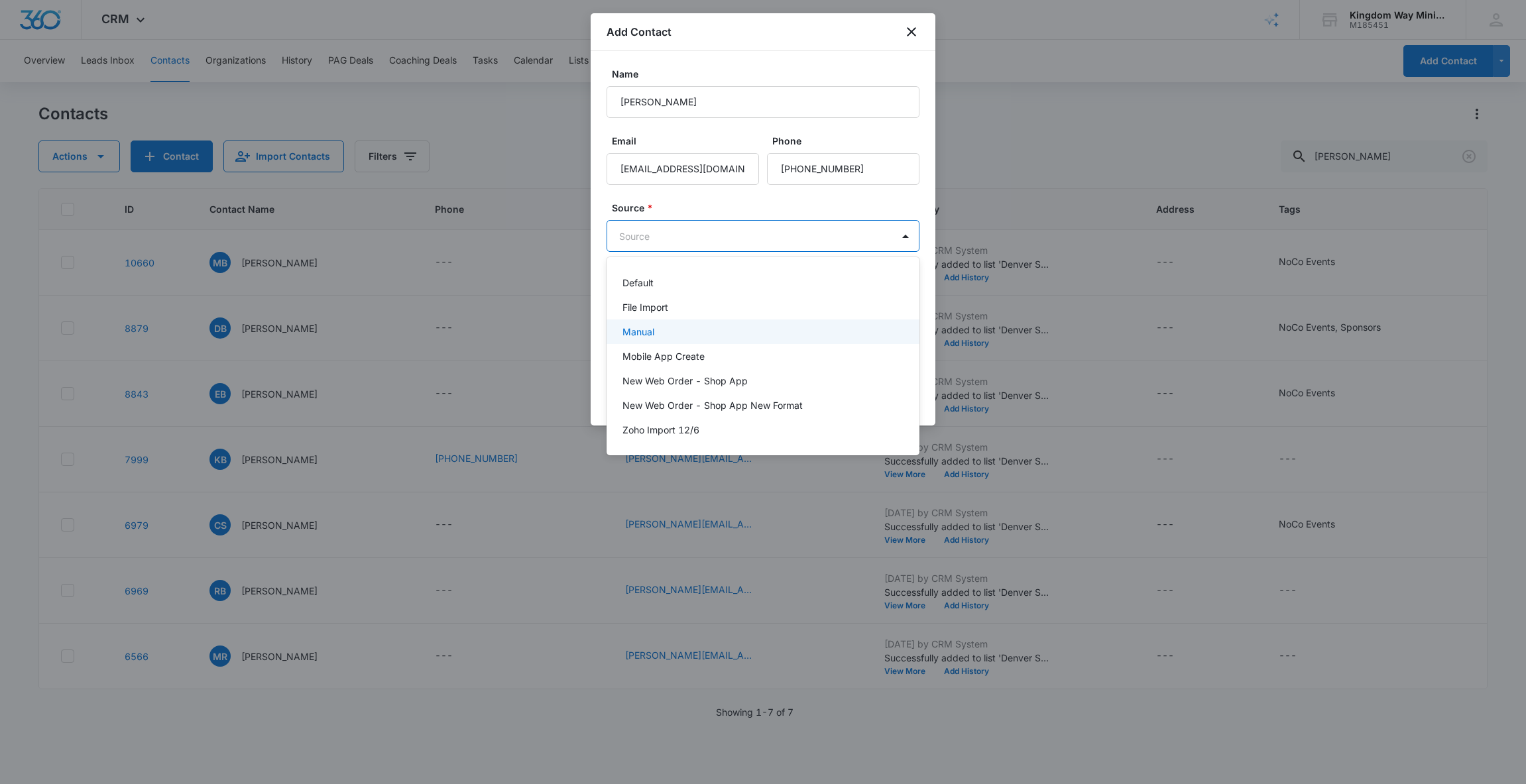
click at [673, 323] on div "Manual" at bounding box center [763, 331] width 313 height 24
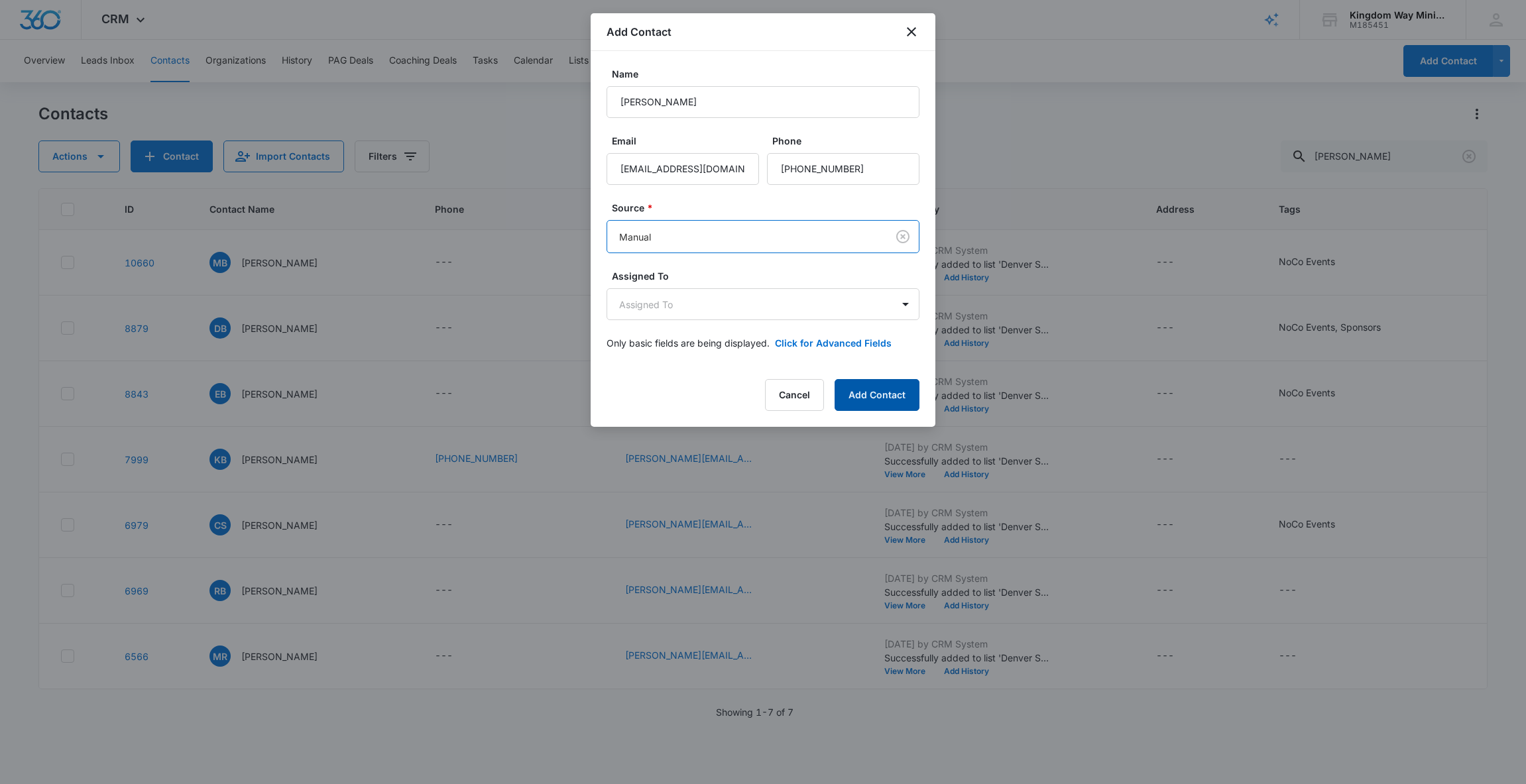
click at [862, 390] on button "Add Contact" at bounding box center [877, 395] width 85 height 32
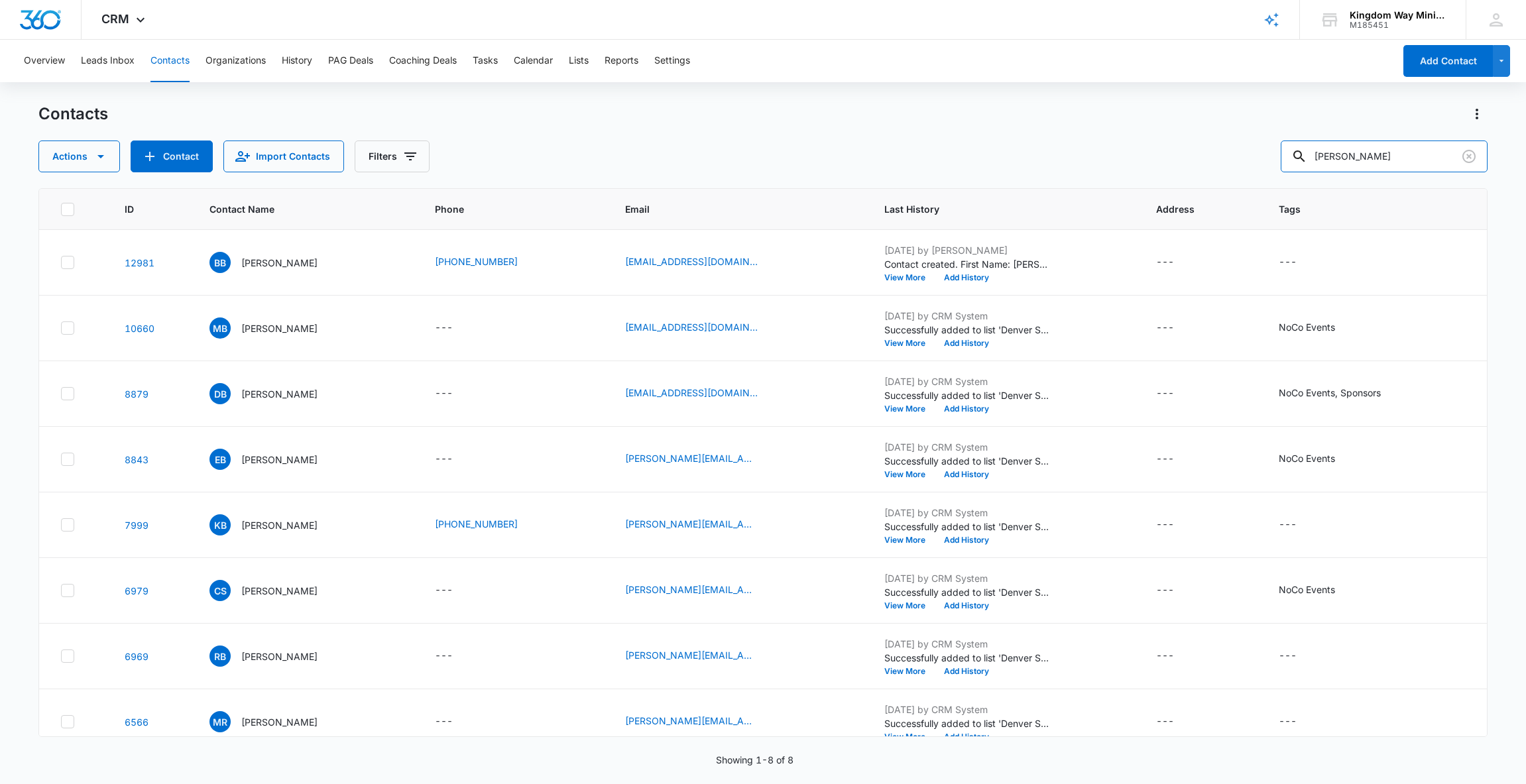
drag, startPoint x: 1405, startPoint y: 160, endPoint x: 1240, endPoint y: 157, distance: 165.0
click at [1240, 158] on div "Actions Contact Import Contacts Filters [PERSON_NAME]" at bounding box center [763, 157] width 1450 height 32
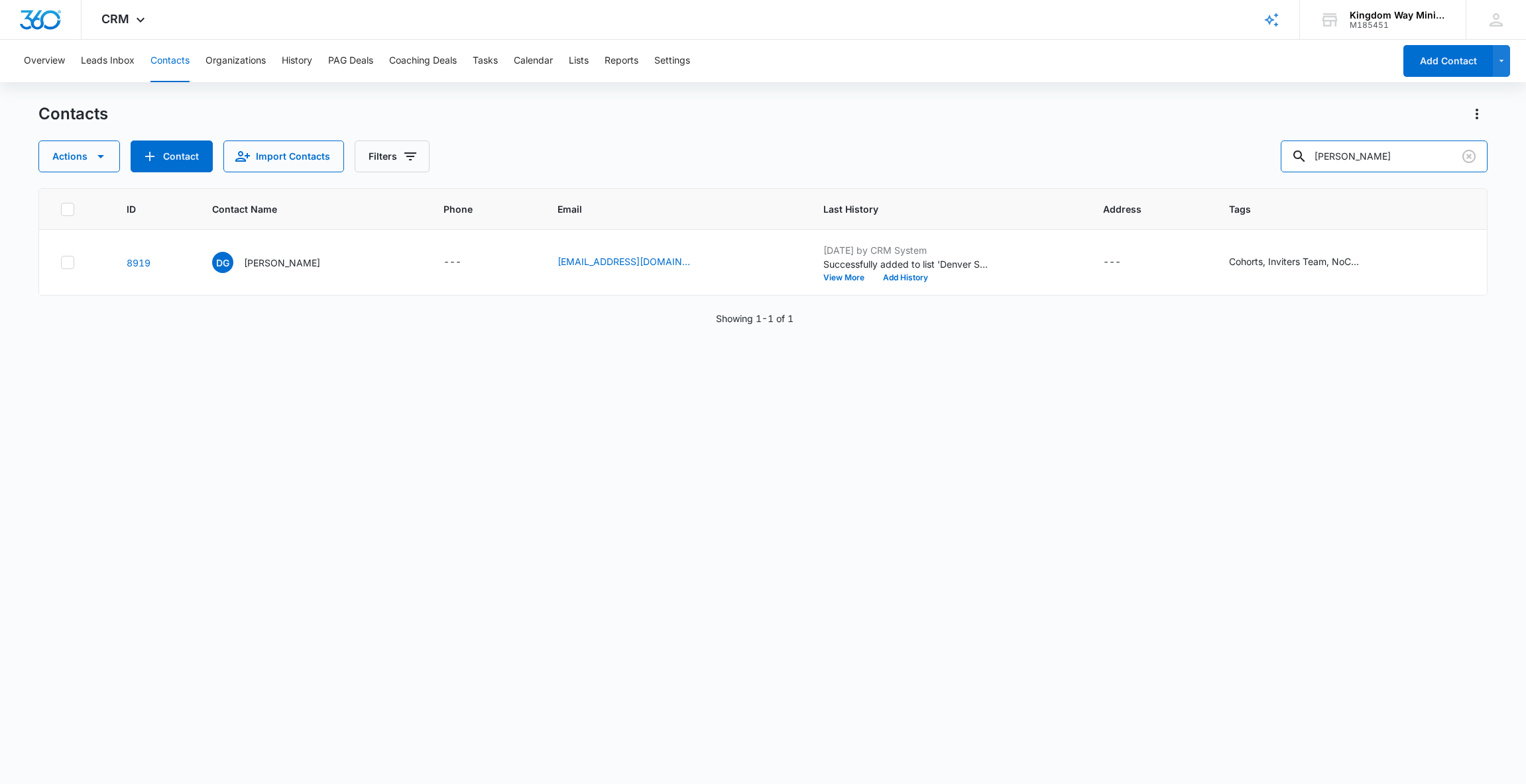
drag, startPoint x: 1389, startPoint y: 162, endPoint x: 1290, endPoint y: 161, distance: 99.0
click at [1290, 161] on div "Actions Contact Import Contacts Filters [PERSON_NAME]" at bounding box center [763, 157] width 1450 height 32
type input "t"
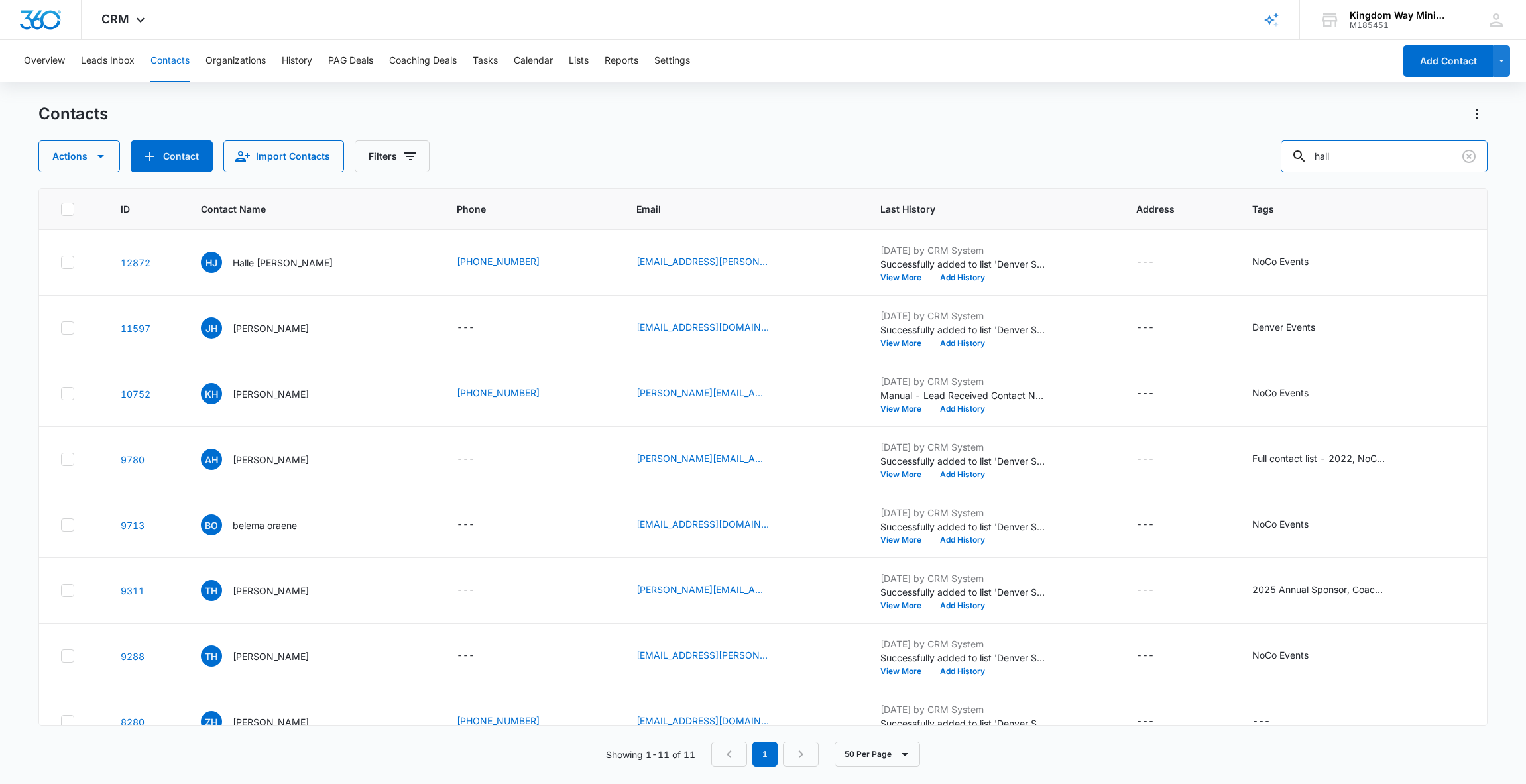
drag, startPoint x: 1383, startPoint y: 157, endPoint x: 1271, endPoint y: 157, distance: 112.0
click at [1271, 157] on div "Actions Contact Import Contacts Filters hall" at bounding box center [763, 157] width 1450 height 32
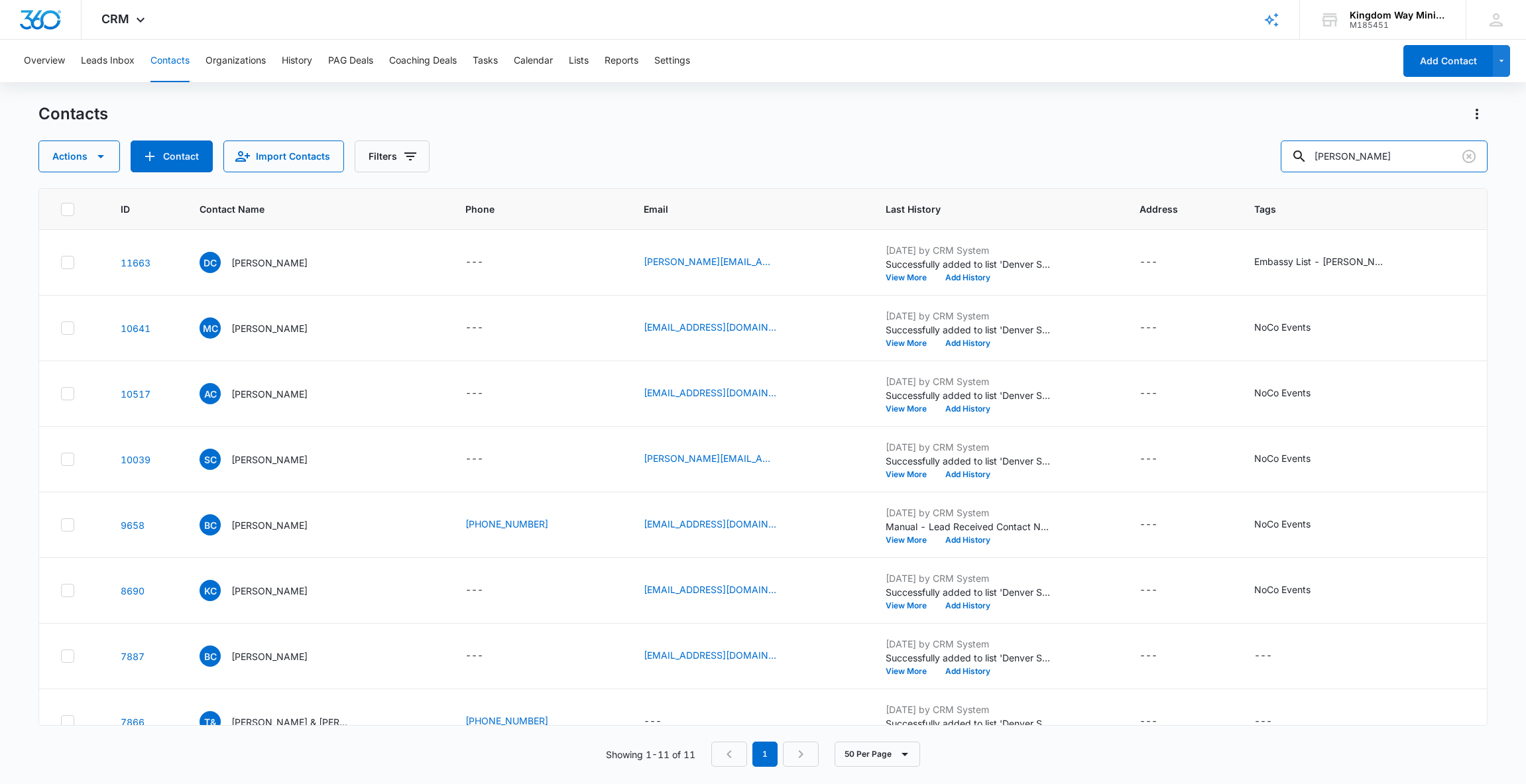
drag, startPoint x: 1392, startPoint y: 162, endPoint x: 1240, endPoint y: 163, distance: 152.0
click at [1241, 162] on div "Actions Contact Import Contacts Filters [PERSON_NAME]" at bounding box center [763, 157] width 1450 height 32
type input "[PERSON_NAME]"
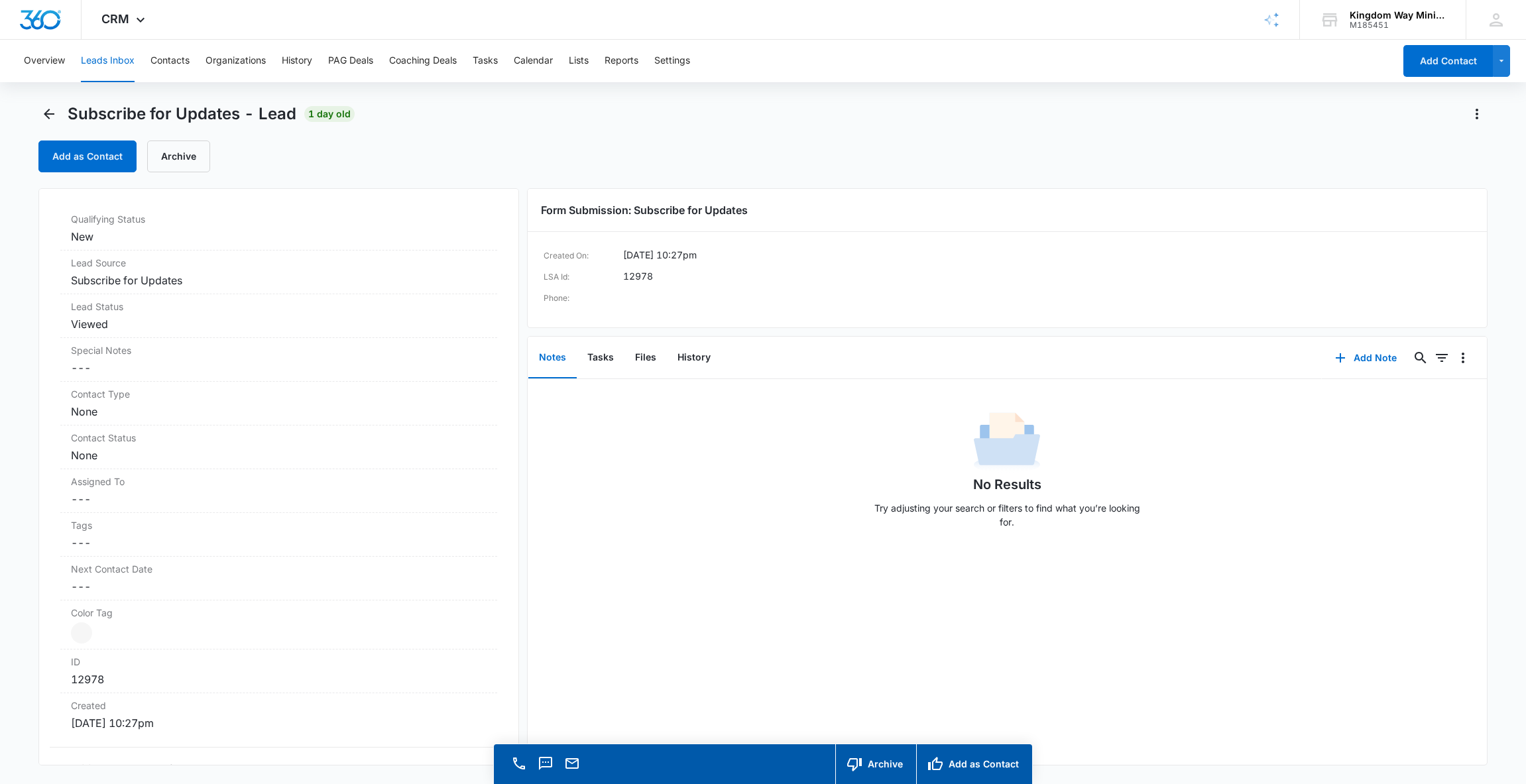
scroll to position [378, 0]
click at [702, 356] on button "History" at bounding box center [694, 358] width 55 height 41
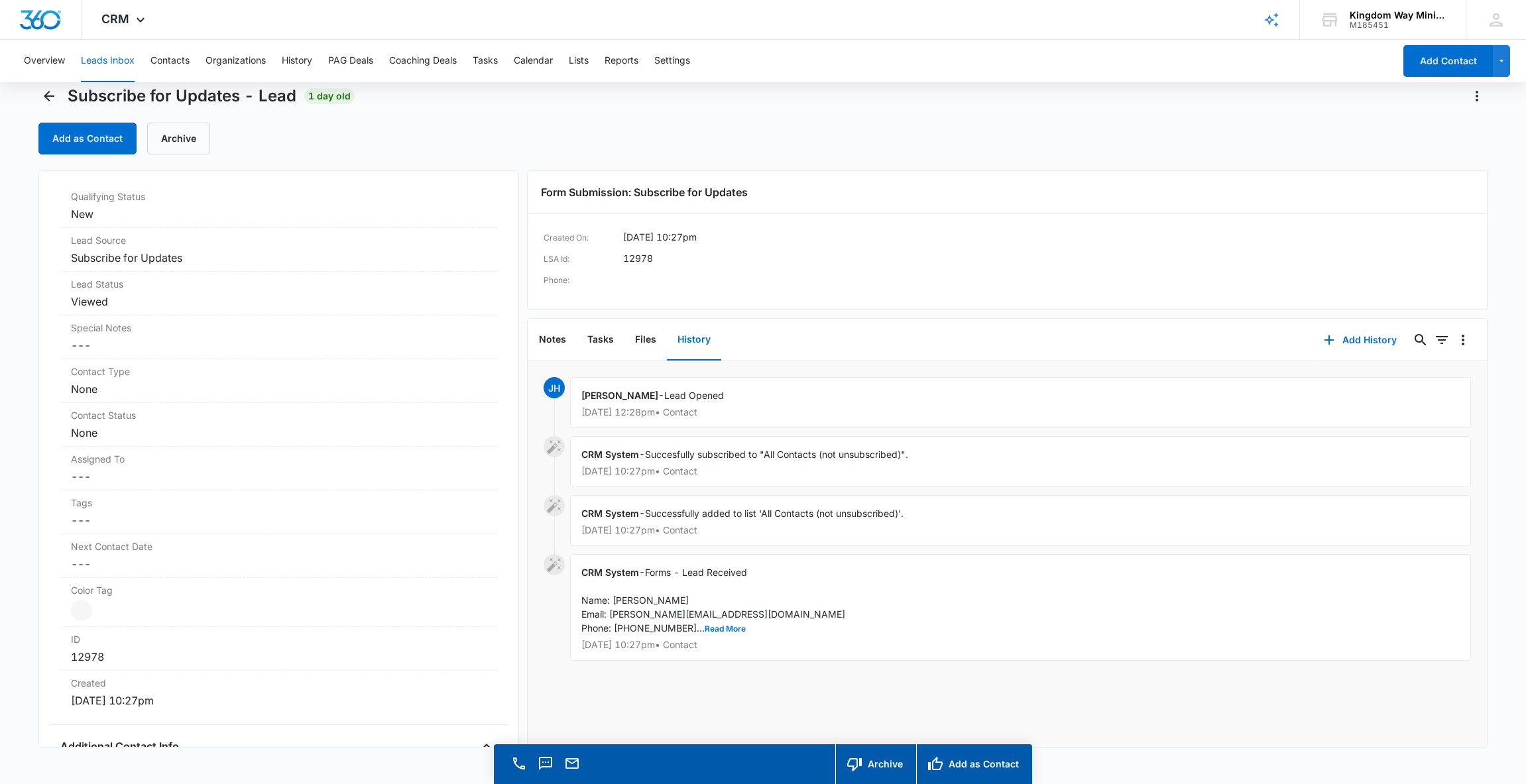
scroll to position [27, 0]
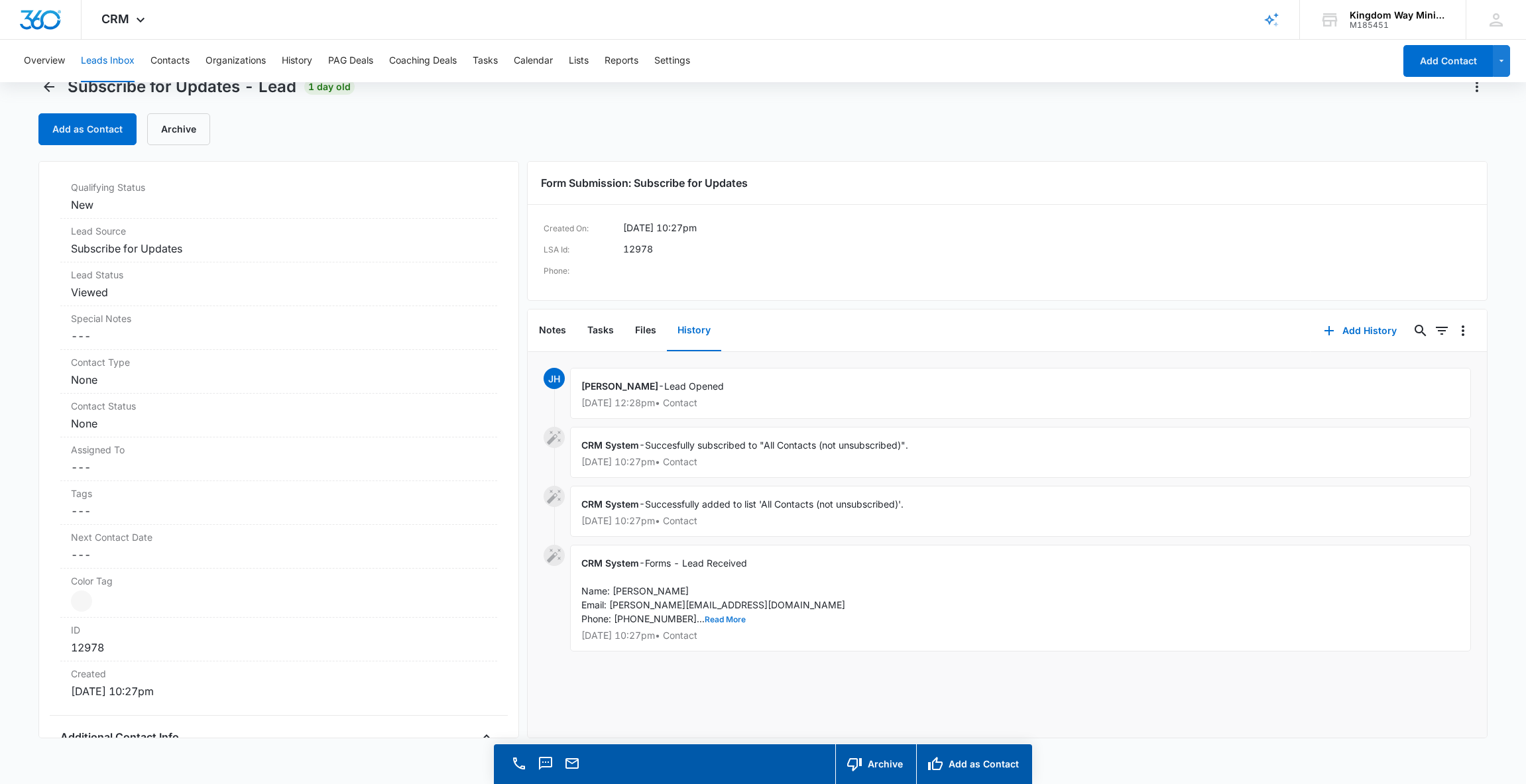
click at [708, 621] on button "Read More" at bounding box center [725, 619] width 41 height 8
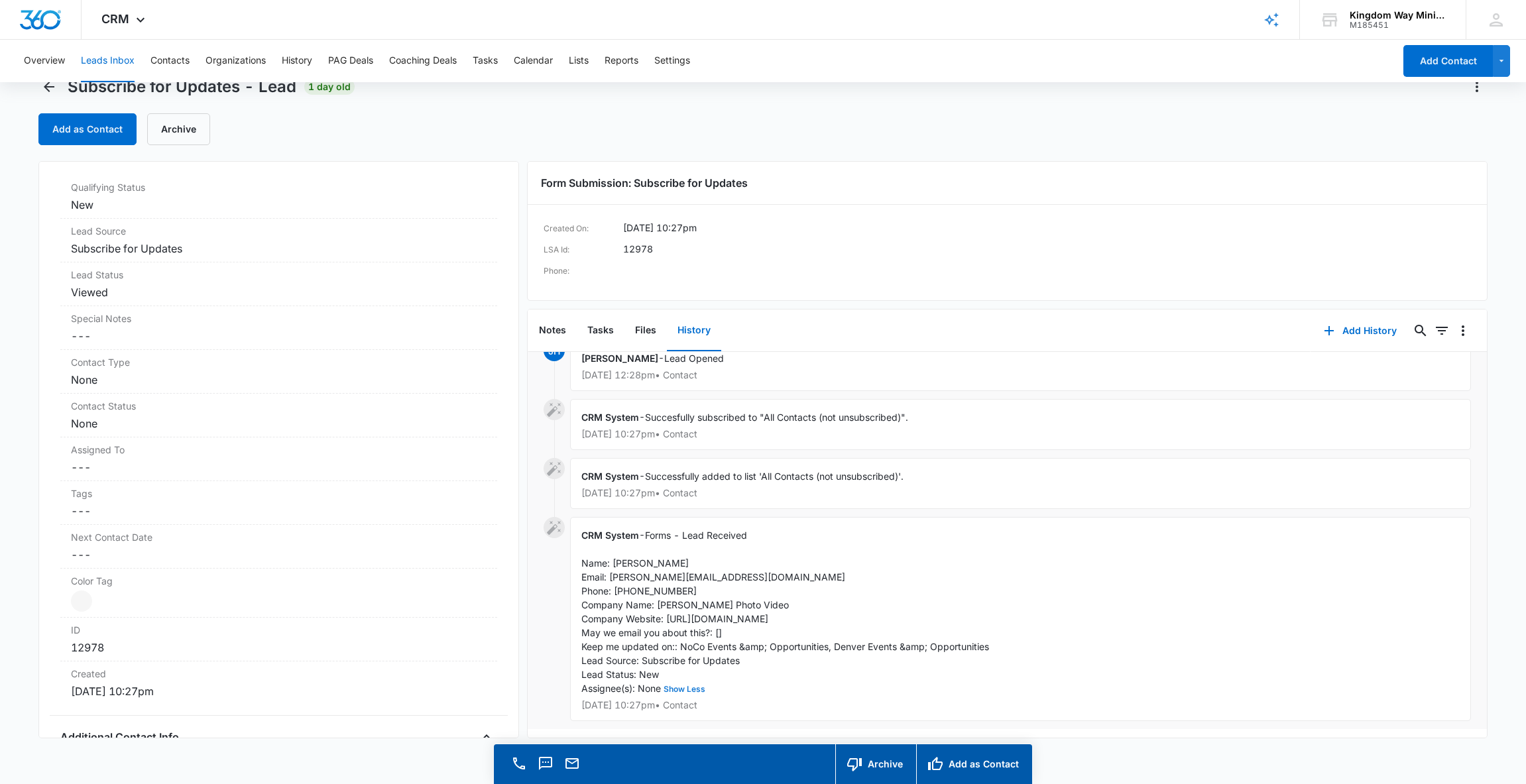
scroll to position [29, 0]
click at [83, 509] on dd "Cancel Save Changes ---" at bounding box center [278, 510] width 415 height 16
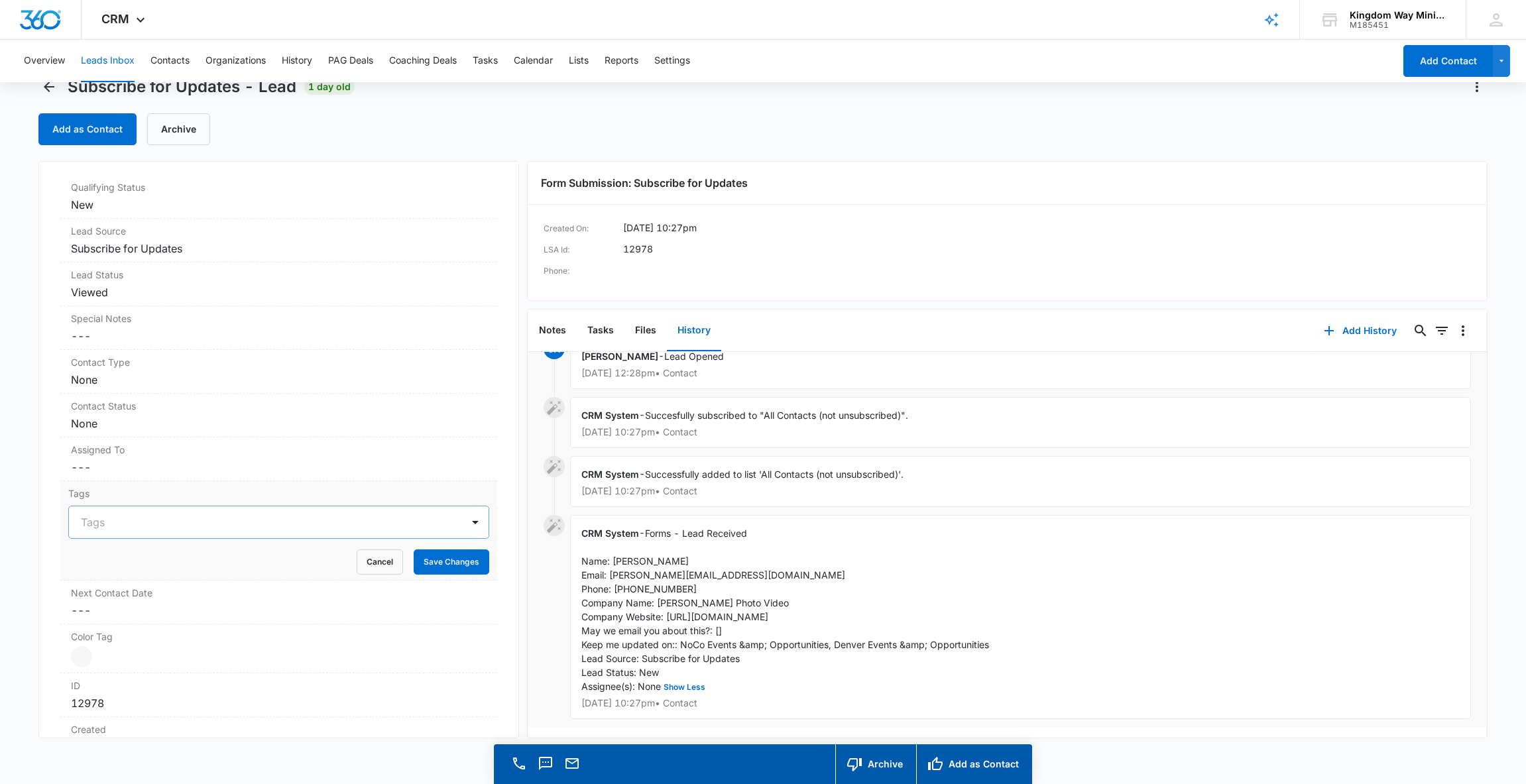
click at [92, 521] on div at bounding box center [270, 522] width 380 height 19
type input "noco"
click at [95, 567] on p "NoCo Events" at bounding box center [112, 569] width 56 height 14
type input "denver"
click at [111, 568] on p "Denver Events" at bounding box center [115, 569] width 63 height 14
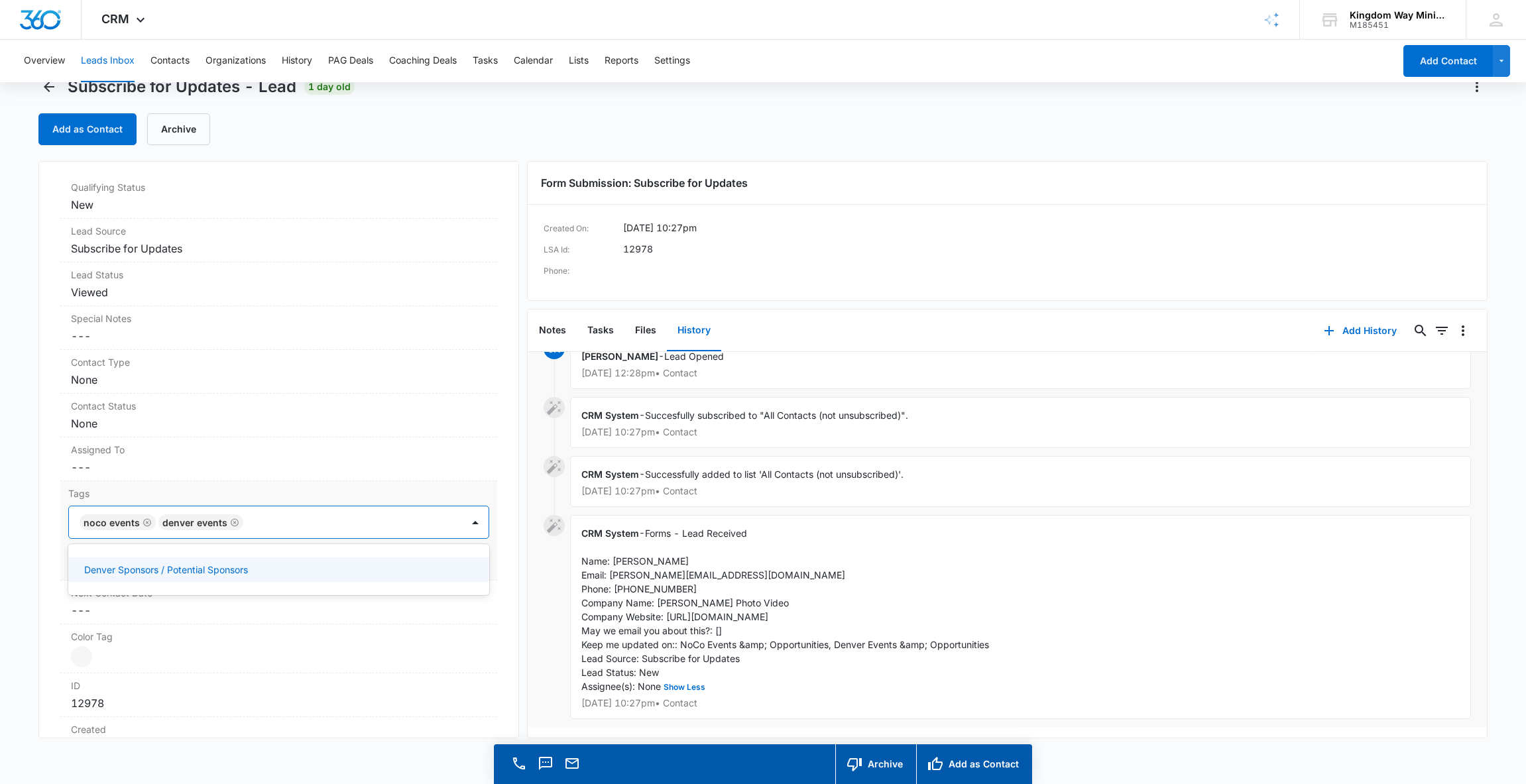
click at [468, 493] on label "Tags" at bounding box center [279, 493] width 421 height 14
click at [450, 567] on button "Save Changes" at bounding box center [452, 562] width 76 height 25
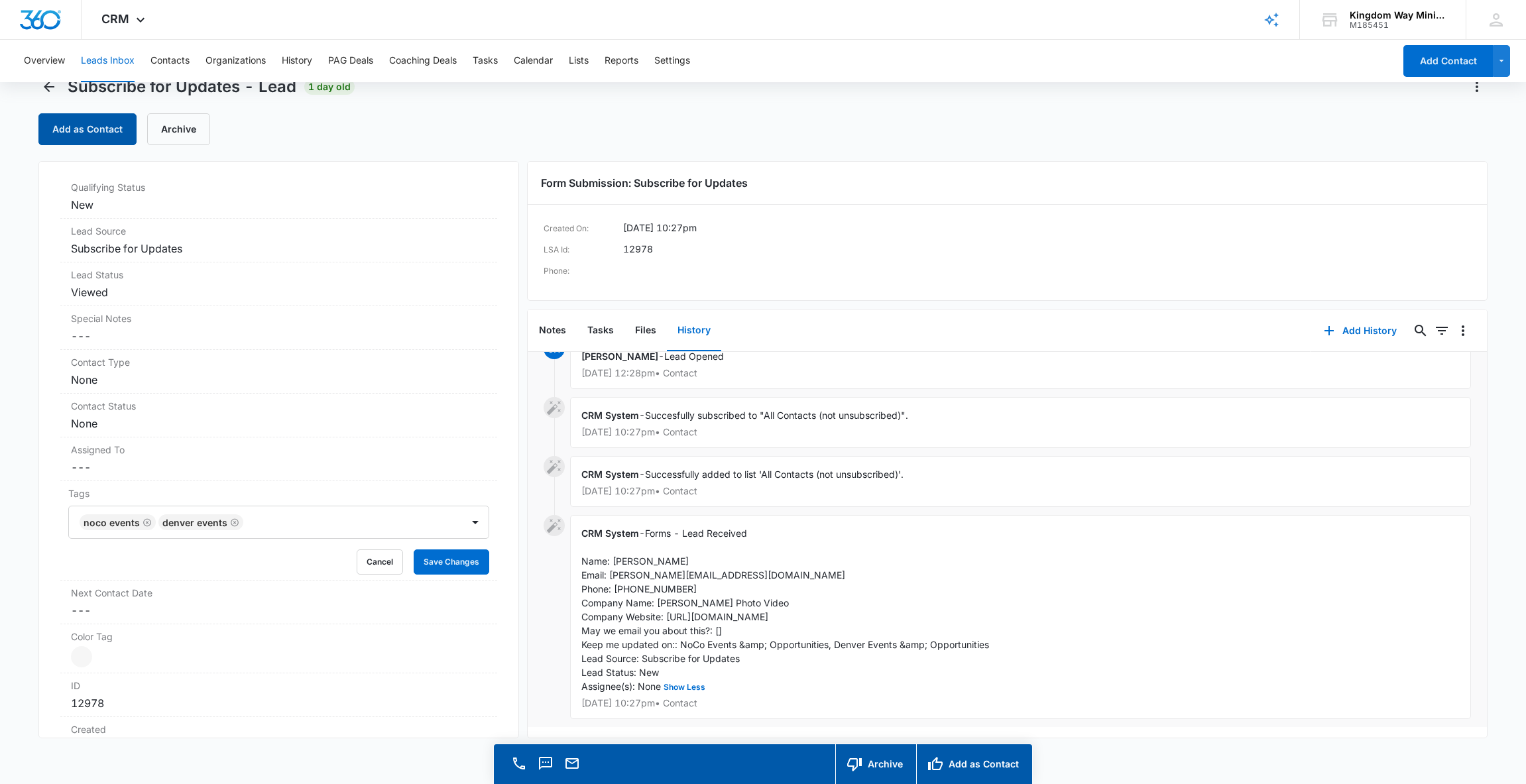
click at [79, 132] on button "Add as Contact" at bounding box center [88, 130] width 98 height 32
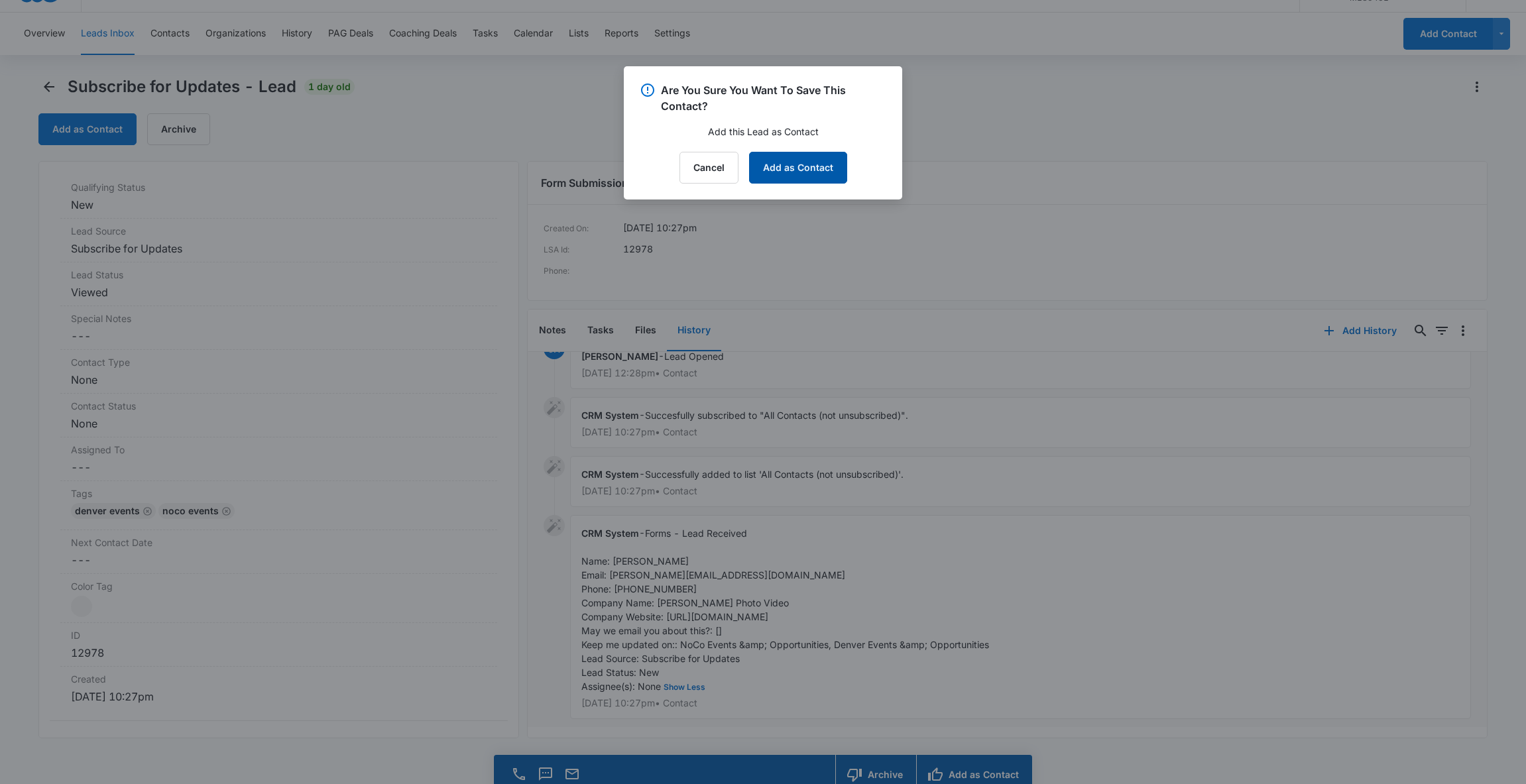
click at [811, 168] on button "Add as Contact" at bounding box center [798, 168] width 98 height 32
